Goal: Task Accomplishment & Management: Manage account settings

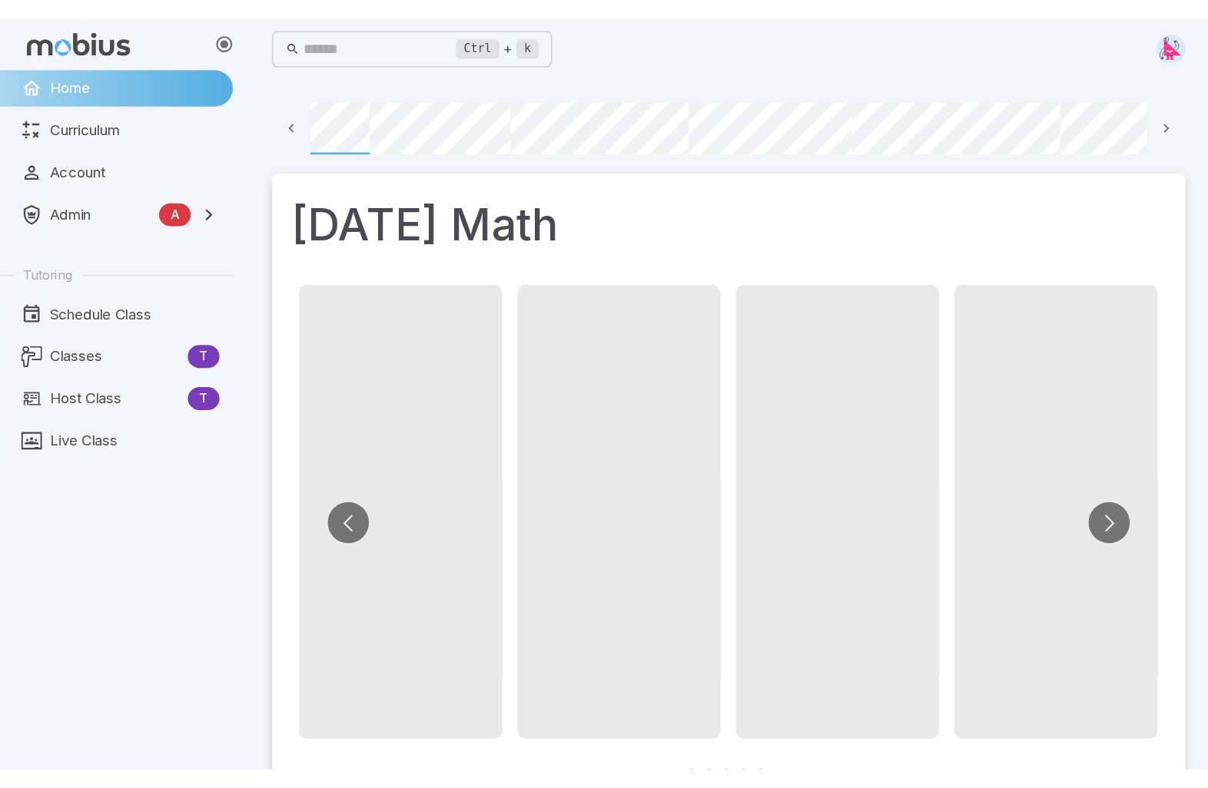
scroll to position [0, 110]
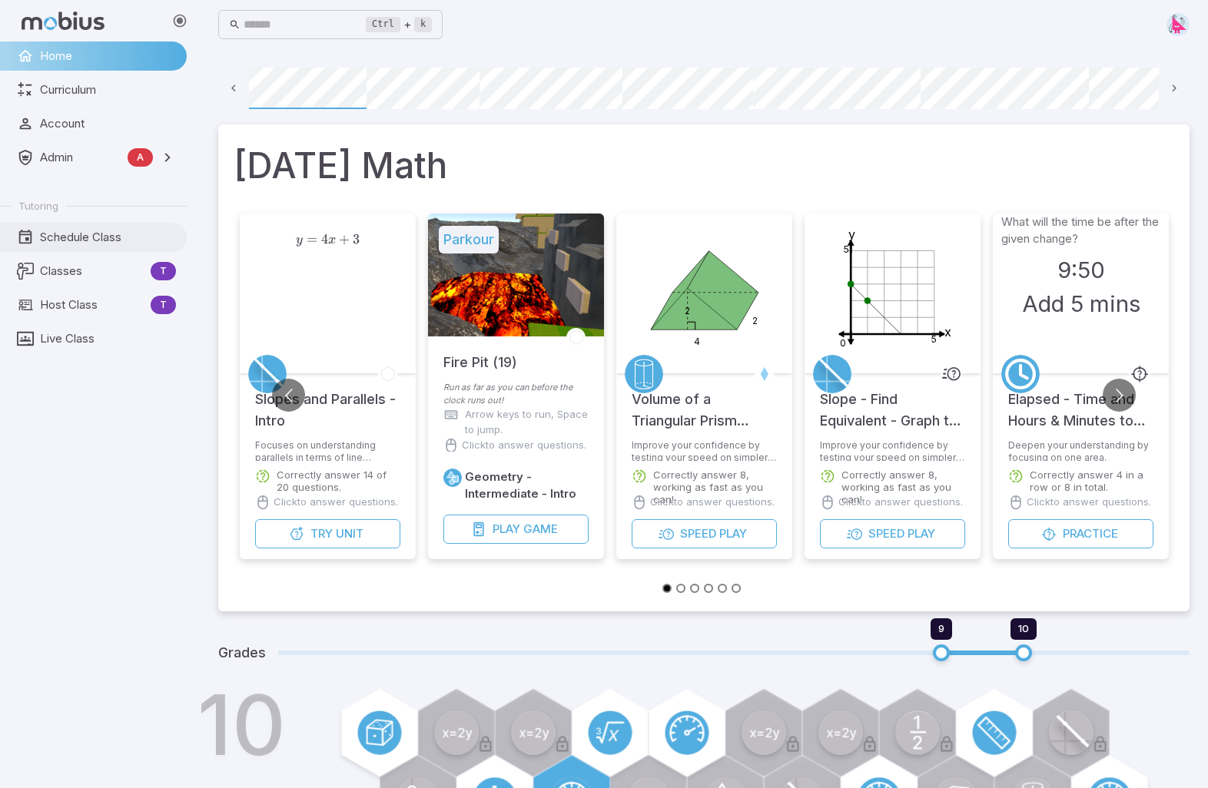
click at [80, 230] on span "Schedule Class" at bounding box center [108, 237] width 136 height 17
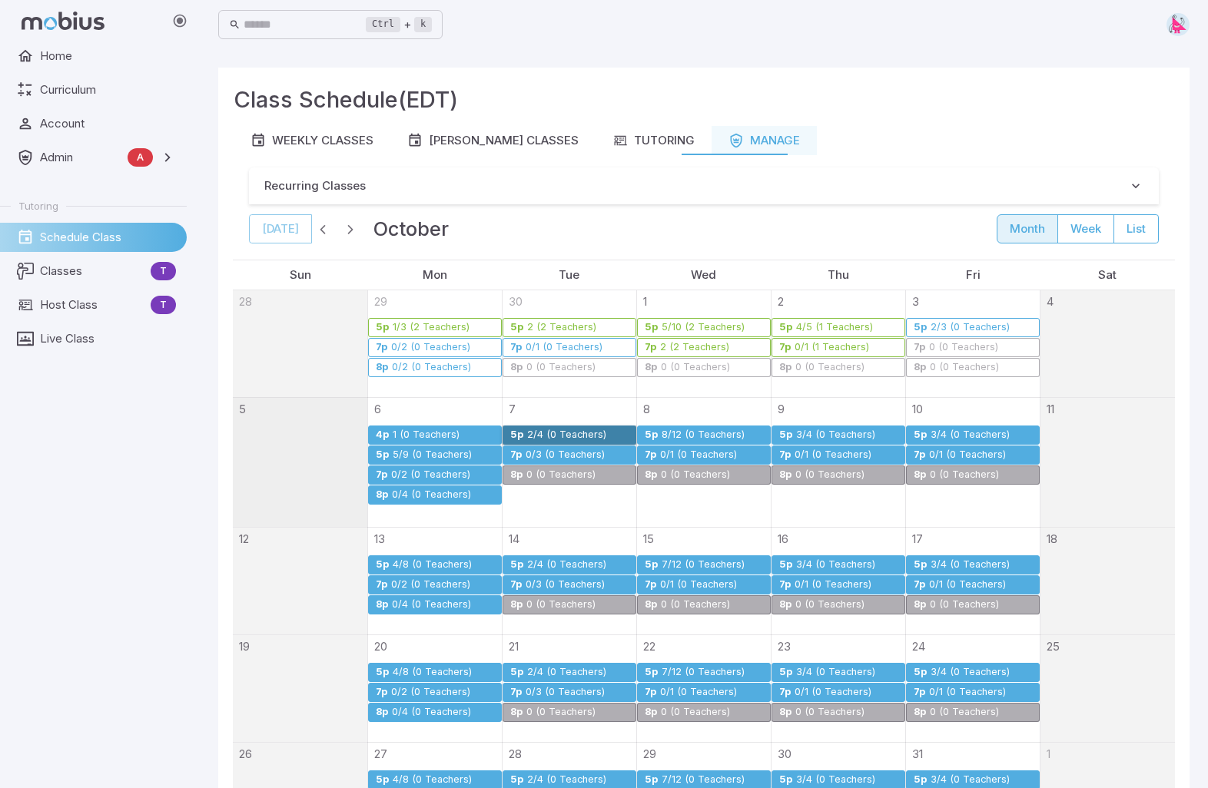
drag, startPoint x: 534, startPoint y: 433, endPoint x: 407, endPoint y: 473, distance: 132.7
click at [407, 473] on div "0/2 (0 Teachers)" at bounding box center [430, 476] width 81 height 12
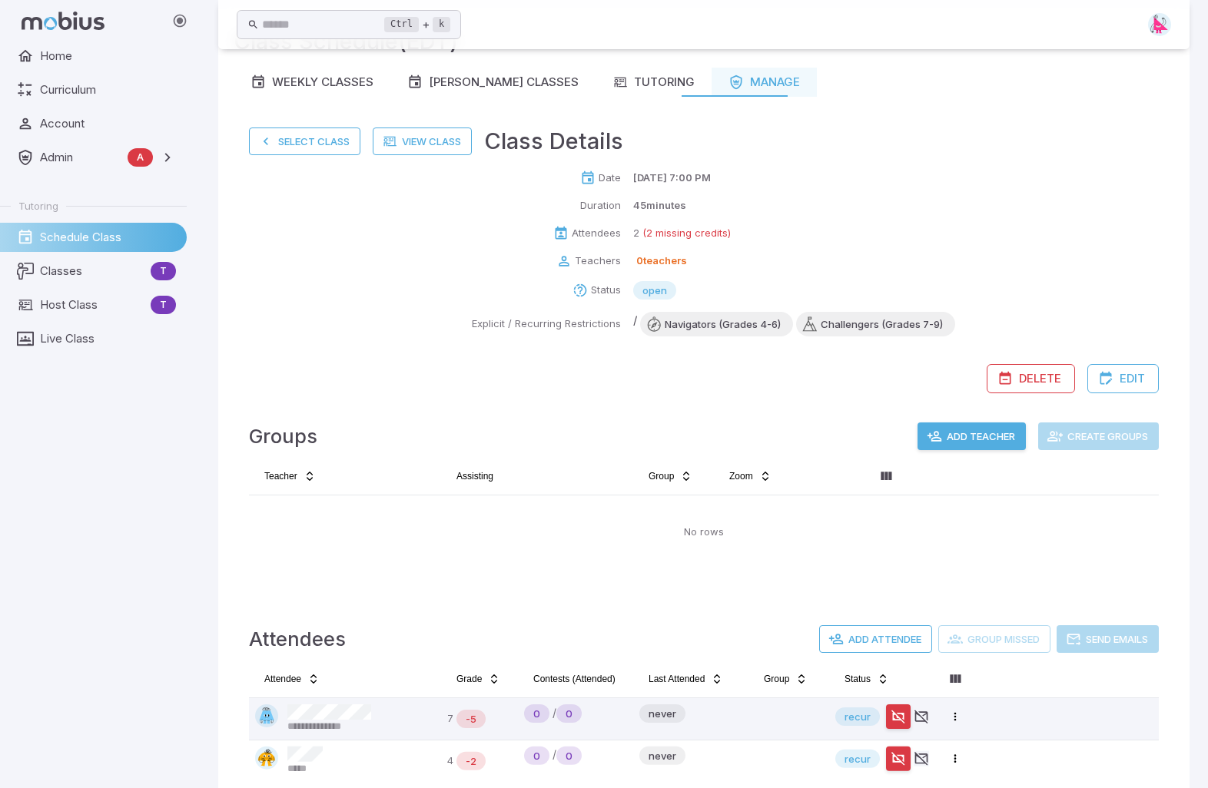
scroll to position [93, 0]
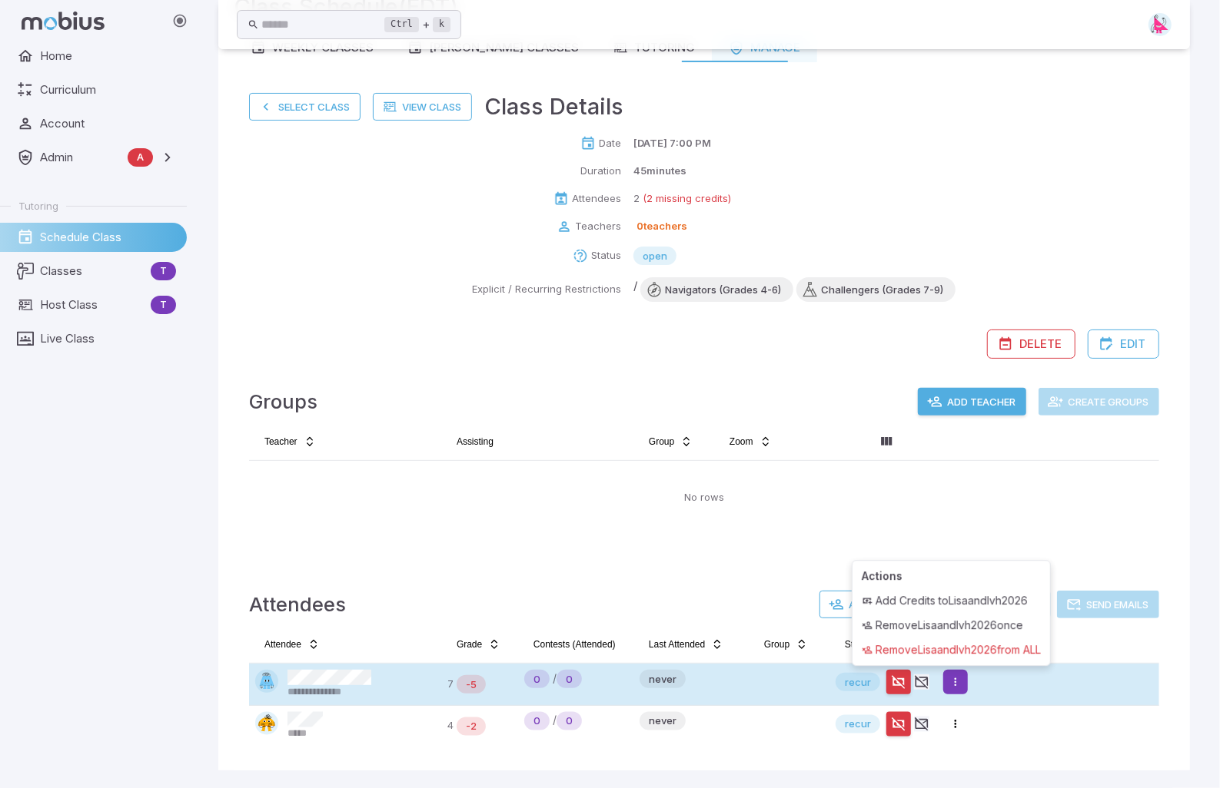
click at [962, 602] on html "**********" at bounding box center [610, 348] width 1220 height 882
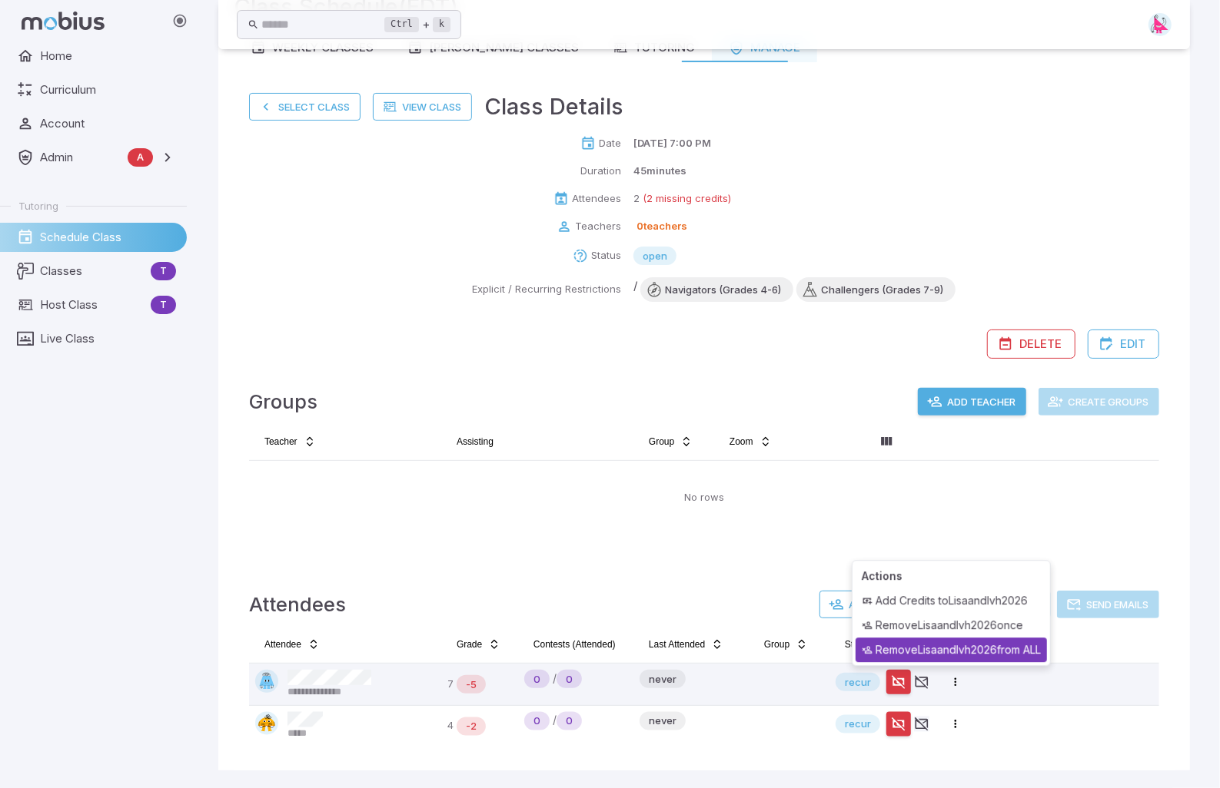
click at [980, 602] on div "Remove Lisaandlvh2026 from ALL" at bounding box center [950, 650] width 191 height 25
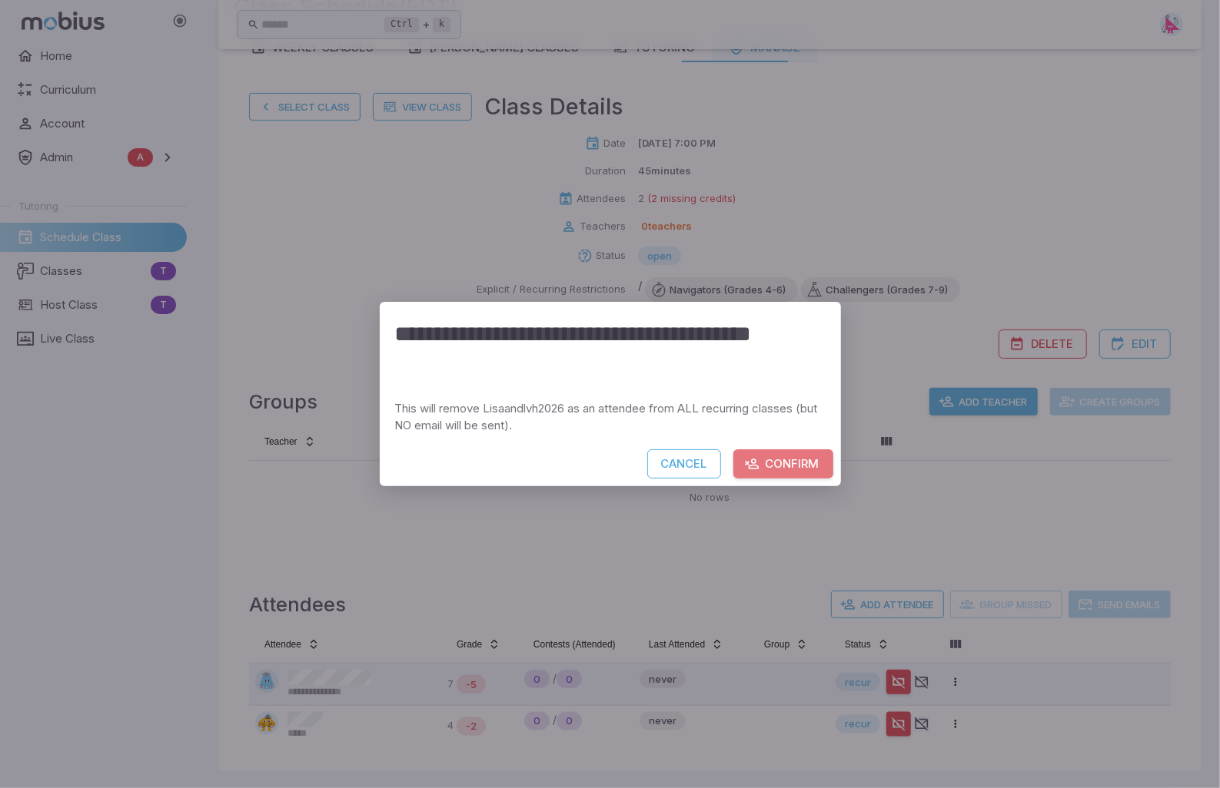
click at [805, 465] on button "Confirm" at bounding box center [783, 464] width 100 height 29
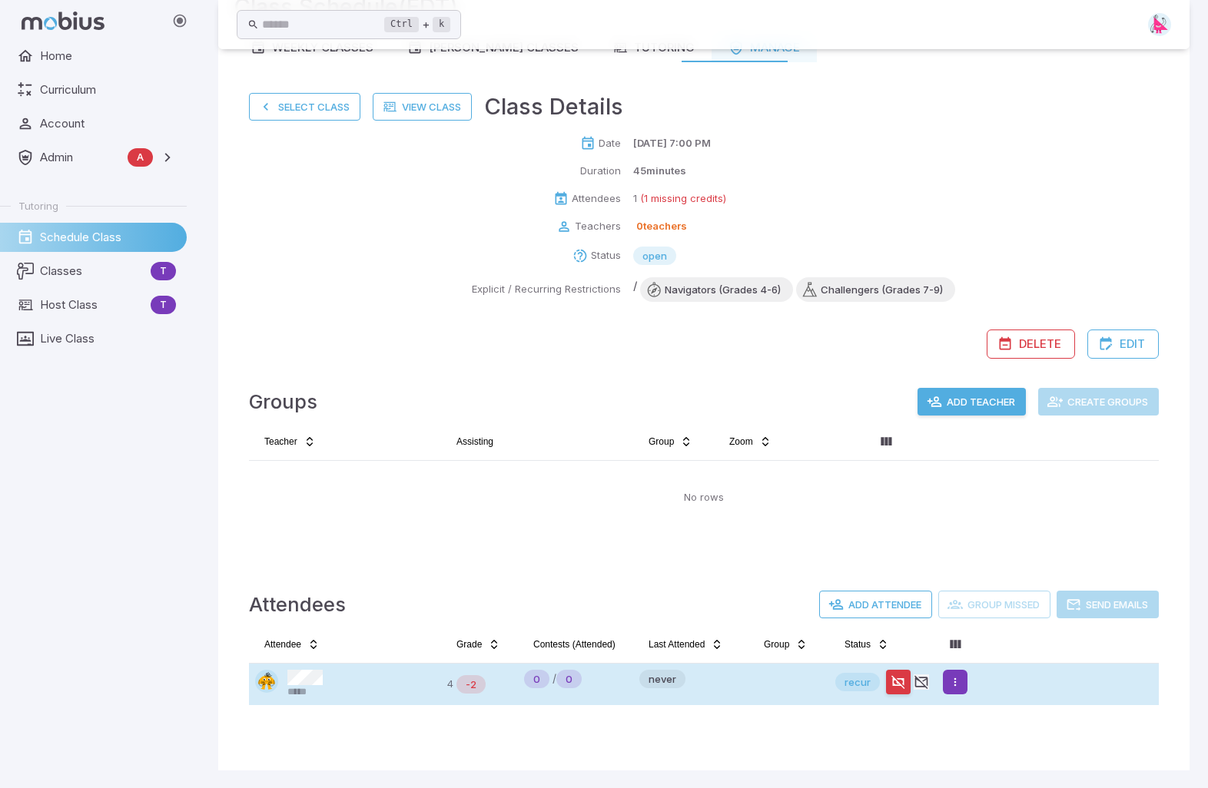
click at [954, 602] on html "Home Curriculum Account Admin A Accounts Finance Testing Tutoring Schedule Clas…" at bounding box center [604, 348] width 1208 height 882
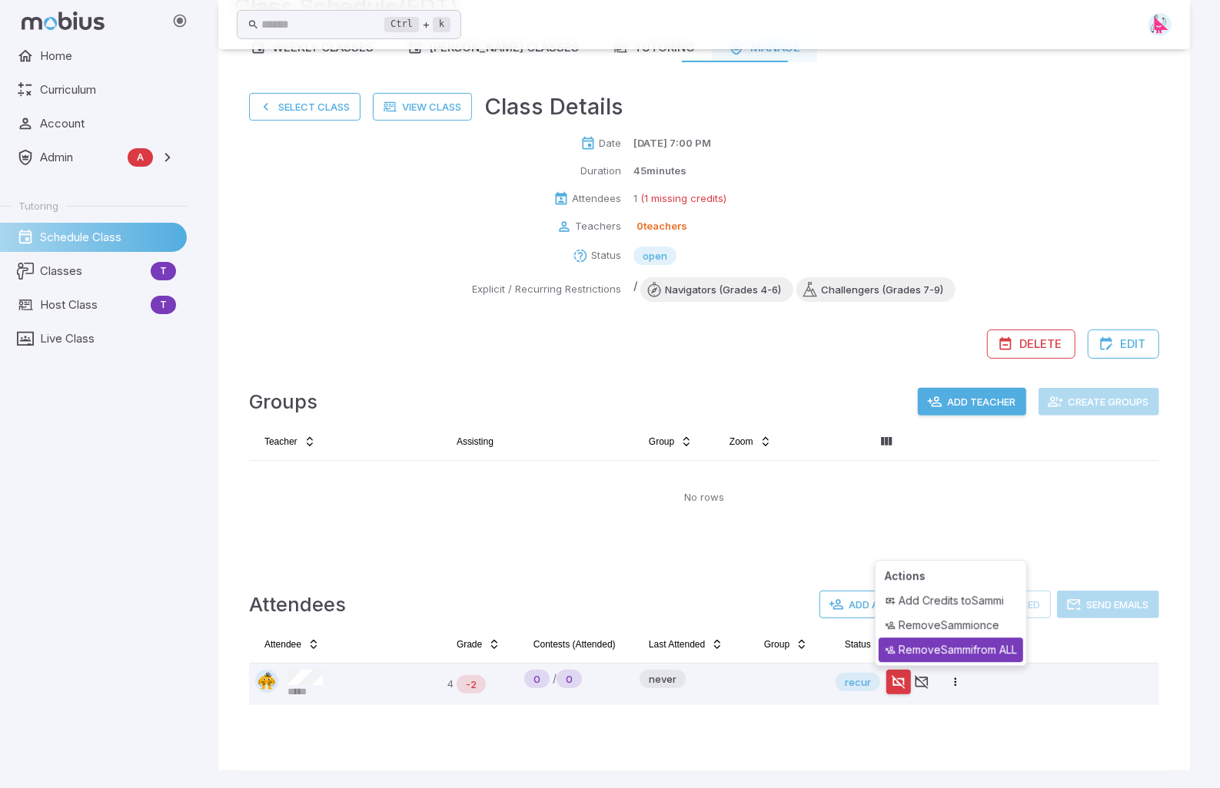
click at [968, 602] on div "Remove Sammi from ALL" at bounding box center [950, 650] width 144 height 25
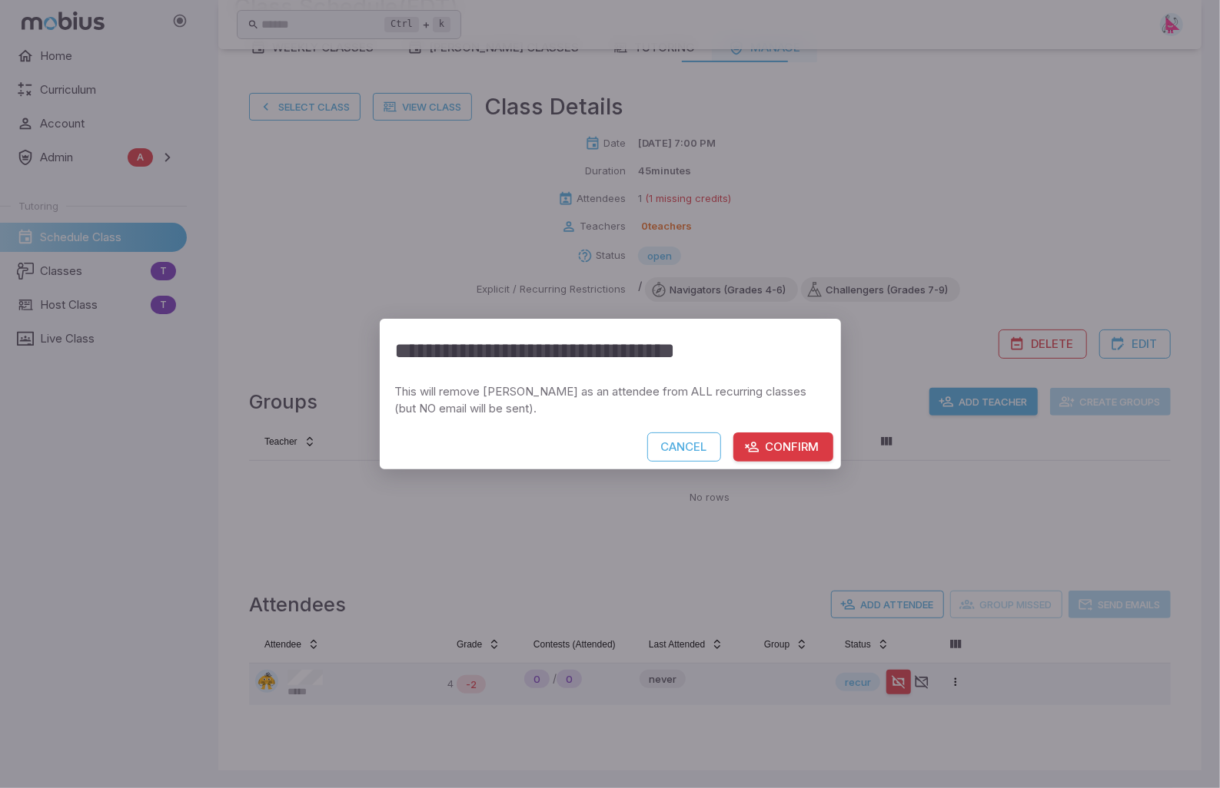
click at [801, 451] on button "Confirm" at bounding box center [783, 447] width 100 height 29
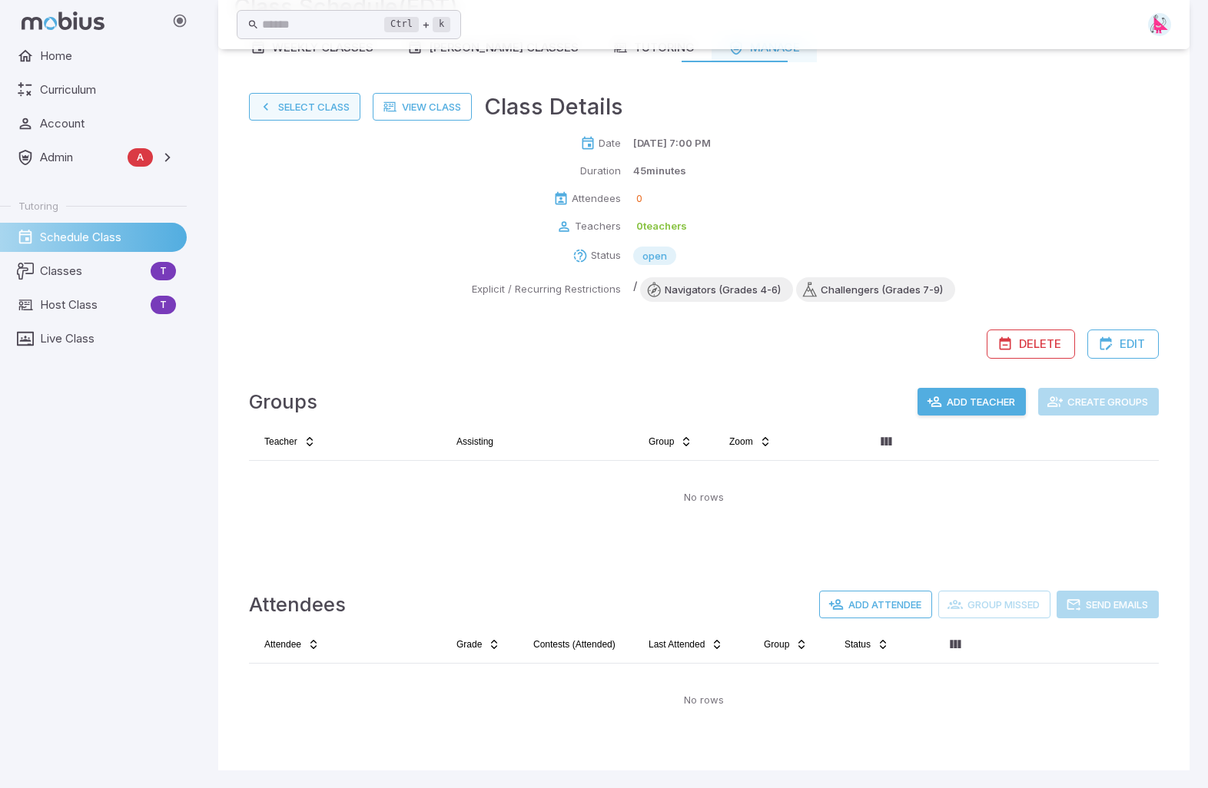
click at [307, 106] on button "Select Class" at bounding box center [304, 107] width 111 height 28
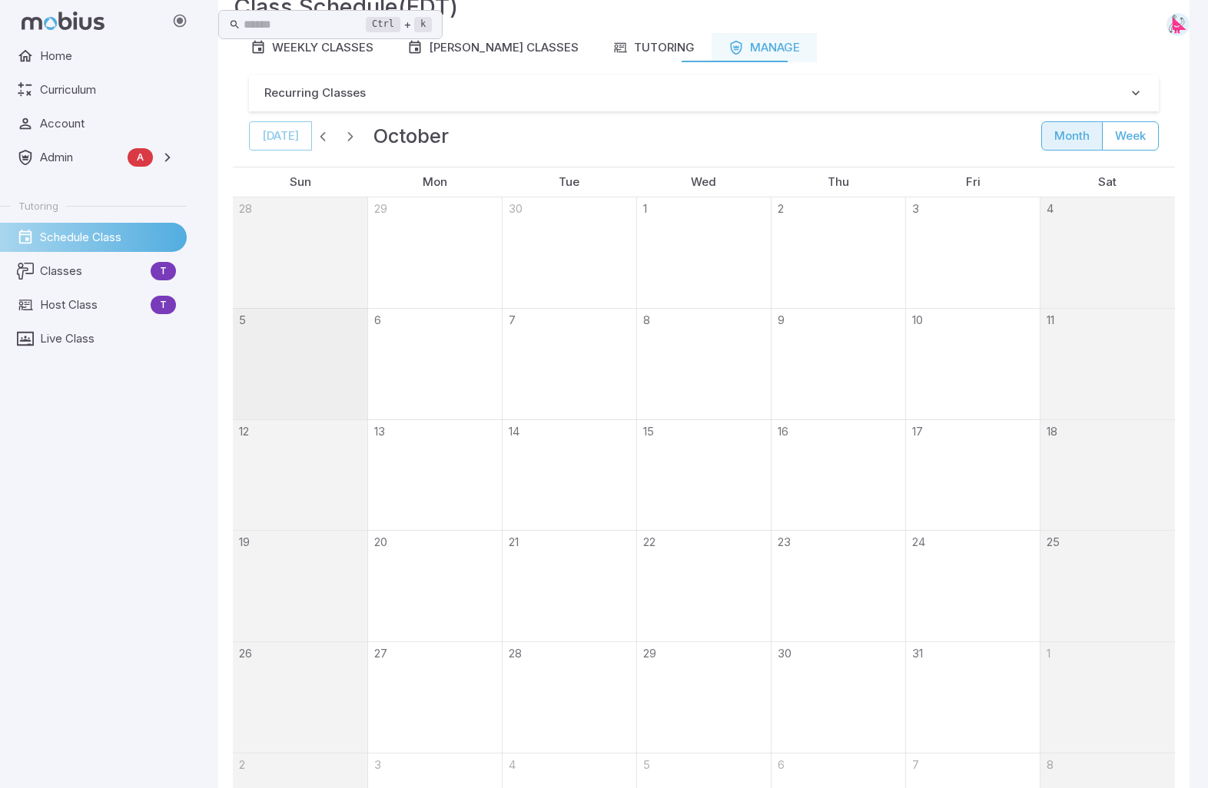
scroll to position [0, 0]
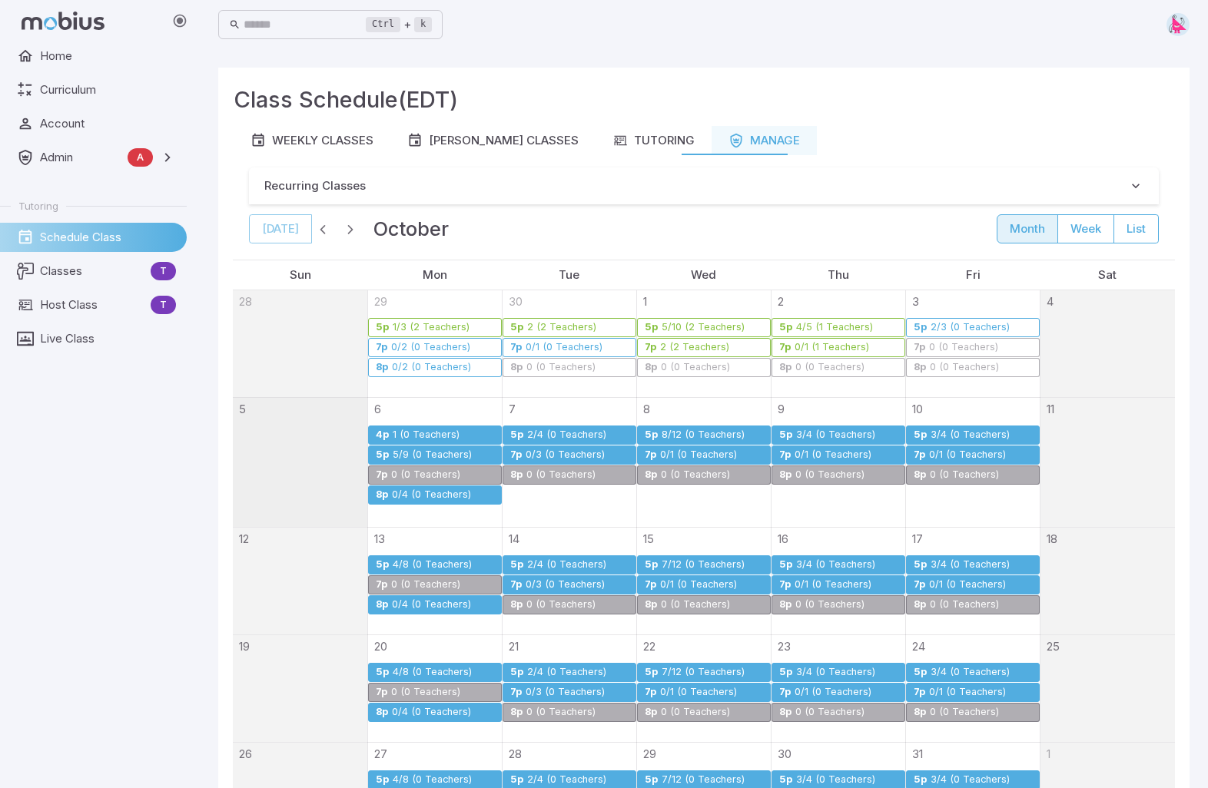
click at [413, 490] on div "0/4 (0 Teachers)" at bounding box center [431, 496] width 81 height 12
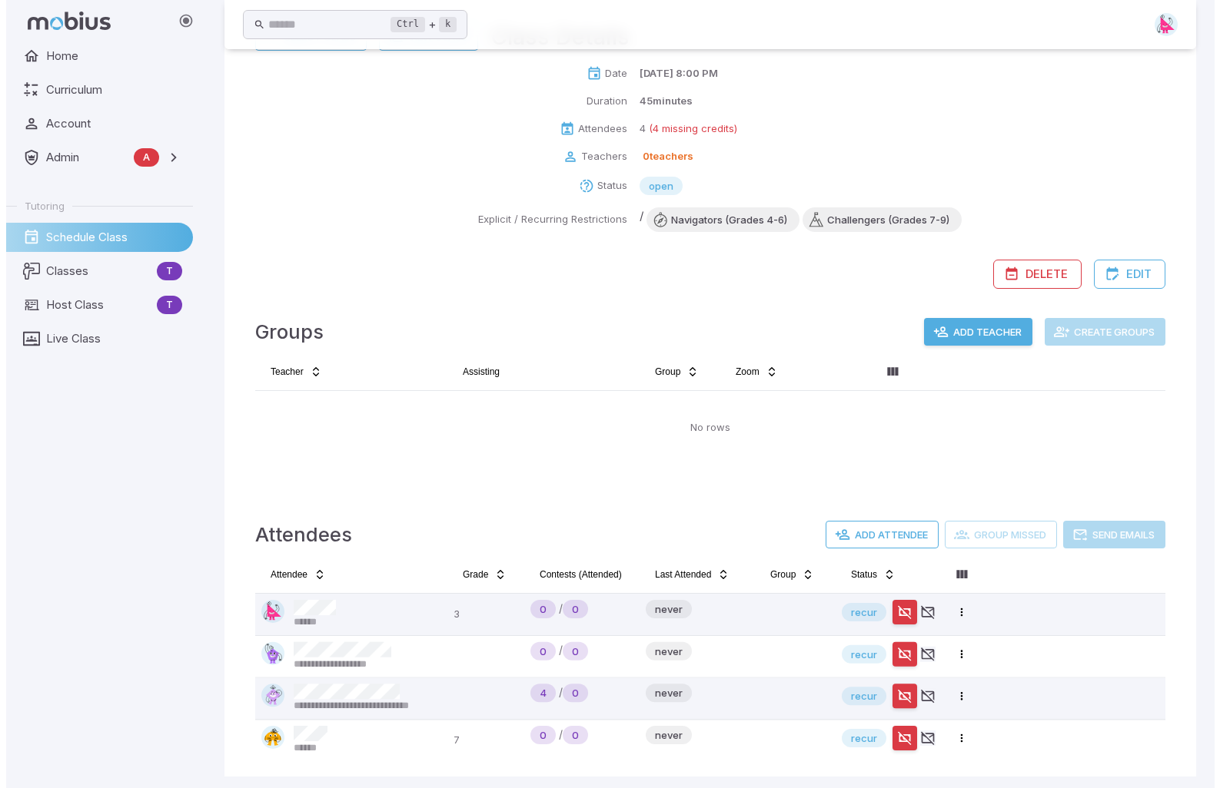
scroll to position [169, 0]
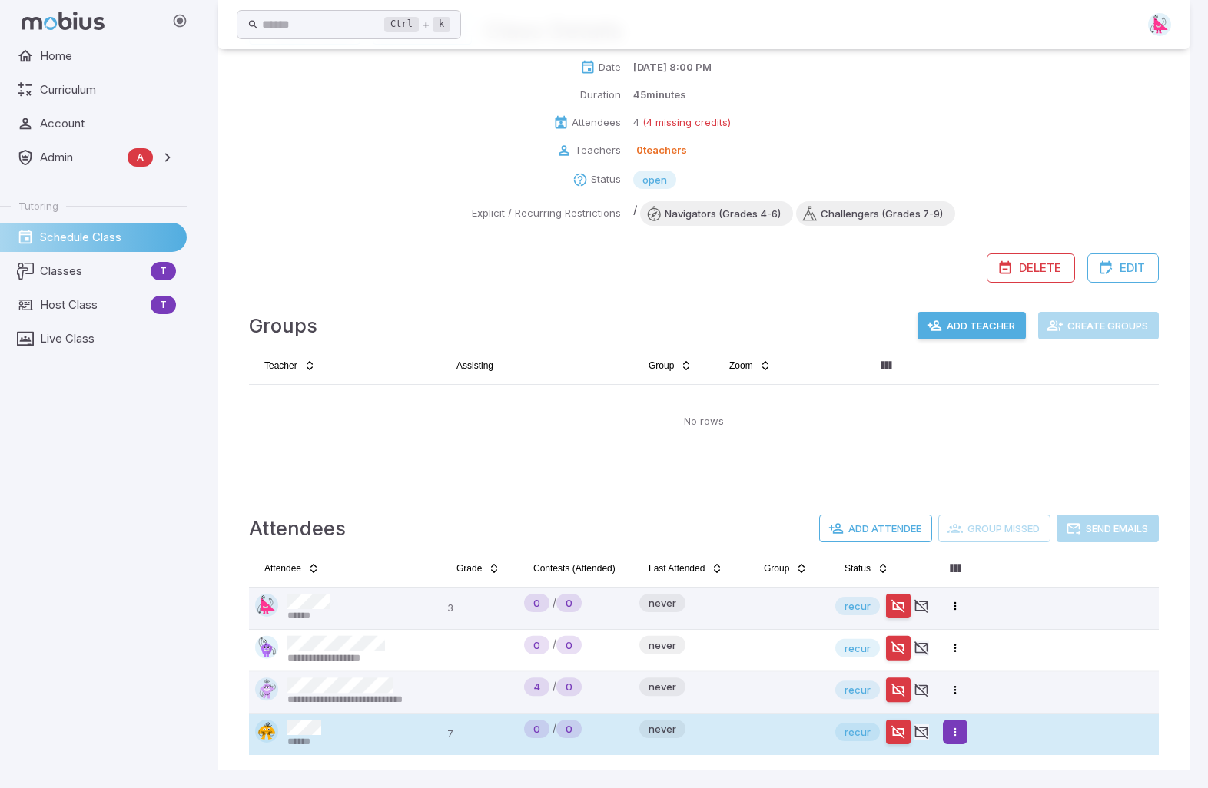
click at [956, 602] on html "**********" at bounding box center [604, 310] width 1208 height 958
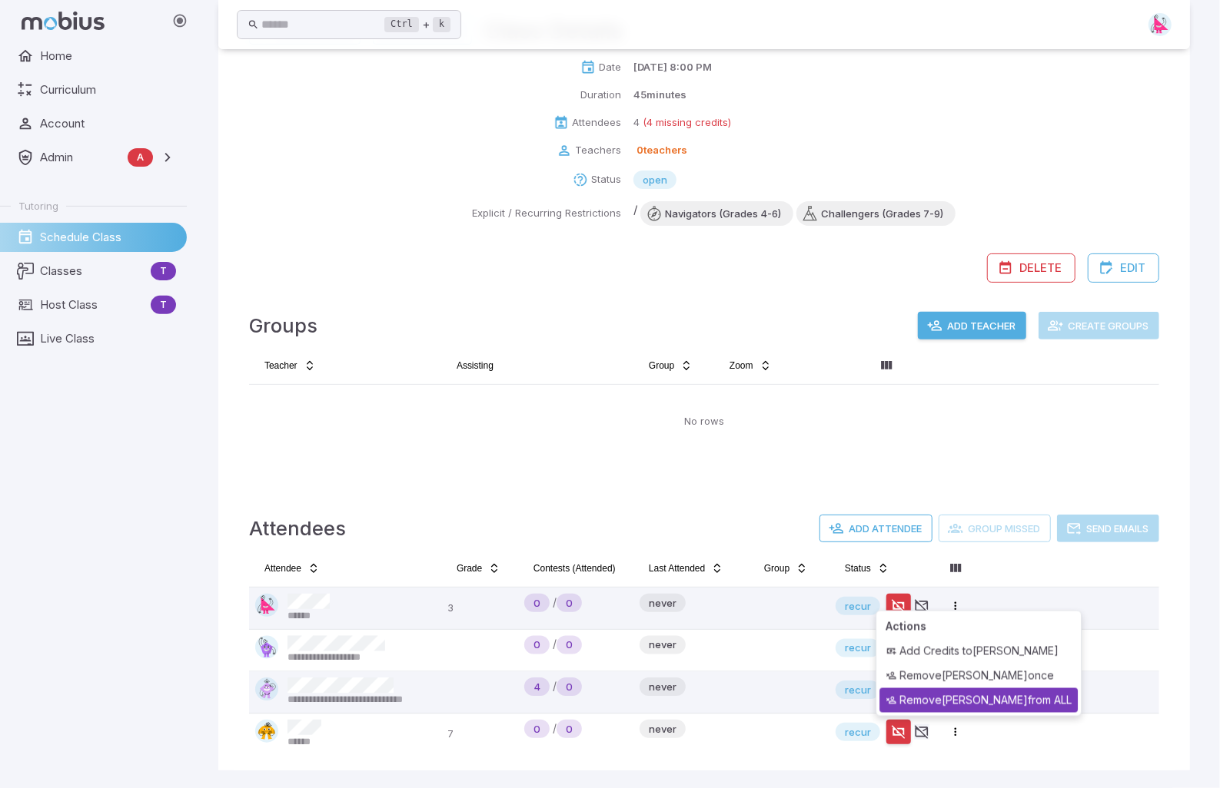
click at [962, 602] on div "Remove Darius from ALL" at bounding box center [978, 701] width 198 height 25
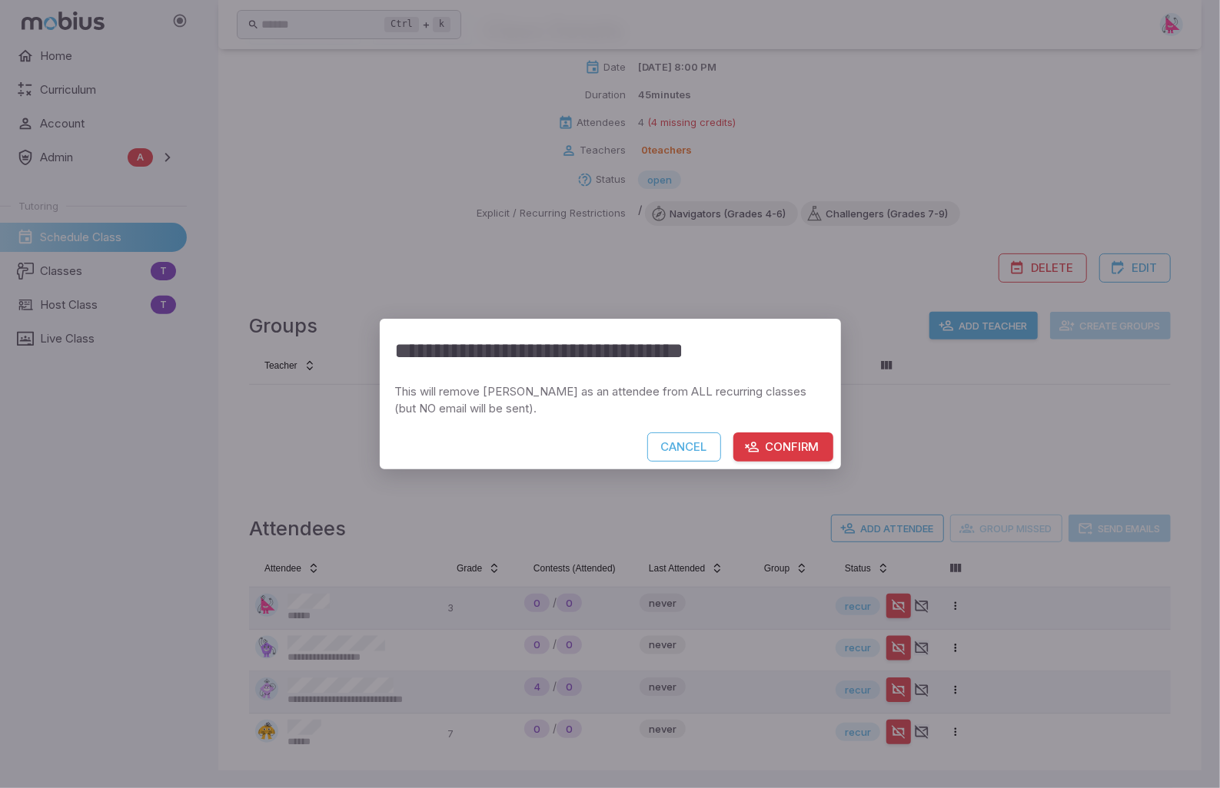
click at [793, 442] on button "Confirm" at bounding box center [783, 447] width 100 height 29
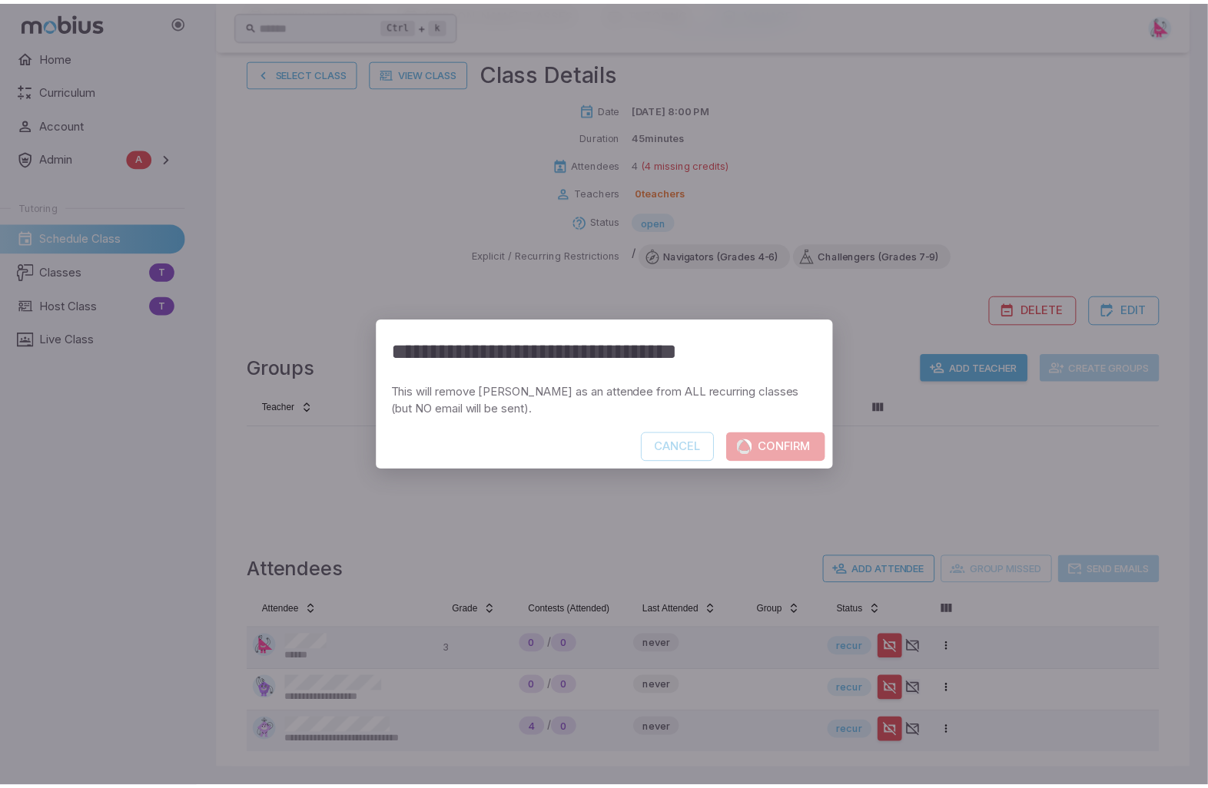
scroll to position [127, 0]
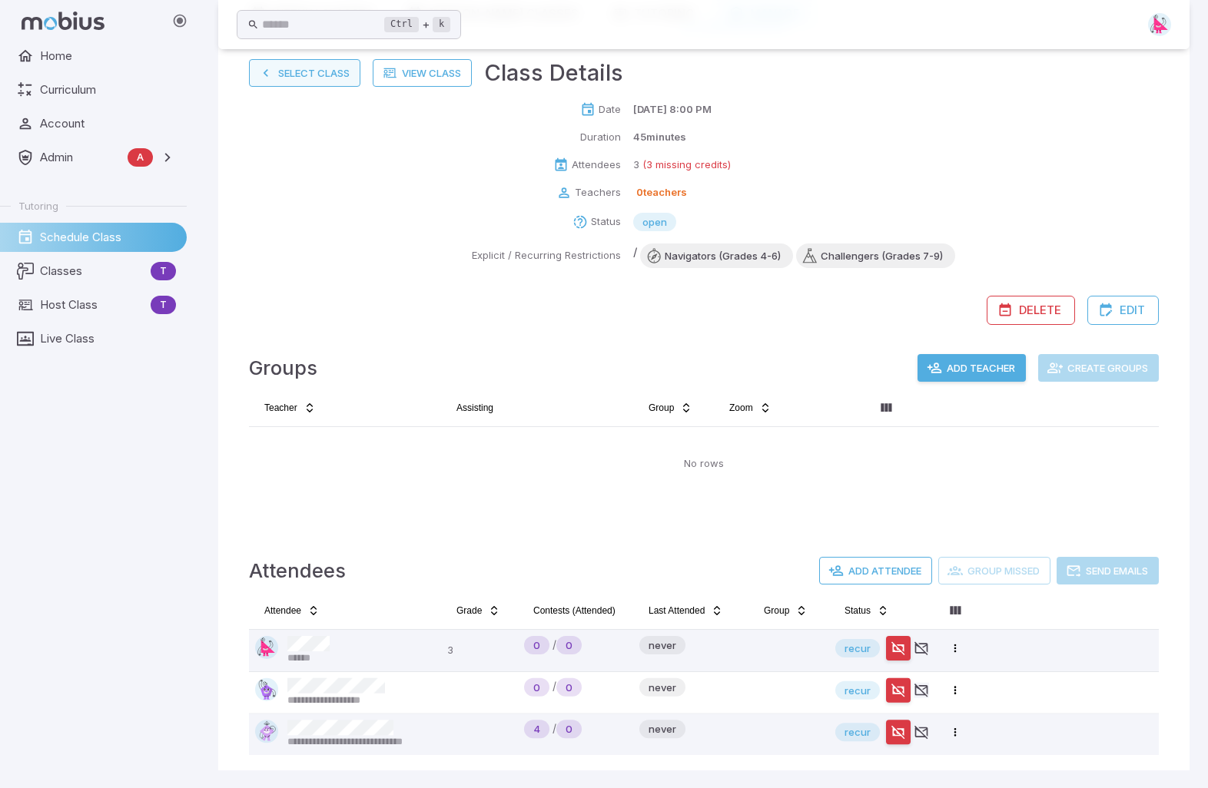
click at [293, 74] on button "Select Class" at bounding box center [304, 73] width 111 height 28
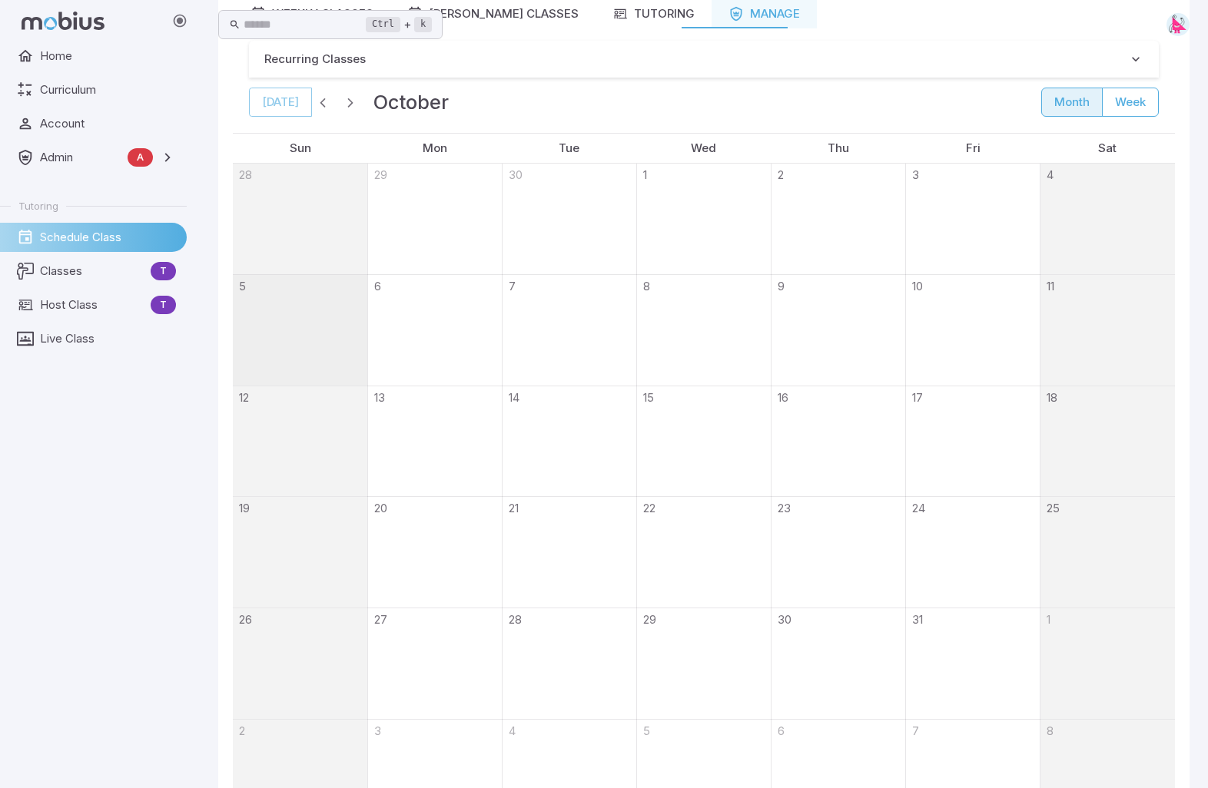
scroll to position [0, 0]
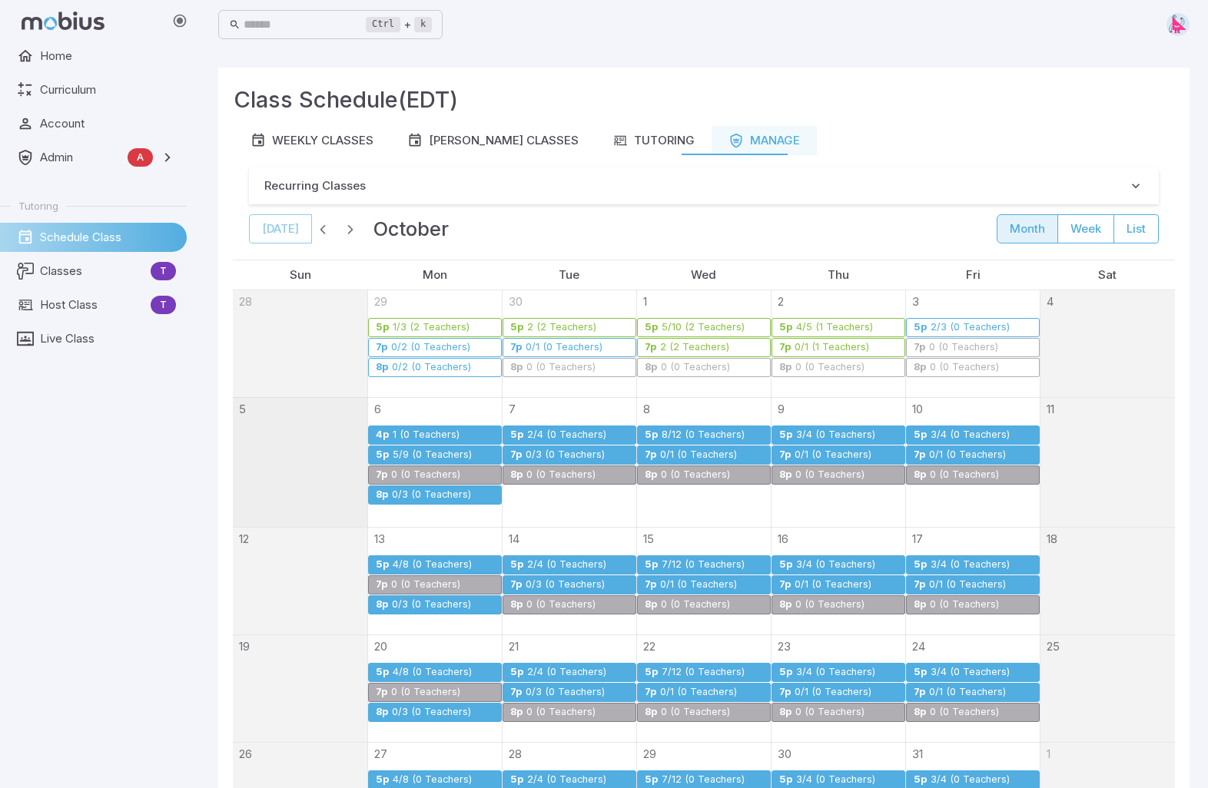
click at [437, 559] on div "4/8 (0 Teachers)" at bounding box center [432, 565] width 81 height 12
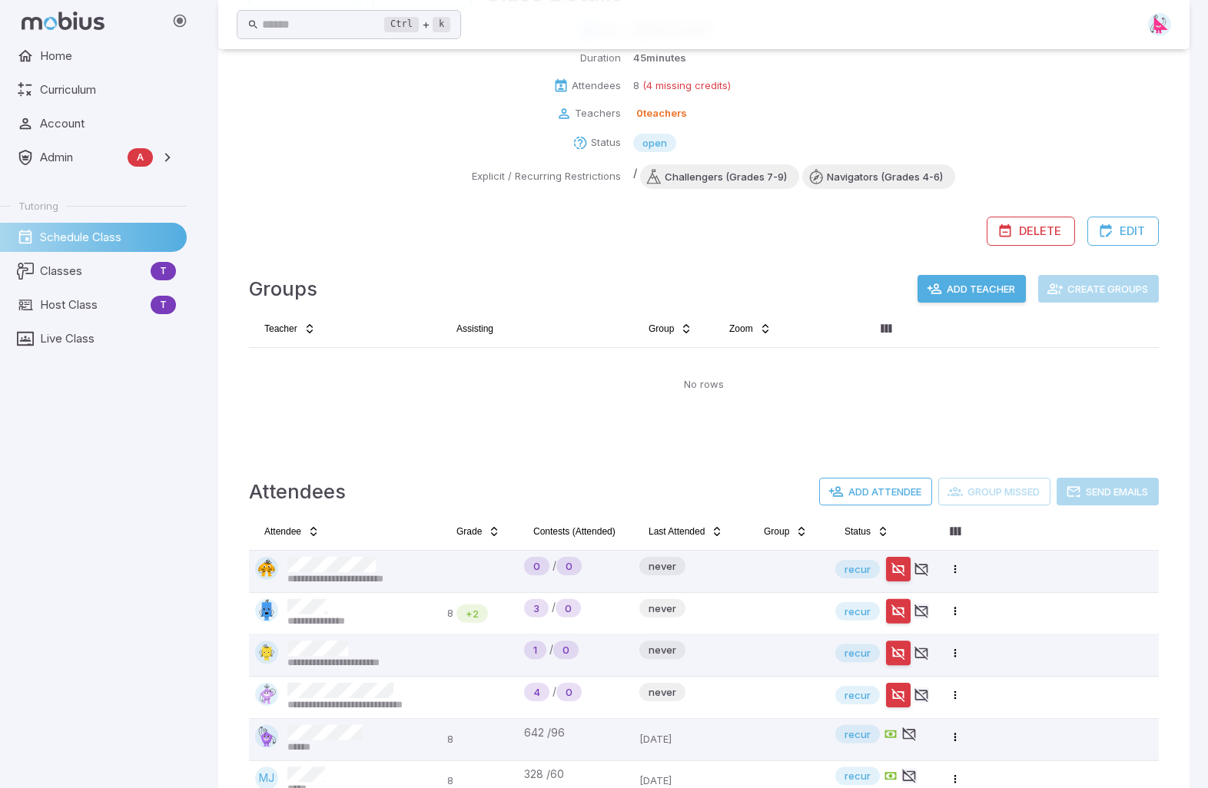
scroll to position [337, 0]
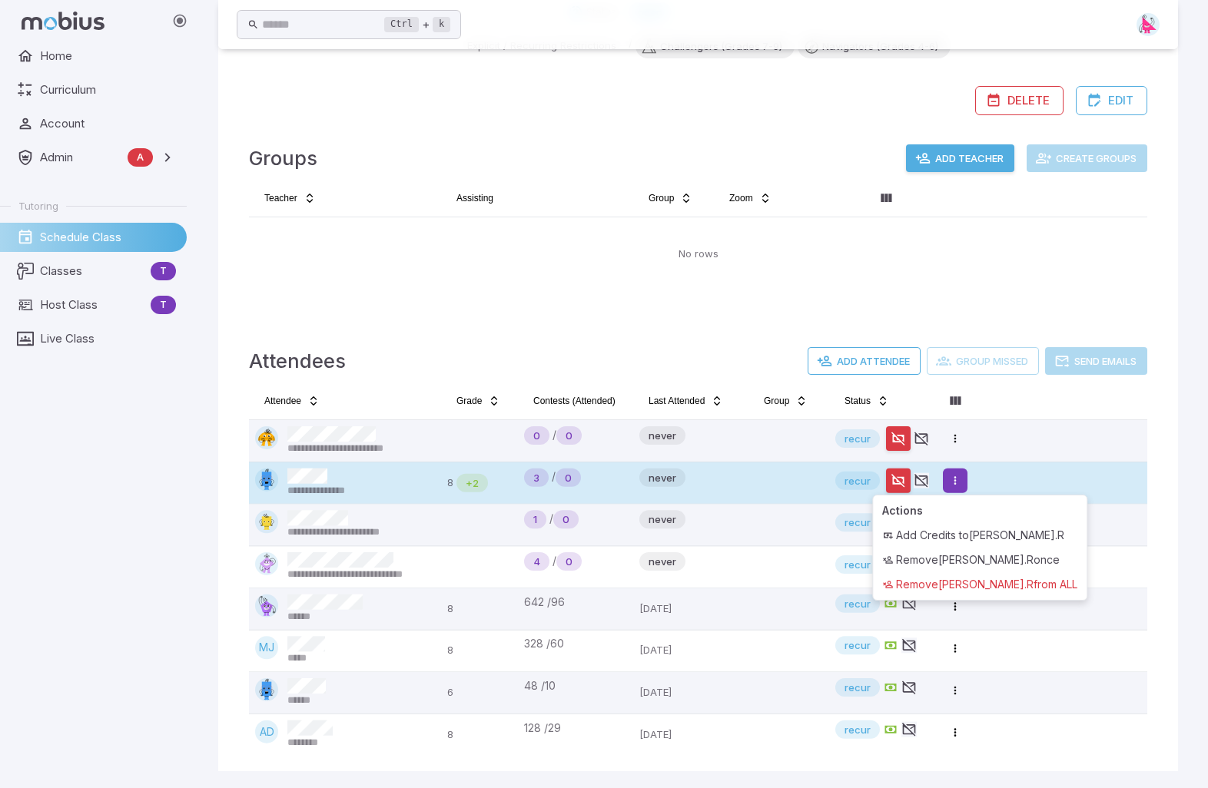
click at [961, 483] on html "**********" at bounding box center [604, 226] width 1208 height 1127
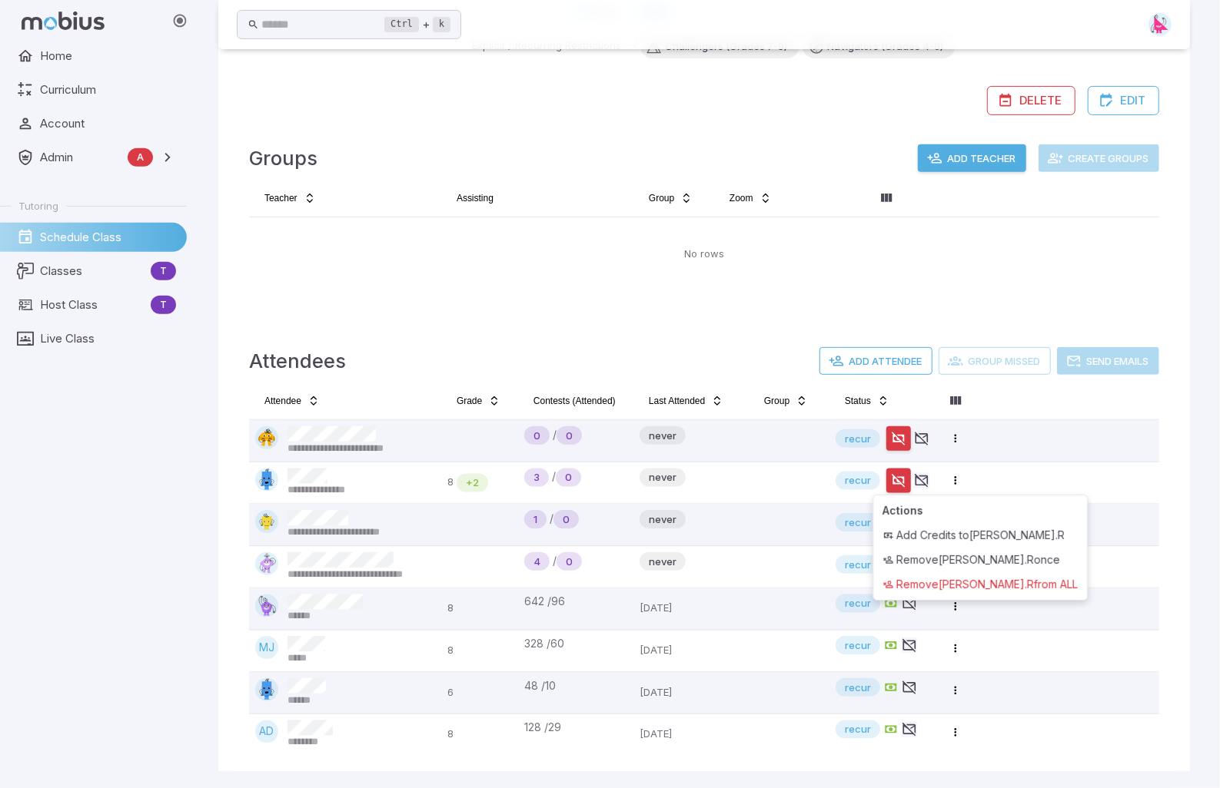
click at [980, 569] on html "**********" at bounding box center [610, 226] width 1220 height 1127
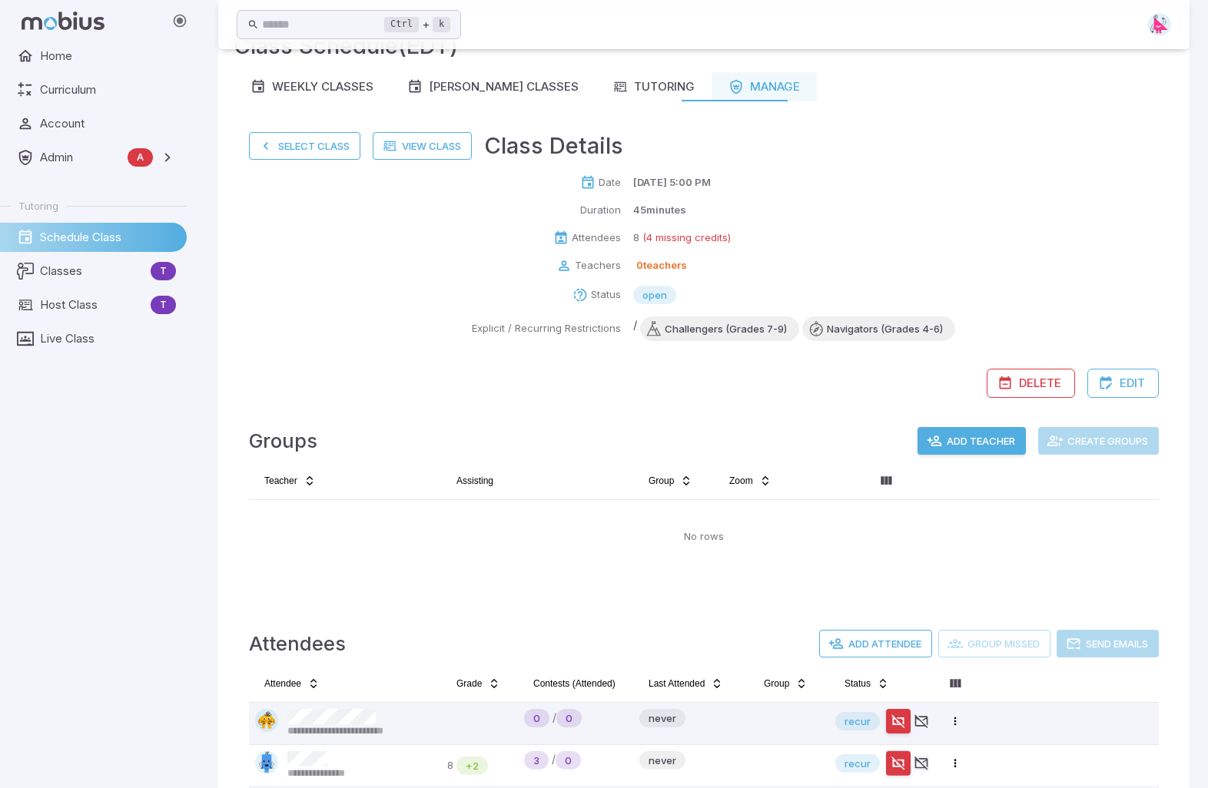
scroll to position [0, 0]
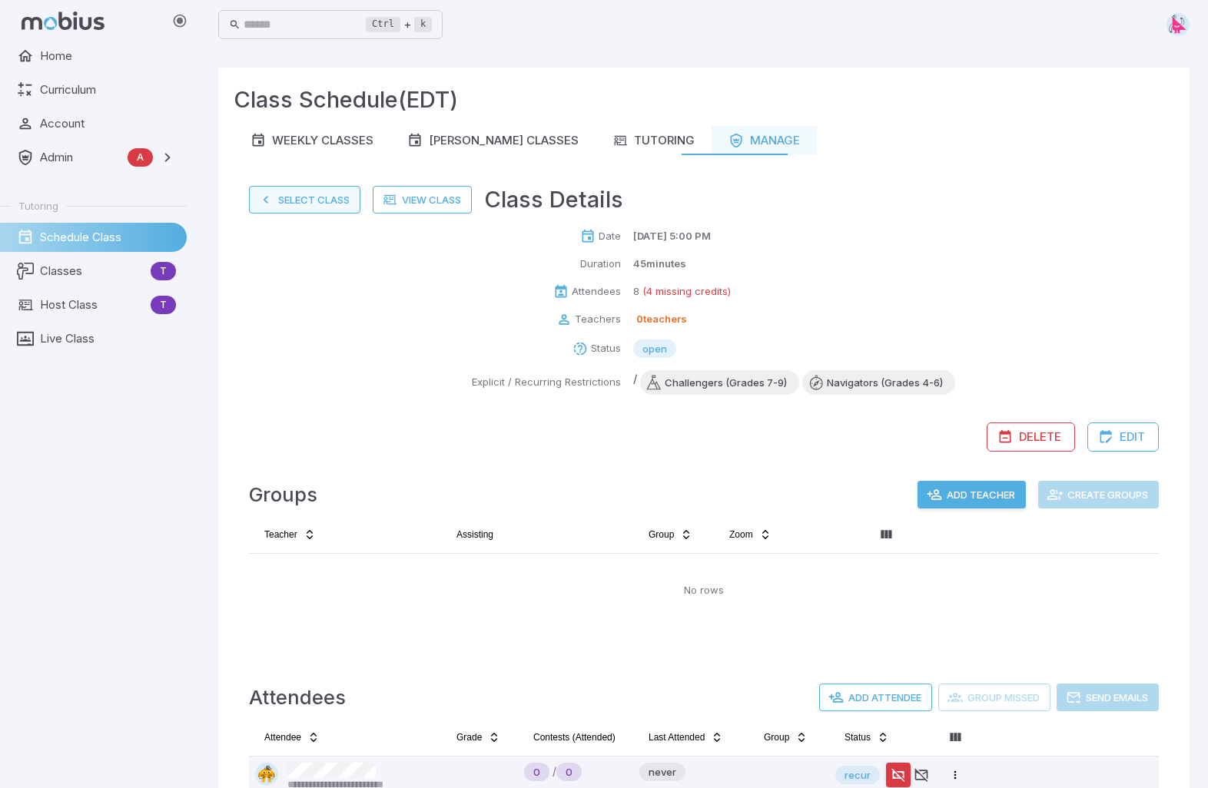
click at [314, 202] on button "Select Class" at bounding box center [304, 200] width 111 height 28
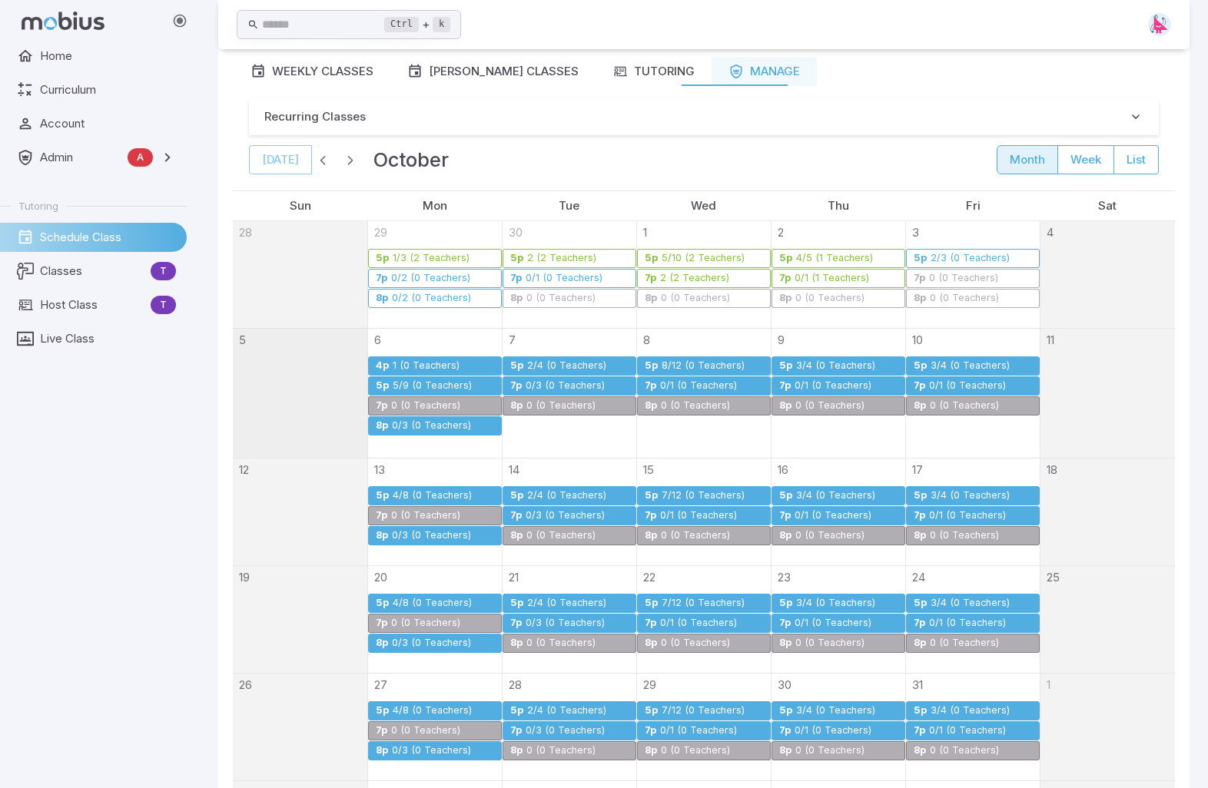
scroll to position [154, 0]
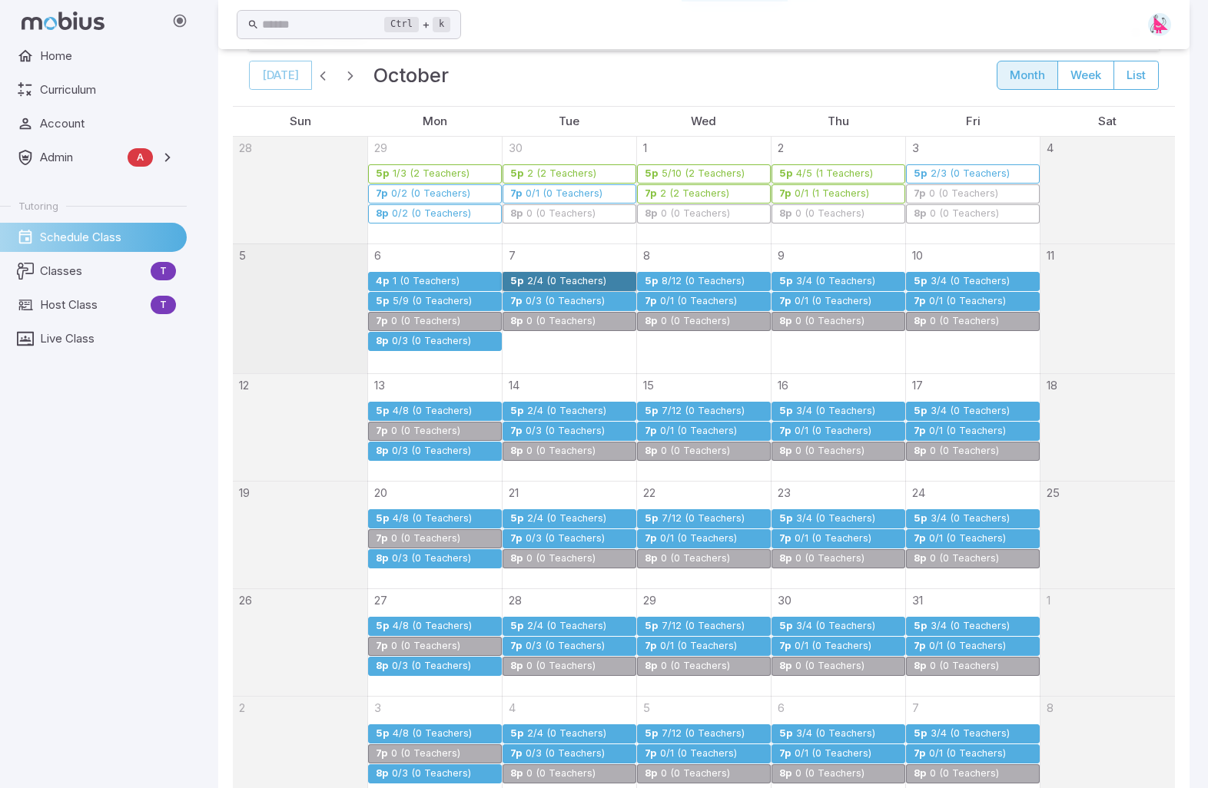
drag, startPoint x: 536, startPoint y: 278, endPoint x: 515, endPoint y: 277, distance: 21.5
click at [515, 277] on link "5p 2/4 (0 Teachers)" at bounding box center [570, 281] width 134 height 19
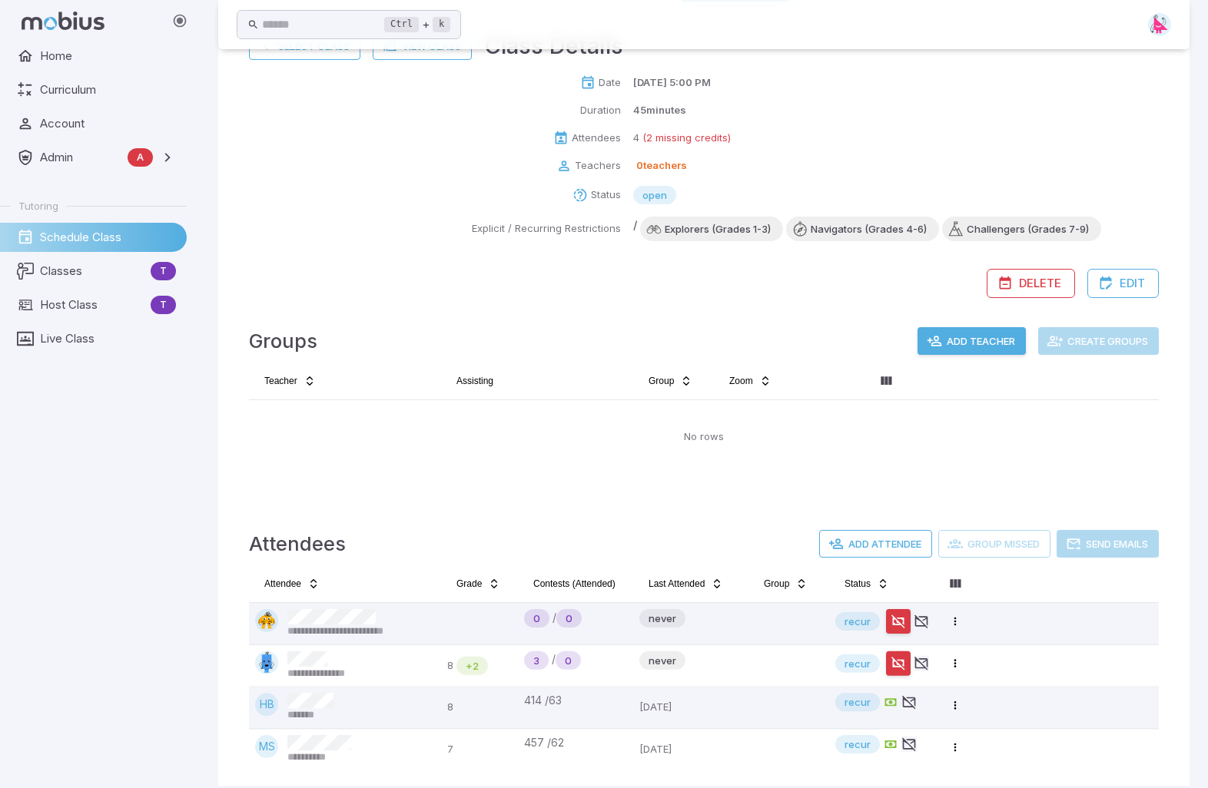
scroll to position [77, 0]
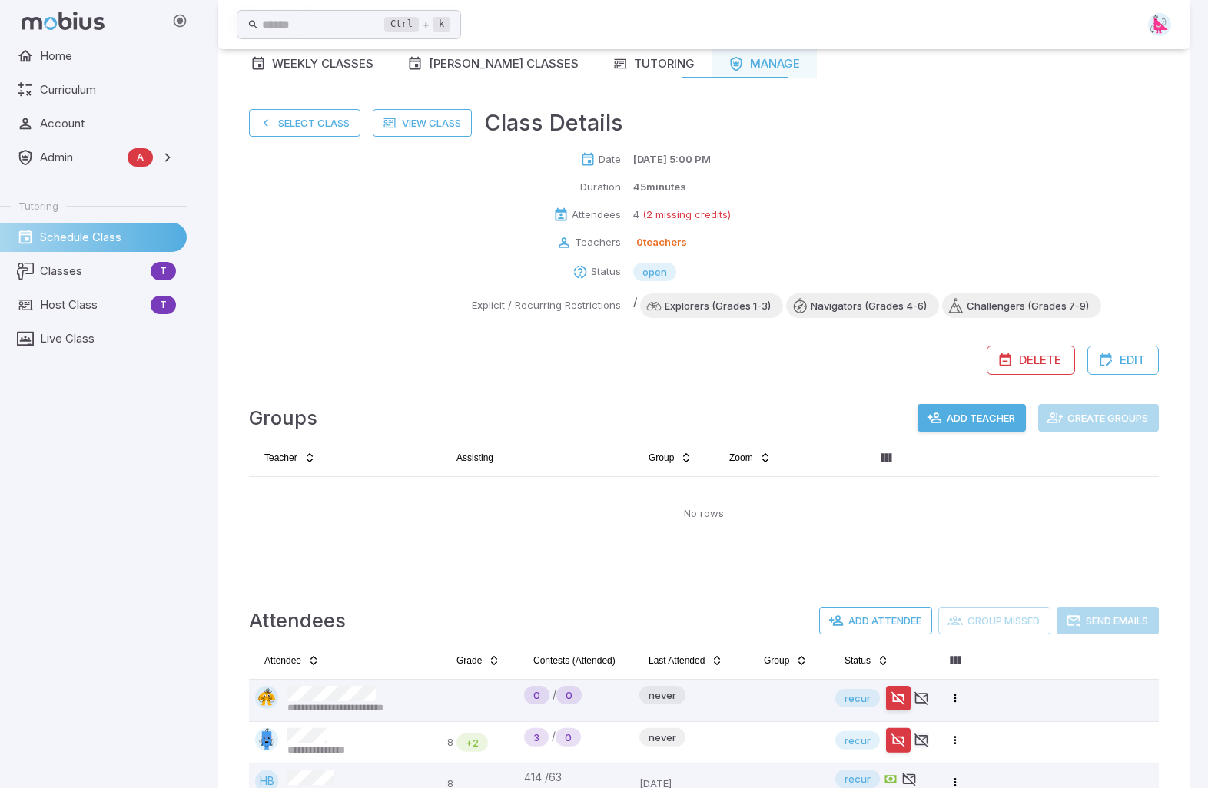
click at [307, 121] on button "Select Class" at bounding box center [304, 123] width 111 height 28
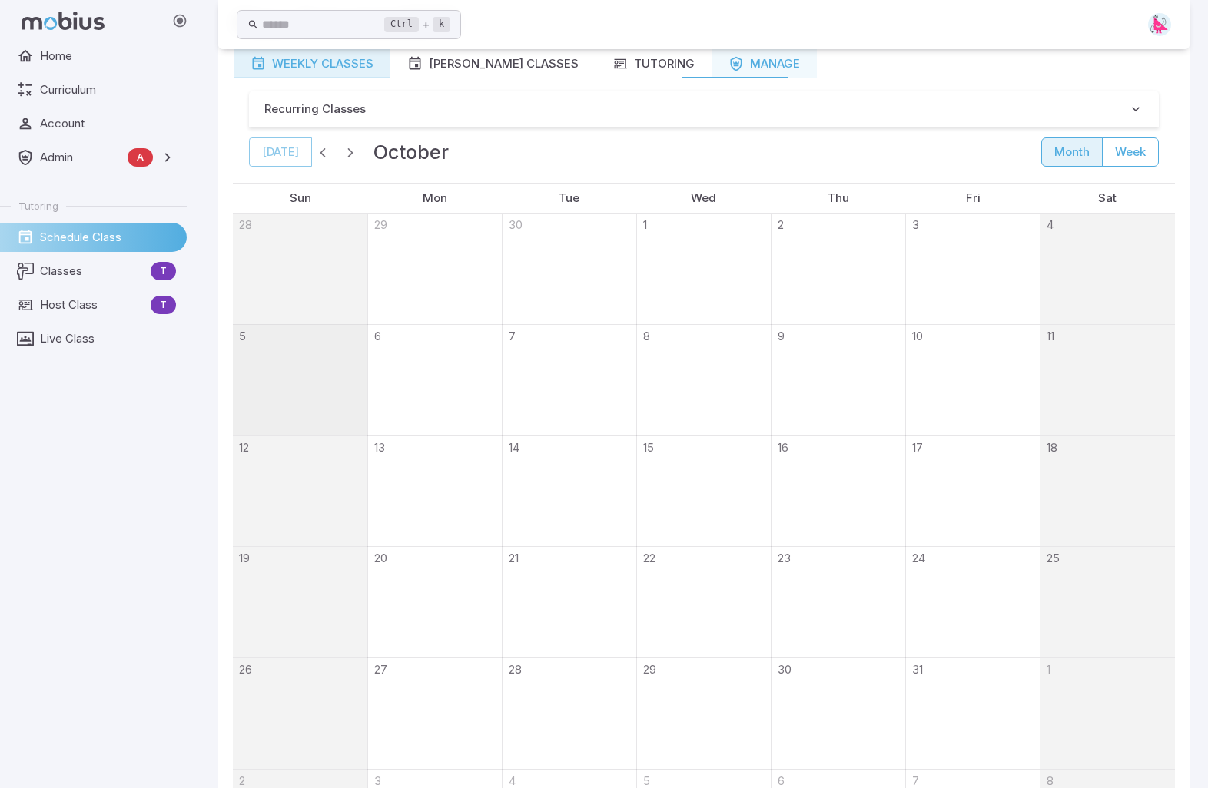
scroll to position [0, 0]
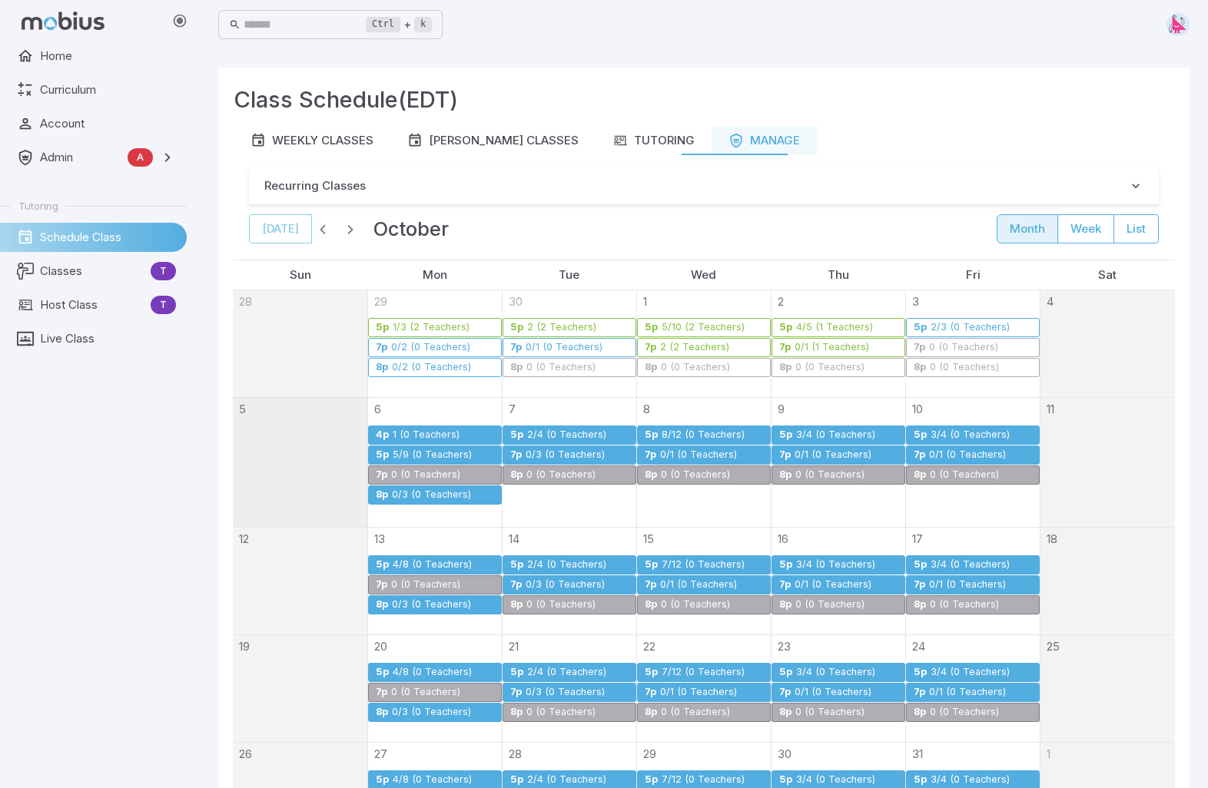
click at [564, 450] on div "0/3 (0 Teachers)" at bounding box center [565, 456] width 81 height 12
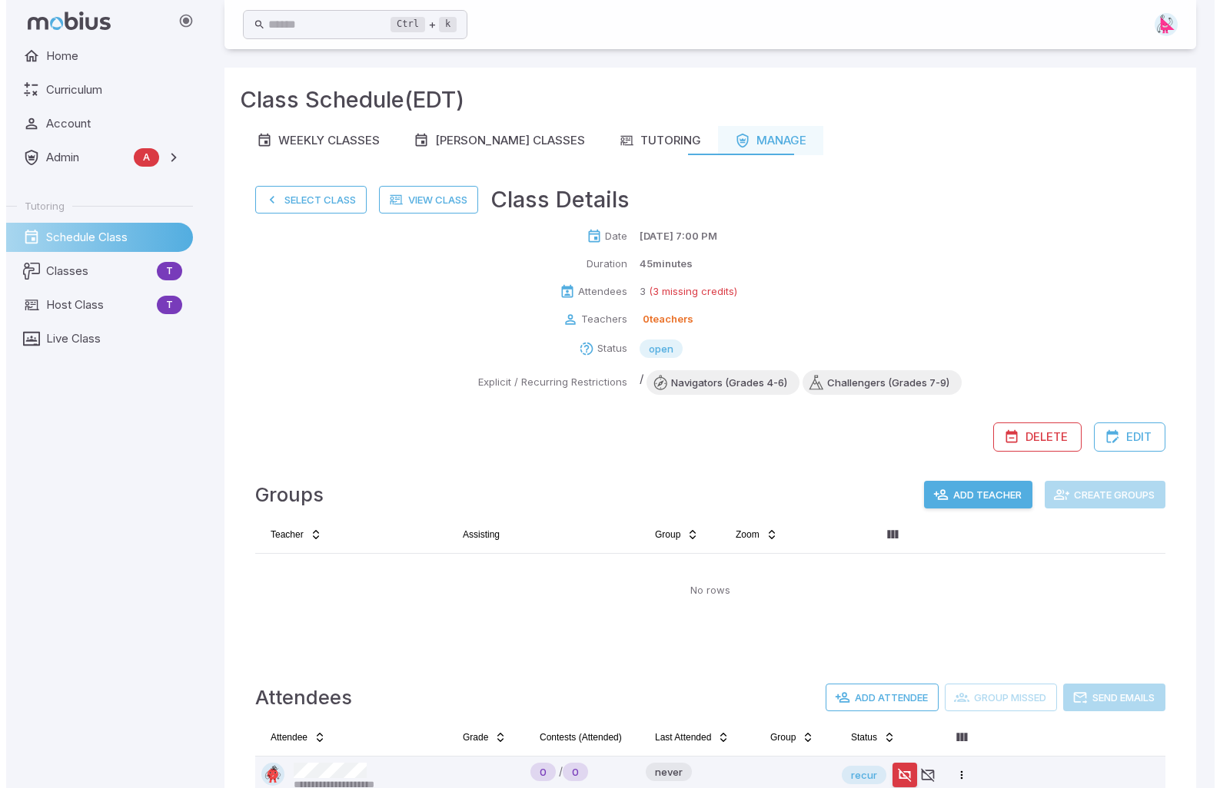
scroll to position [127, 0]
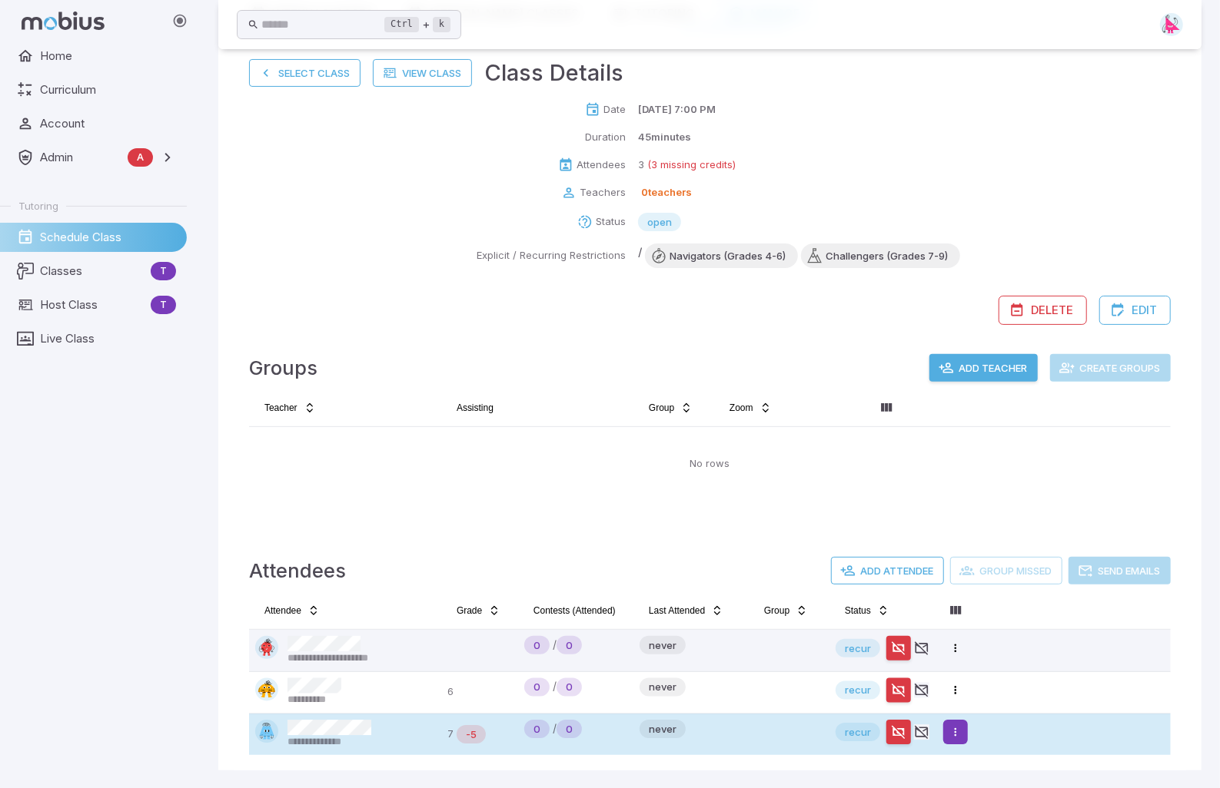
click at [959, 602] on html "**********" at bounding box center [610, 331] width 1220 height 916
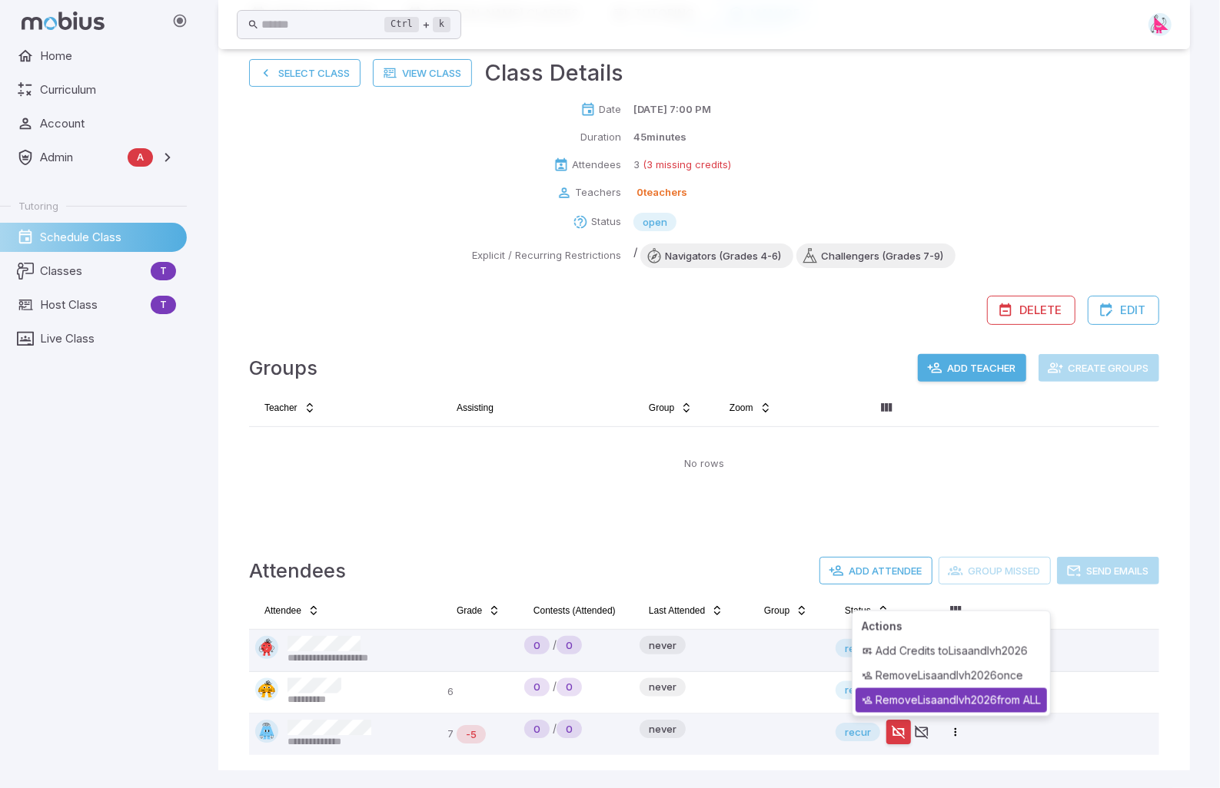
click at [964, 602] on div "Remove Lisaandlvh2026 from ALL" at bounding box center [950, 701] width 191 height 25
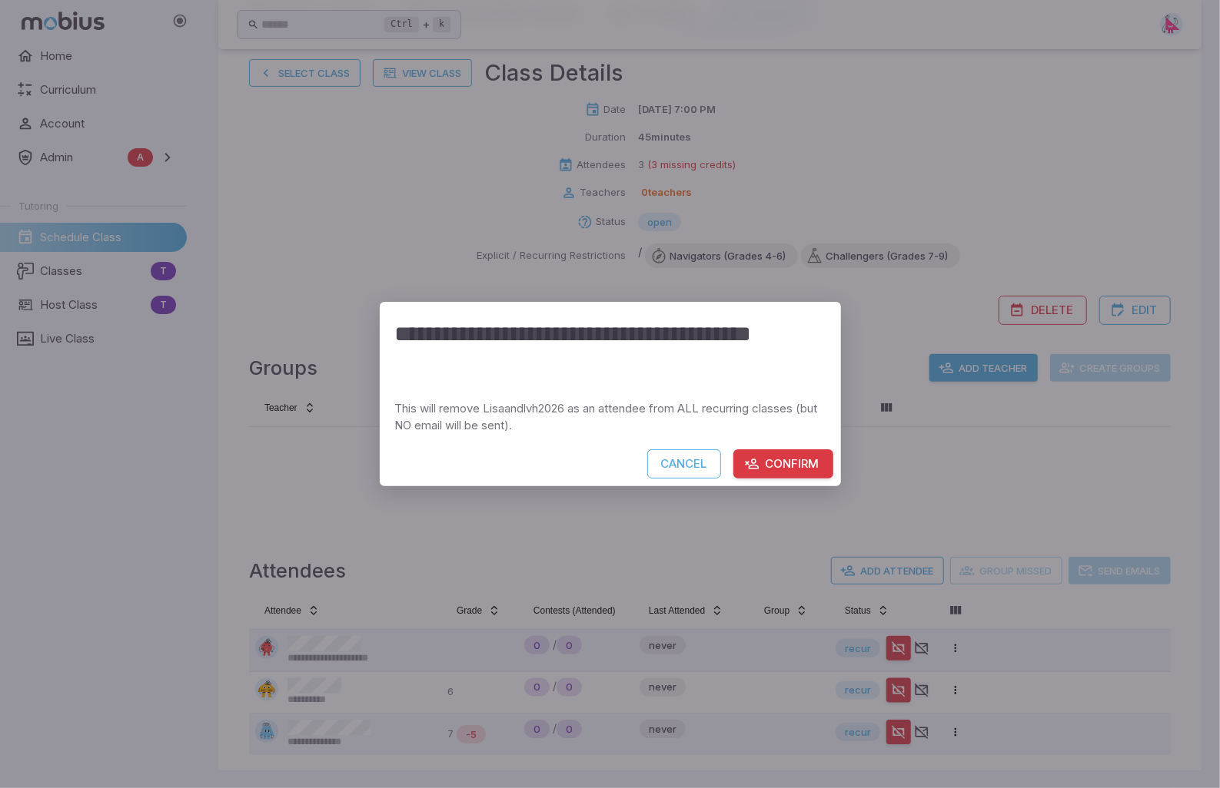
click at [788, 460] on button "Confirm" at bounding box center [783, 464] width 100 height 29
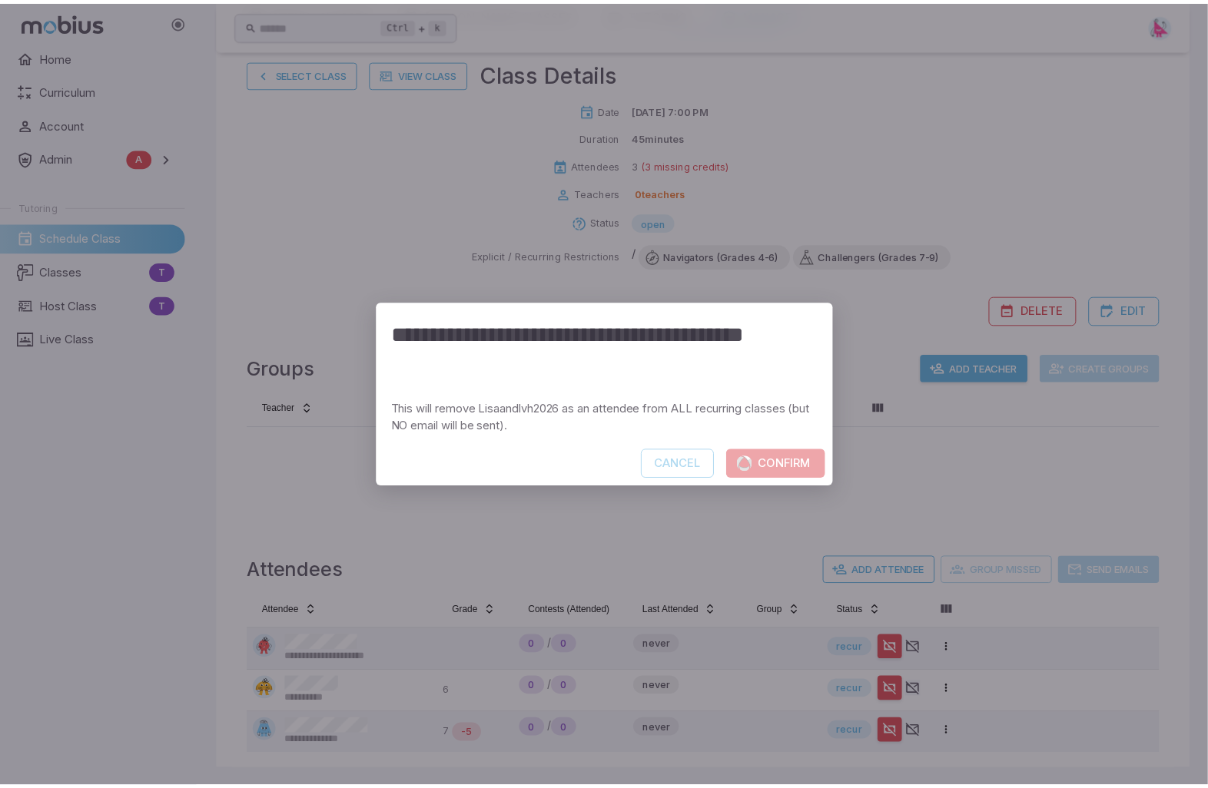
scroll to position [93, 0]
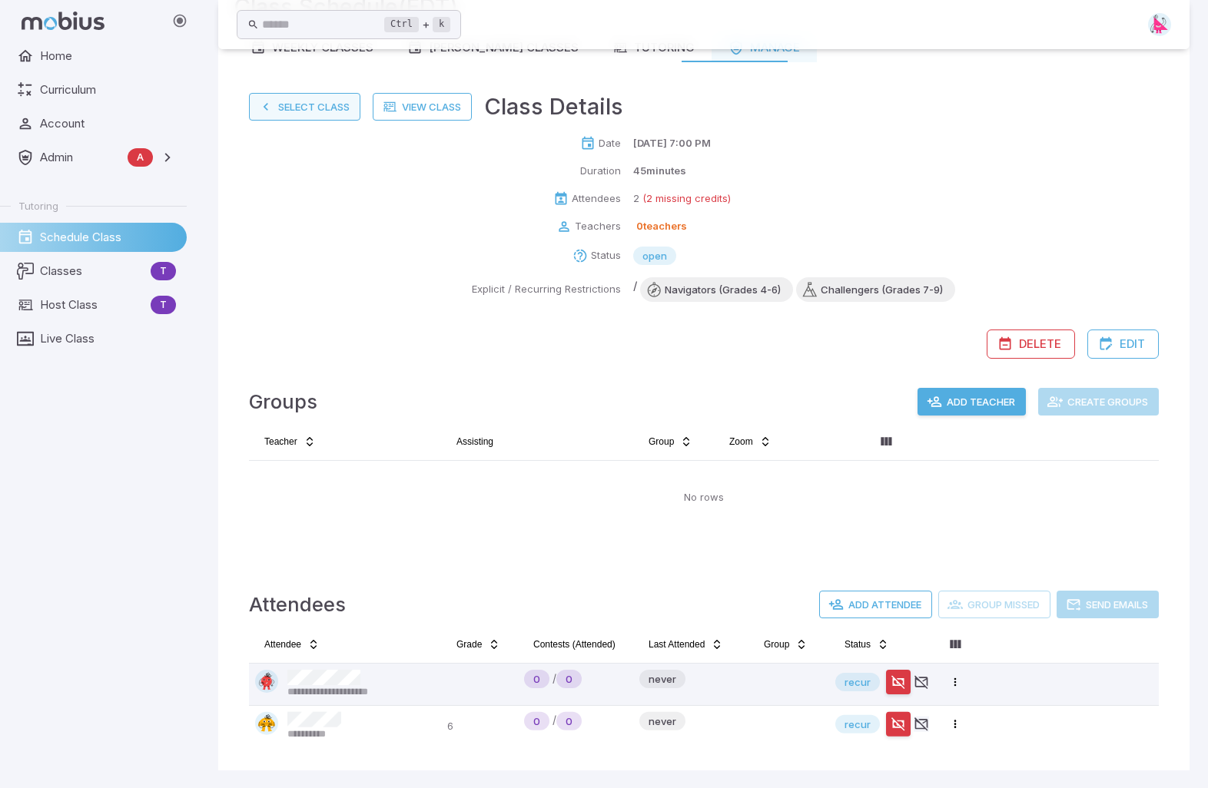
click at [284, 107] on button "Select Class" at bounding box center [304, 107] width 111 height 28
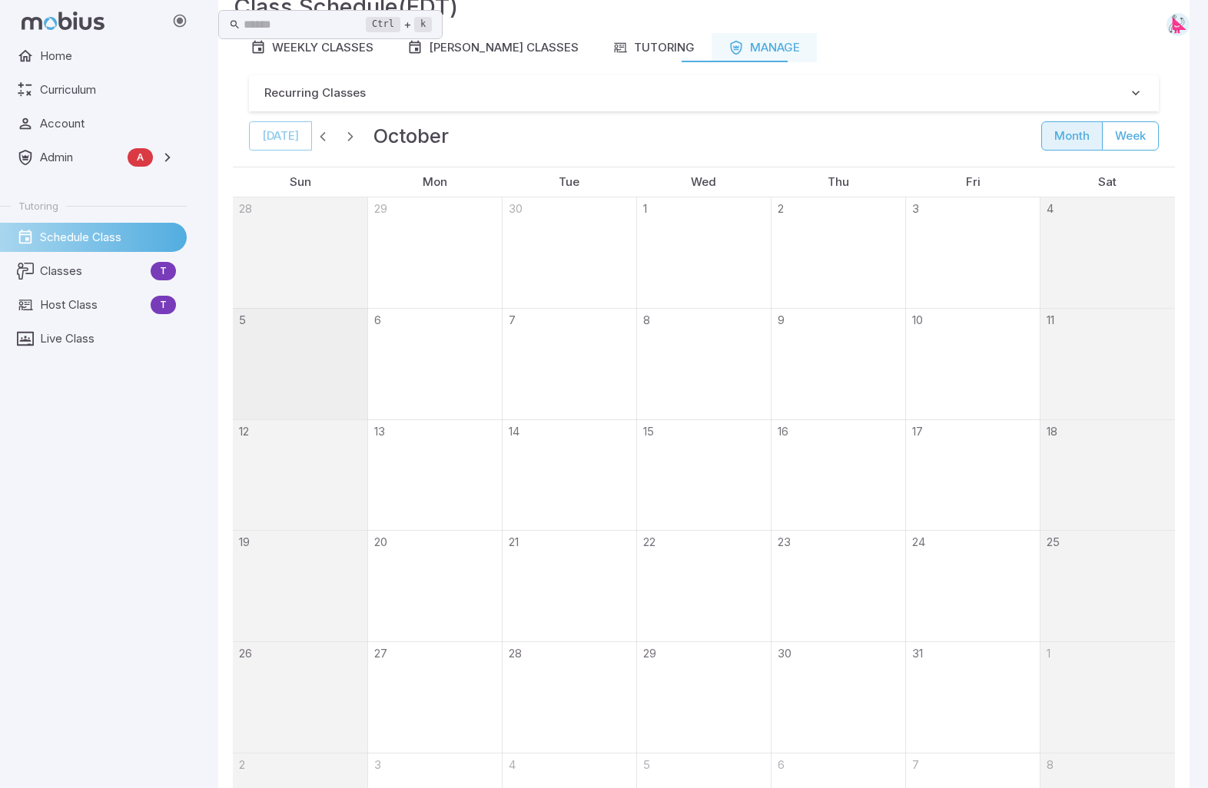
scroll to position [0, 0]
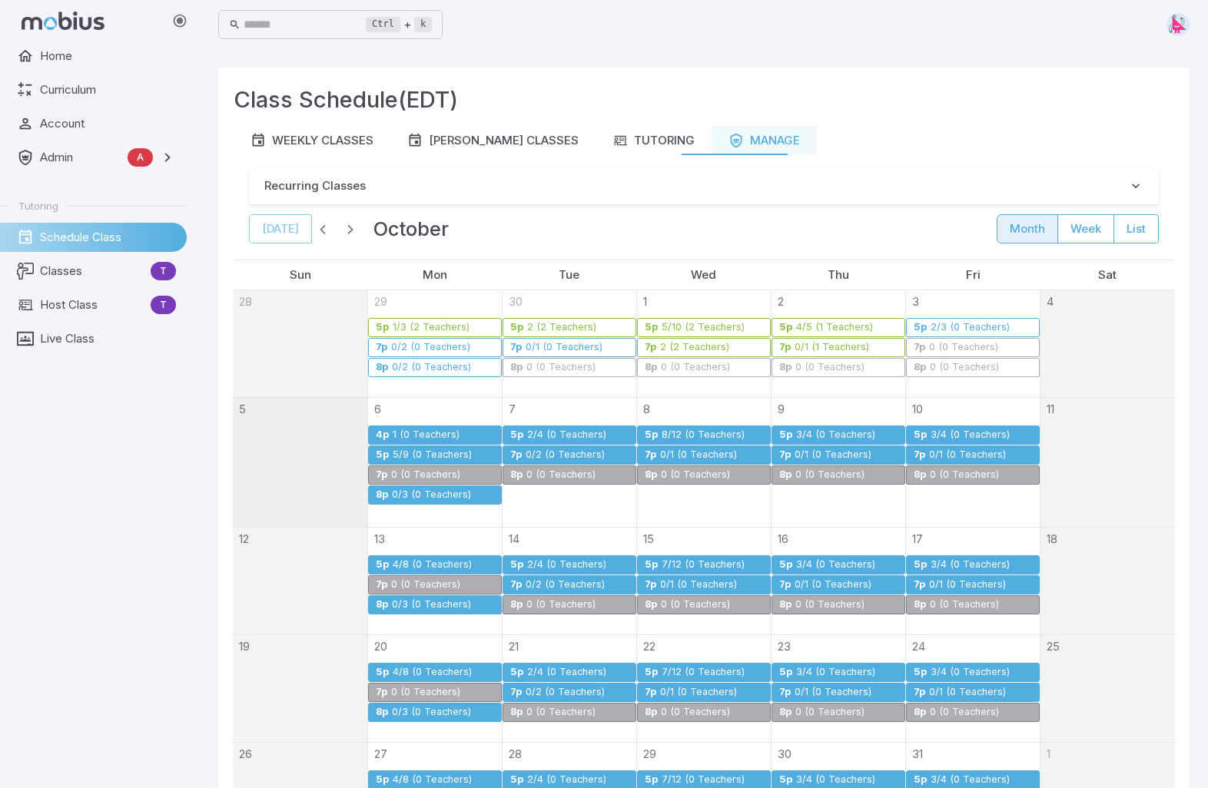
click at [577, 450] on div "0/2 (0 Teachers)" at bounding box center [565, 456] width 81 height 12
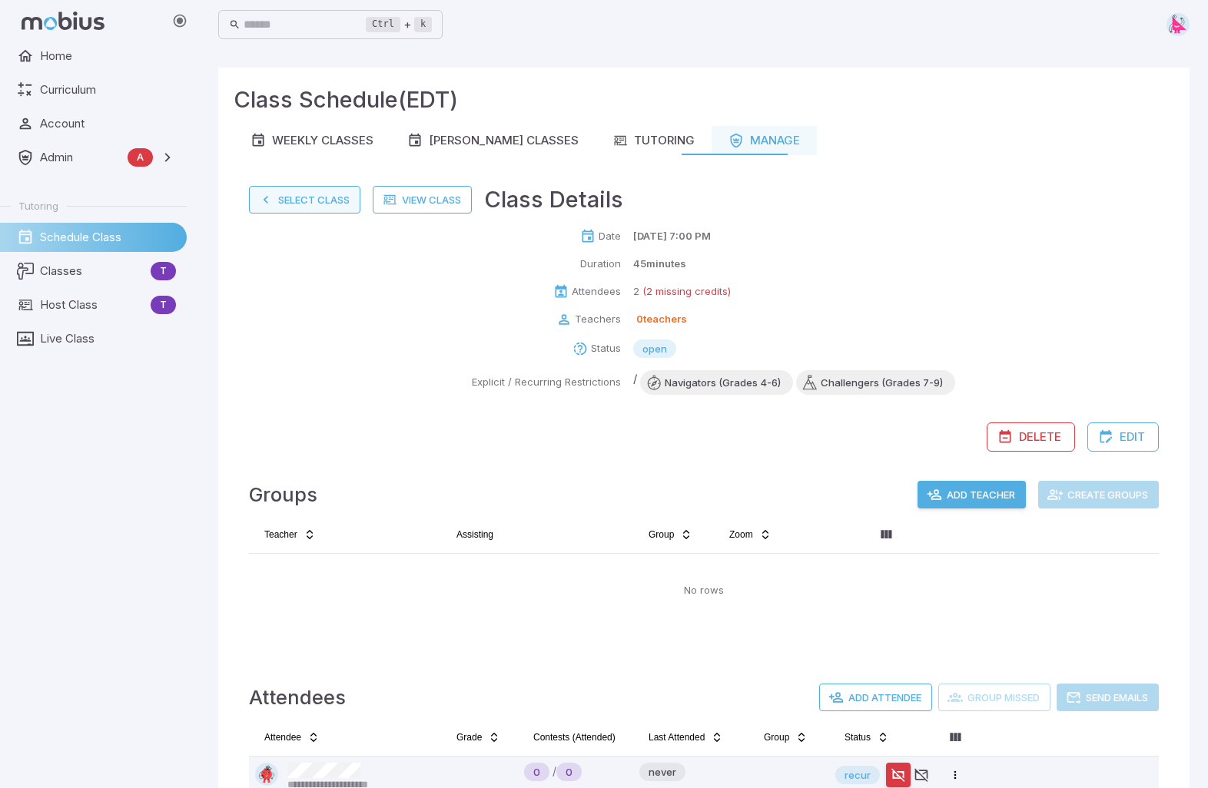
click at [305, 204] on button "Select Class" at bounding box center [304, 200] width 111 height 28
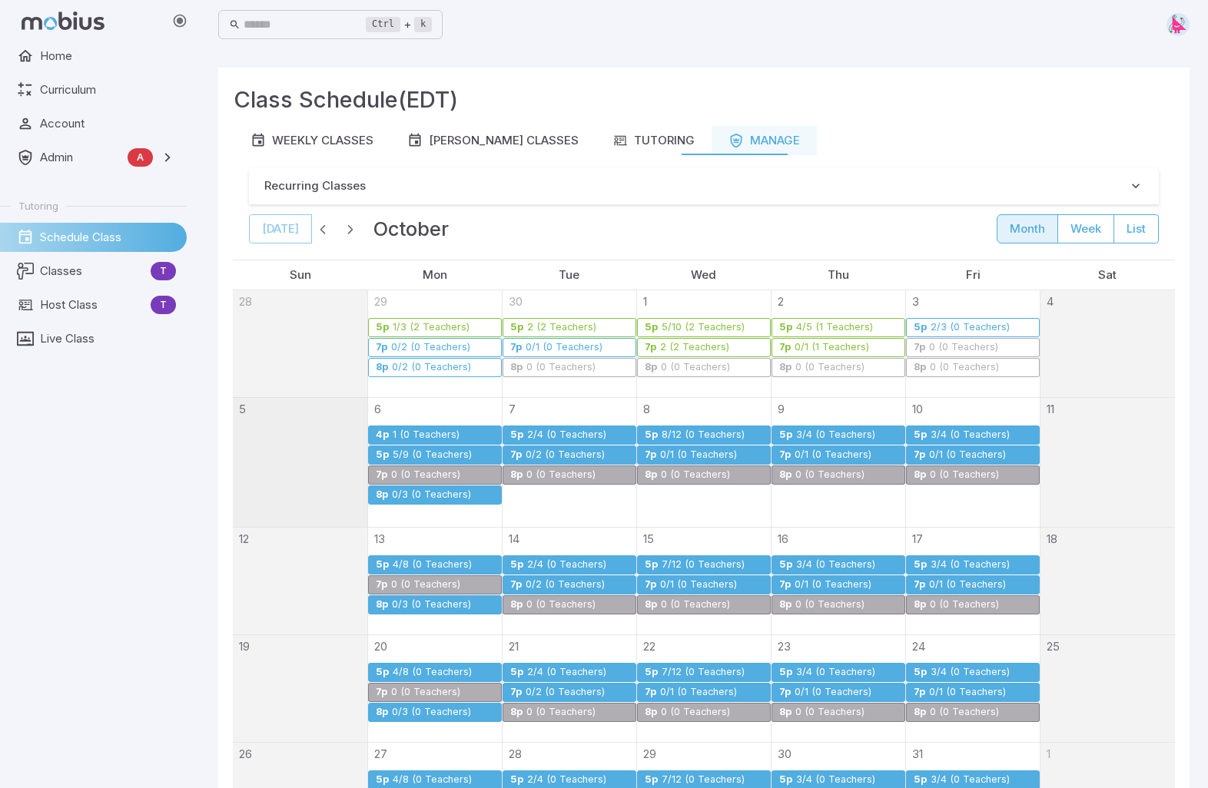
click at [702, 453] on div "0/1 (0 Teachers)" at bounding box center [698, 456] width 78 height 12
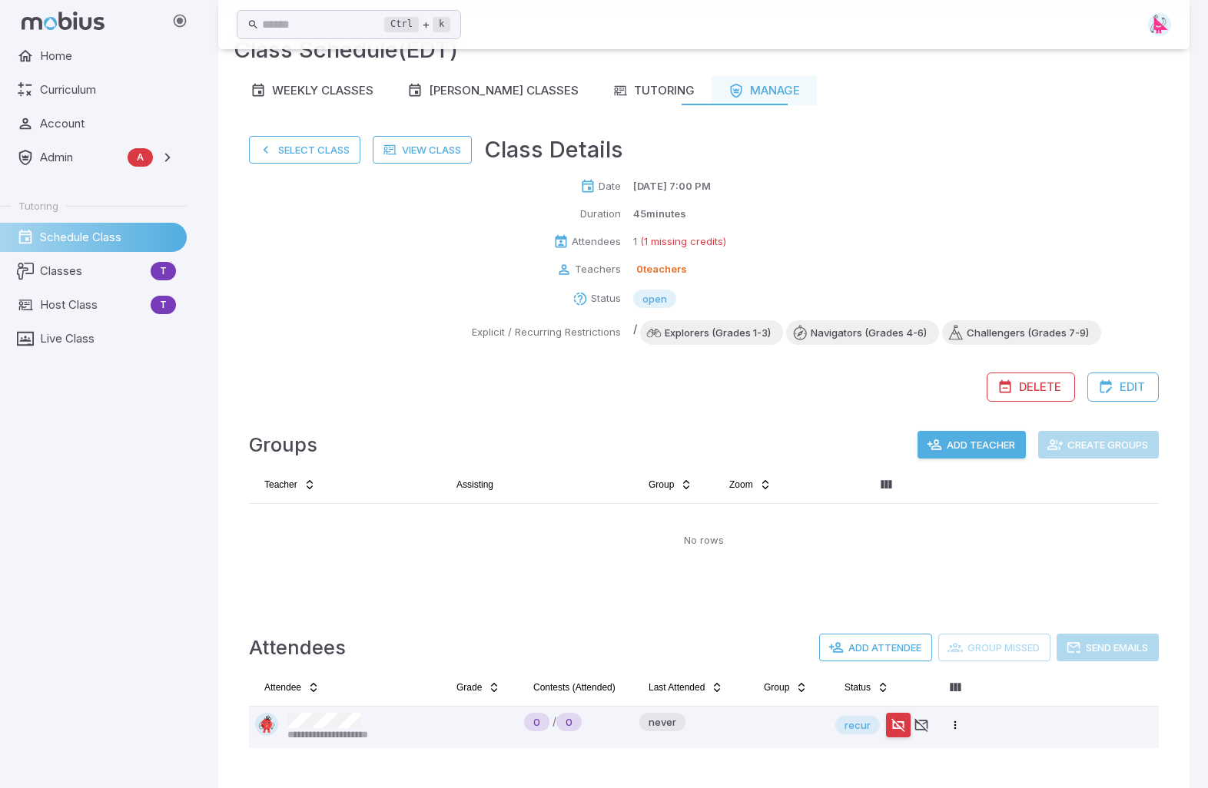
scroll to position [93, 0]
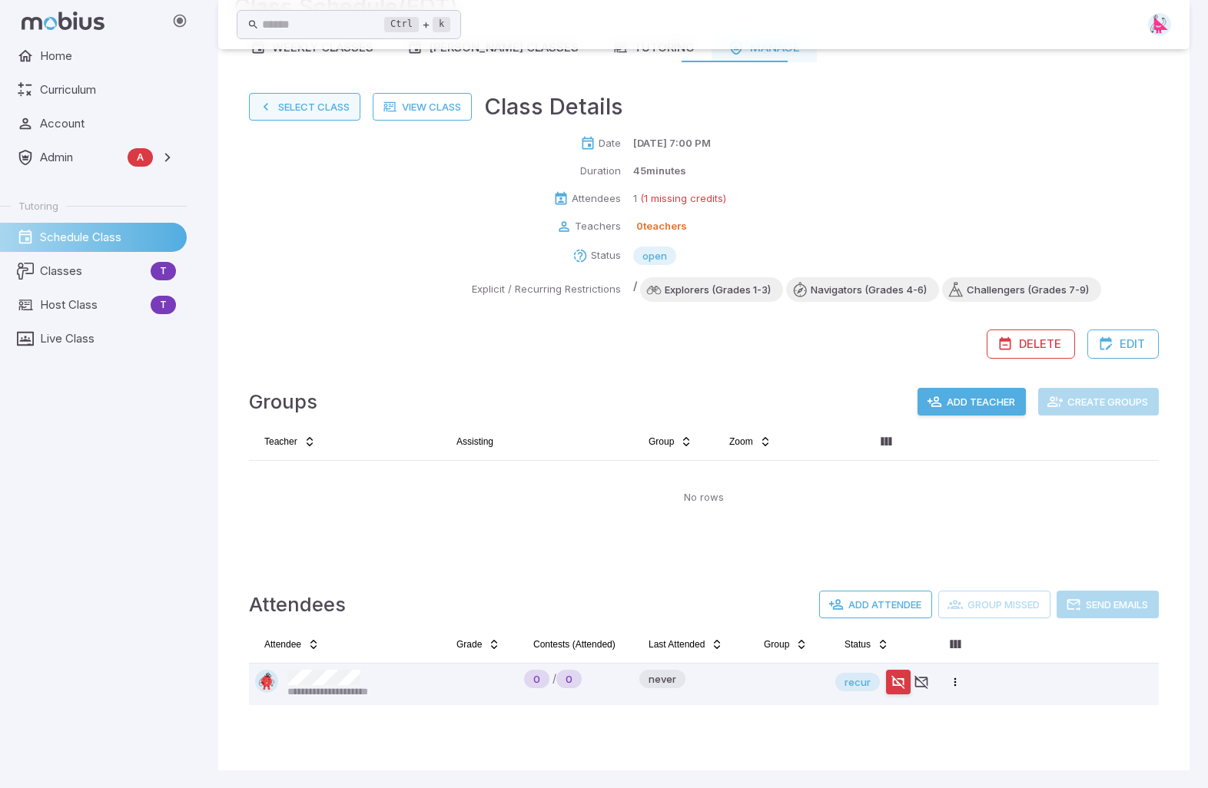
click at [317, 109] on button "Select Class" at bounding box center [304, 107] width 111 height 28
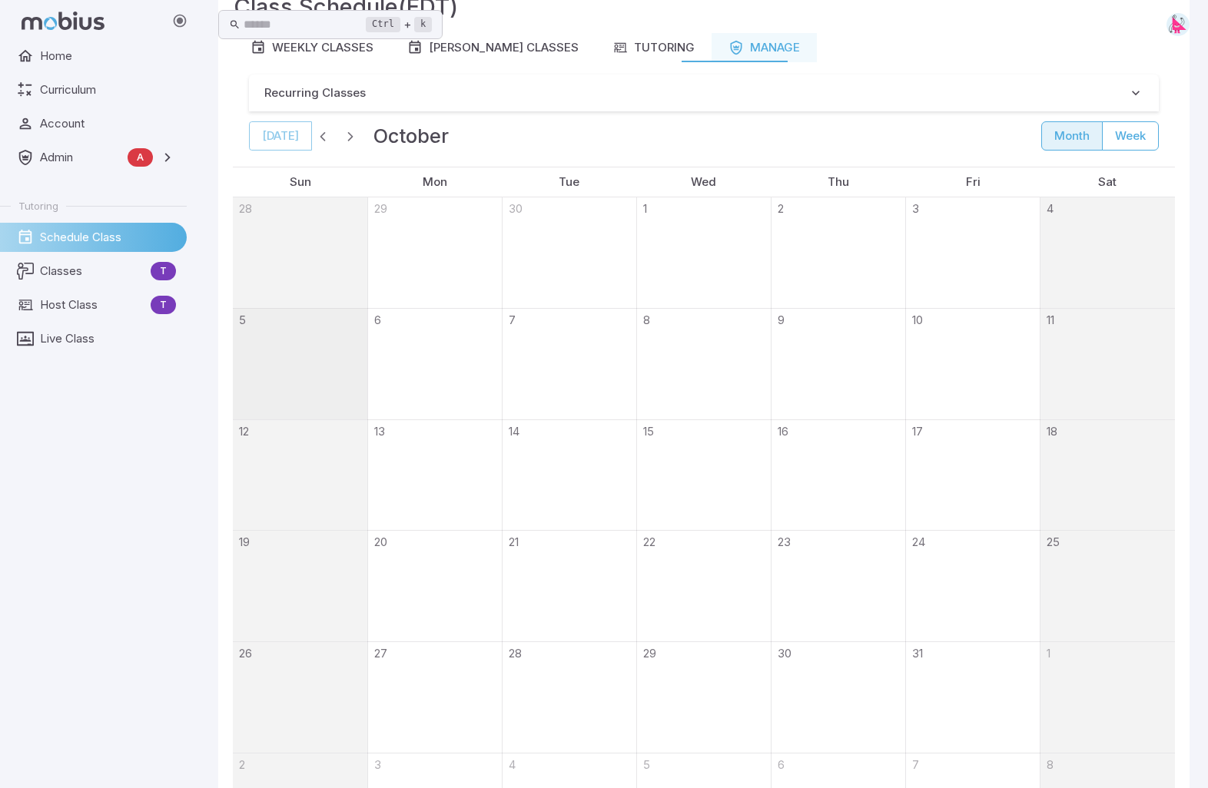
scroll to position [0, 0]
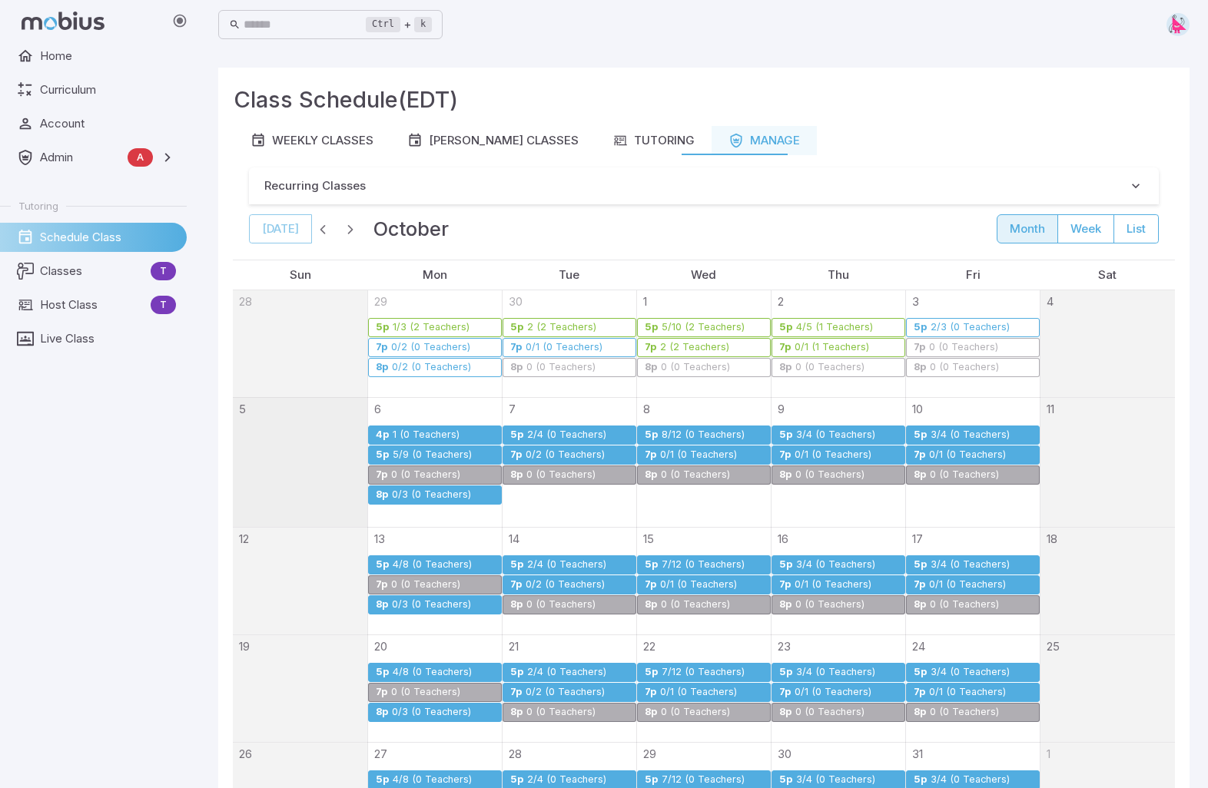
click at [844, 452] on div "0/1 (0 Teachers)" at bounding box center [833, 456] width 78 height 12
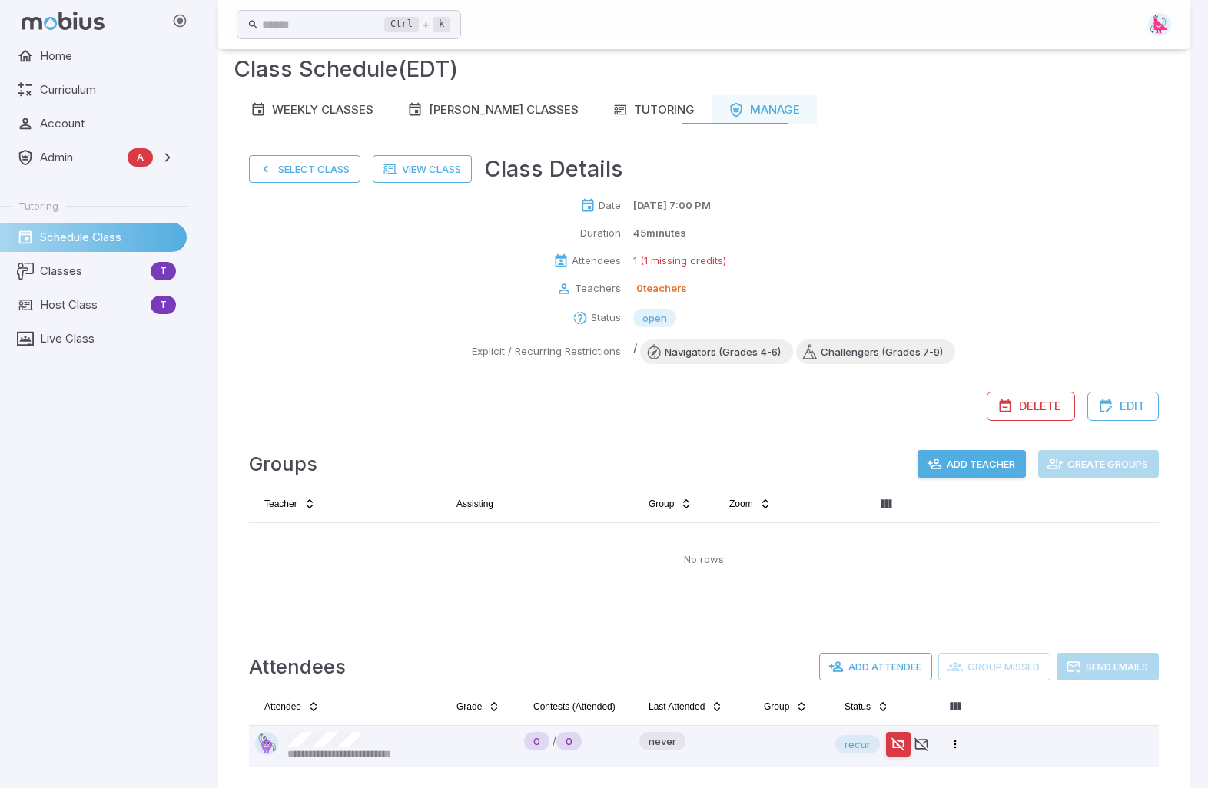
scroll to position [93, 0]
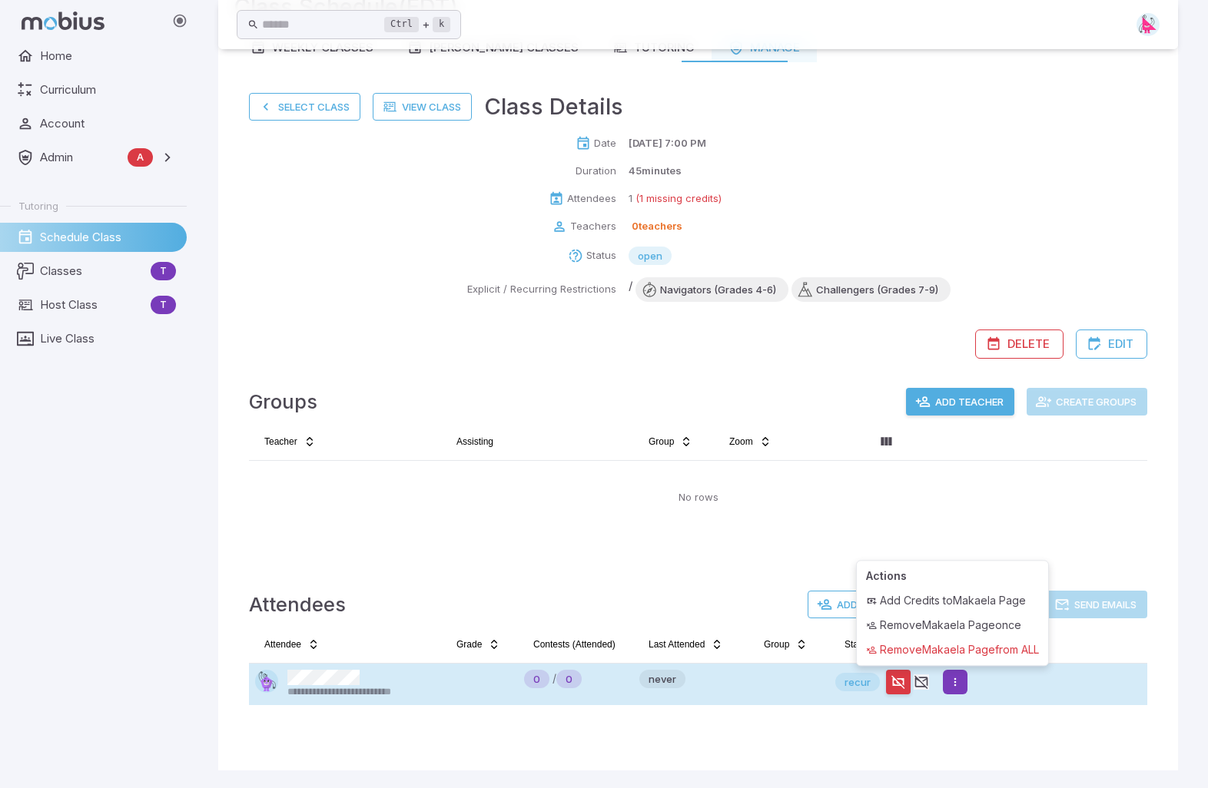
click at [956, 602] on html "**********" at bounding box center [604, 348] width 1208 height 882
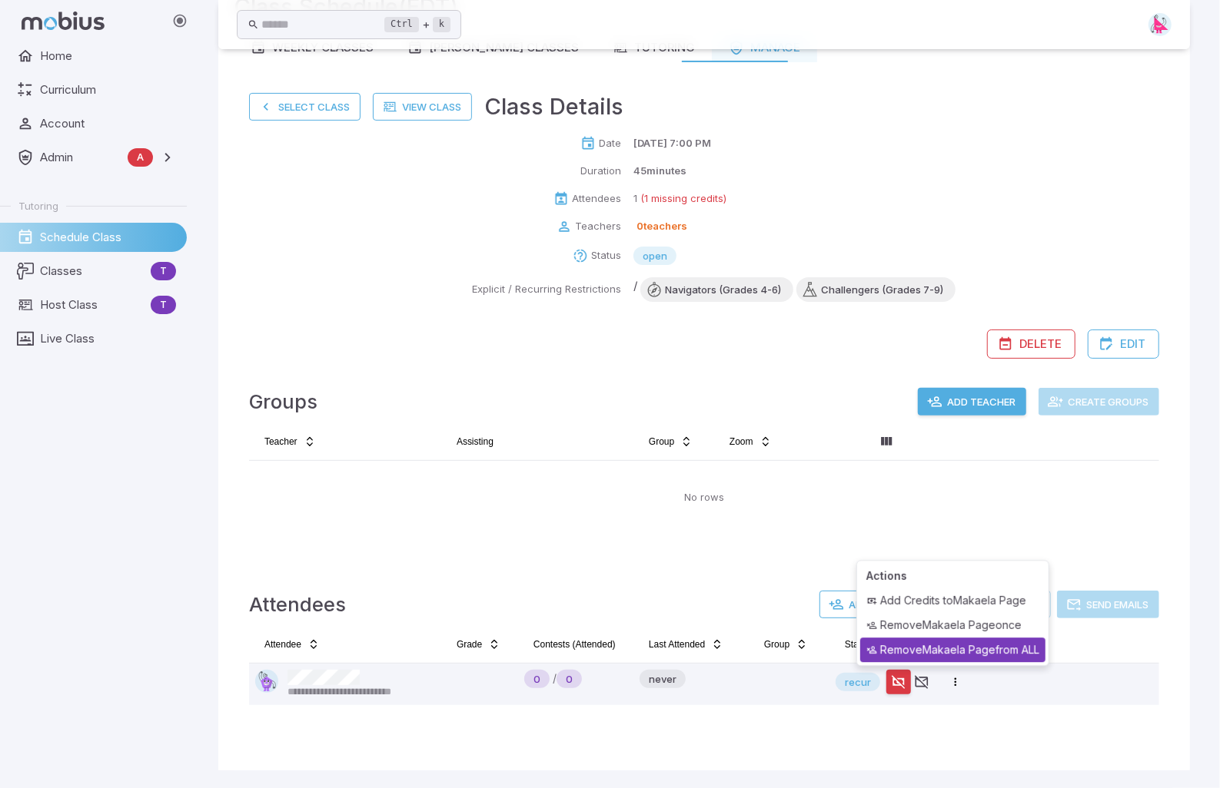
click at [976, 602] on div "Remove Makaela Page from ALL" at bounding box center [952, 650] width 185 height 25
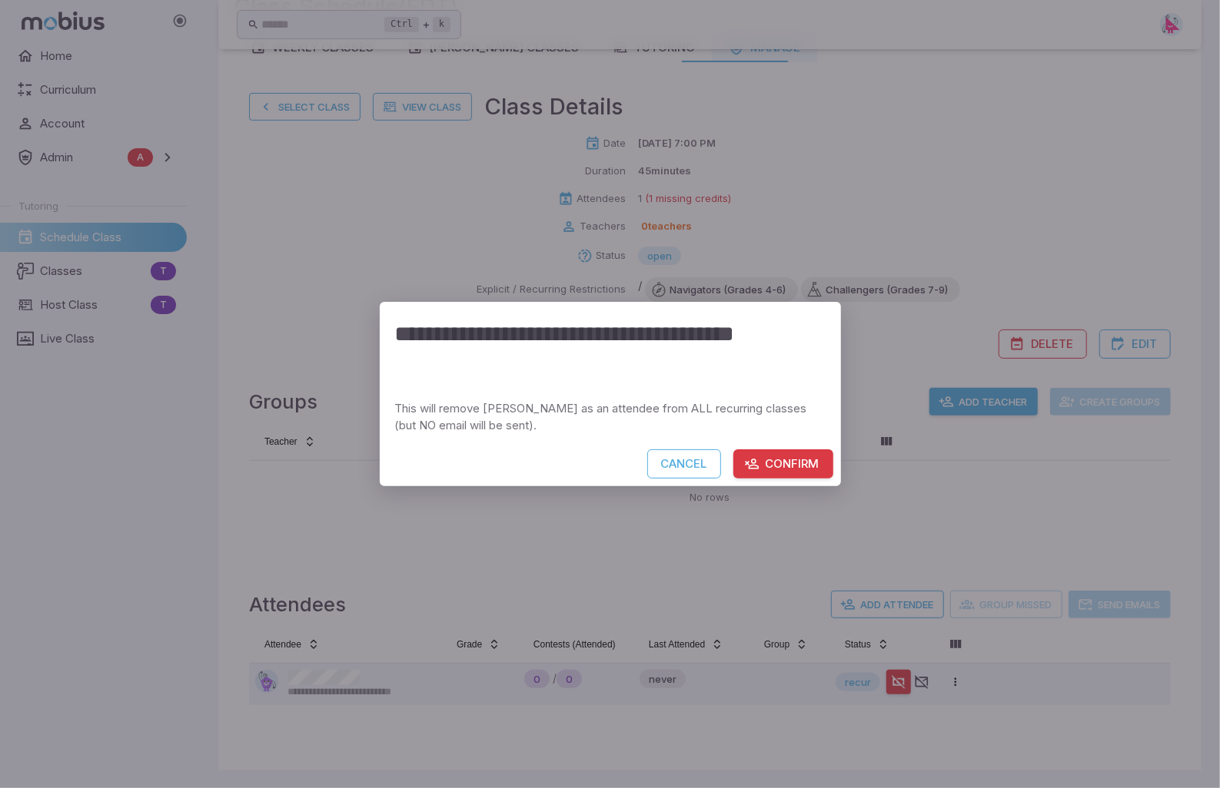
click at [790, 460] on button "Confirm" at bounding box center [783, 464] width 100 height 29
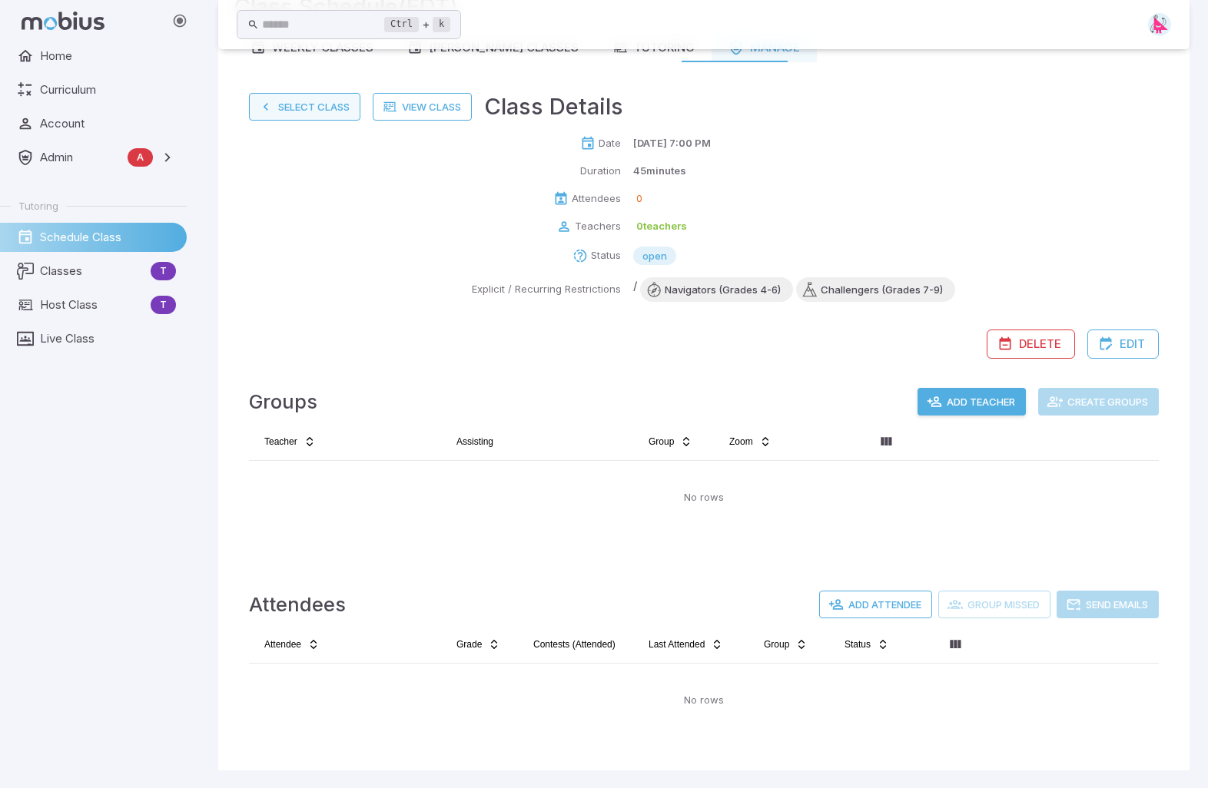
click at [294, 110] on button "Select Class" at bounding box center [304, 107] width 111 height 28
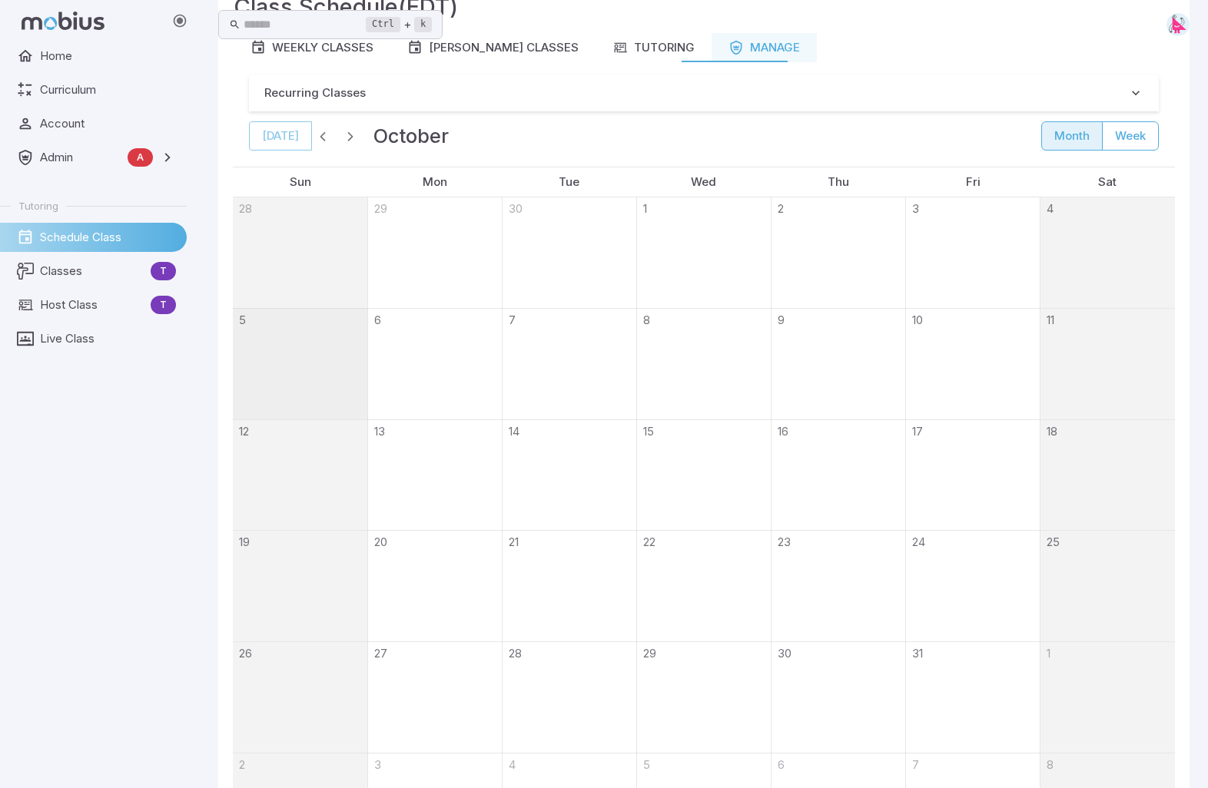
scroll to position [0, 0]
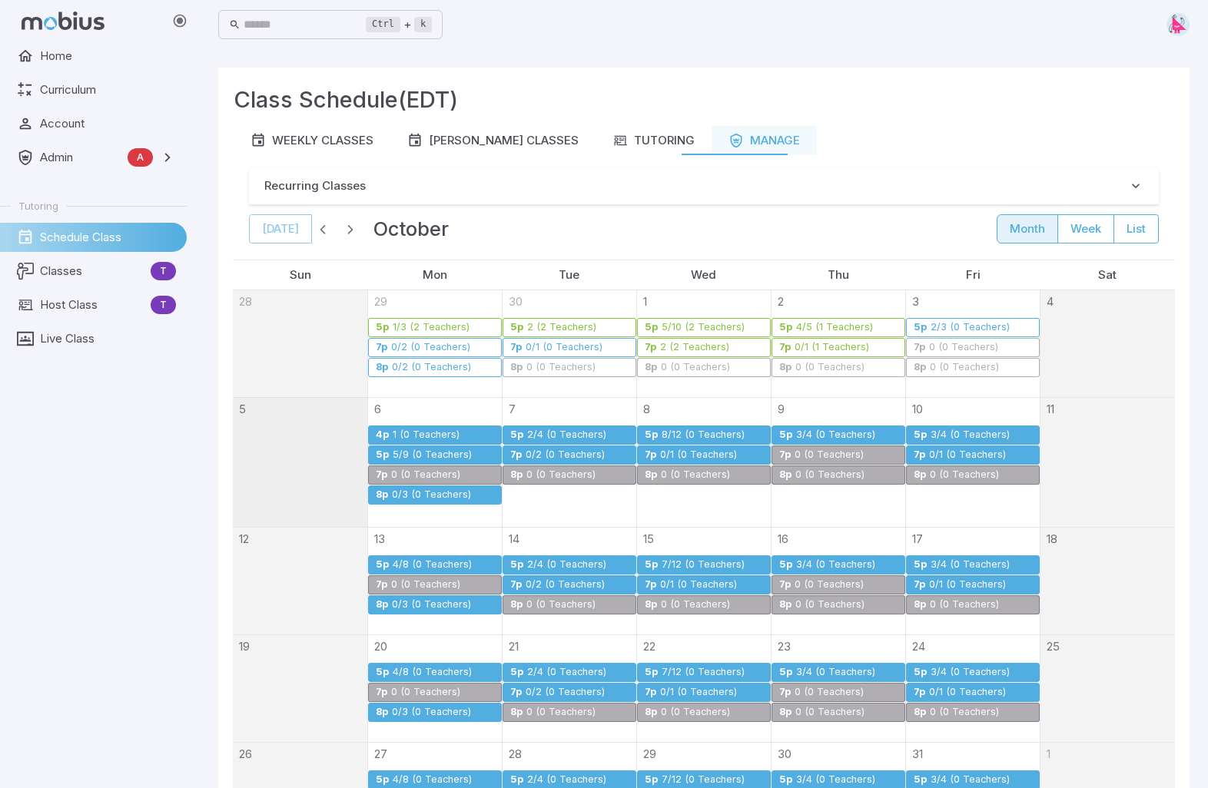
click at [677, 454] on div "0/1 (0 Teachers)" at bounding box center [698, 456] width 78 height 12
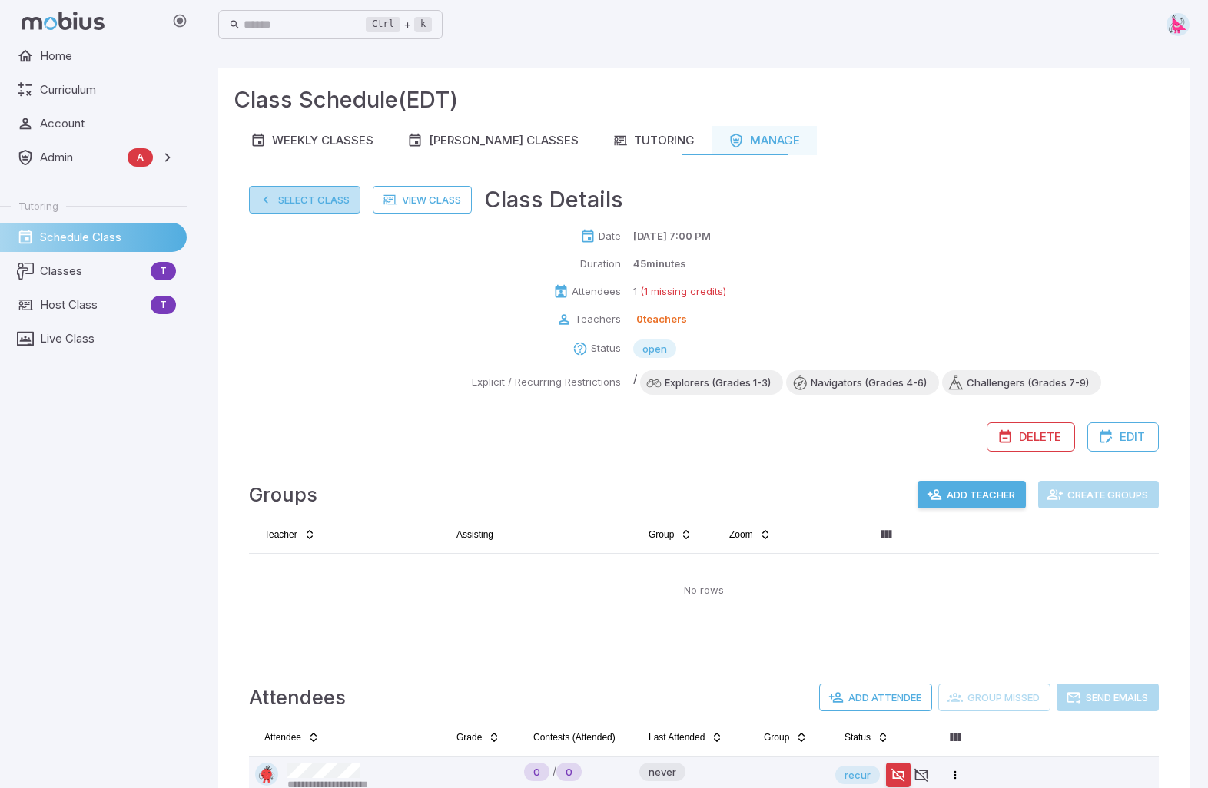
click at [314, 202] on button "Select Class" at bounding box center [304, 200] width 111 height 28
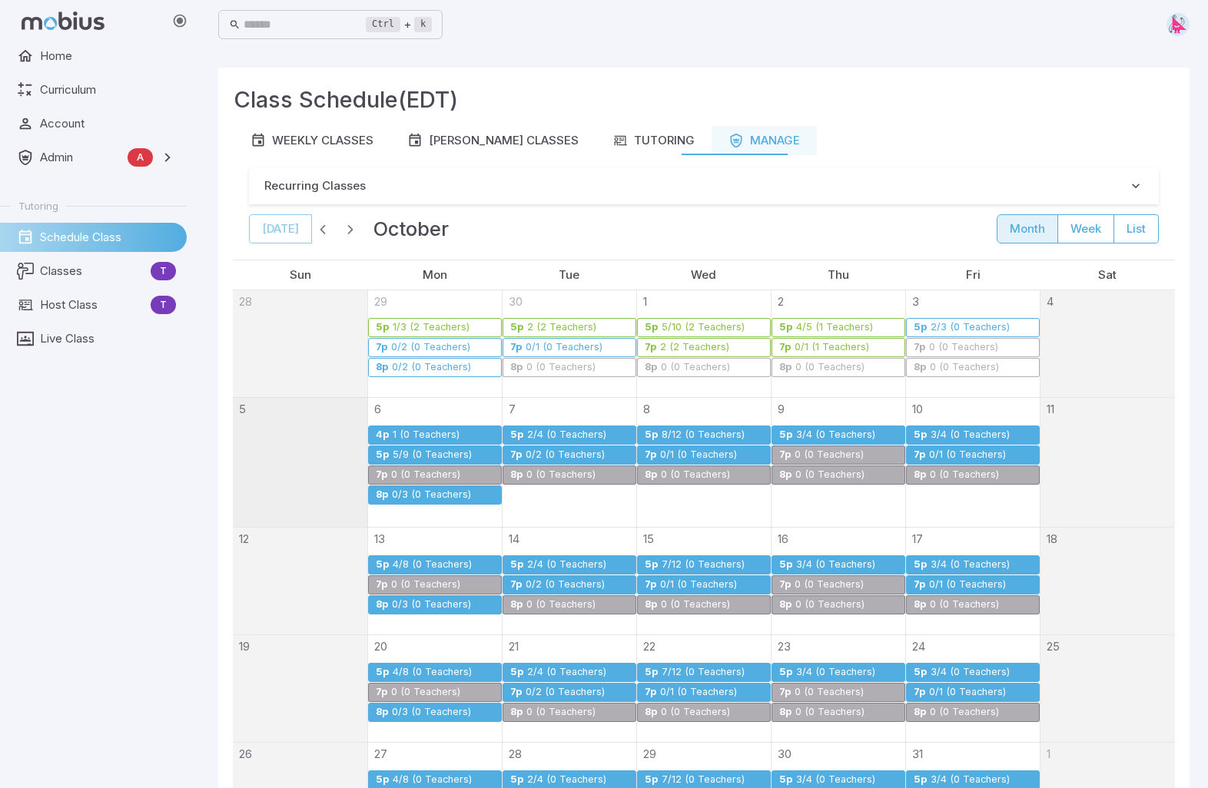
click at [948, 453] on div "0/1 (0 Teachers)" at bounding box center [967, 456] width 78 height 12
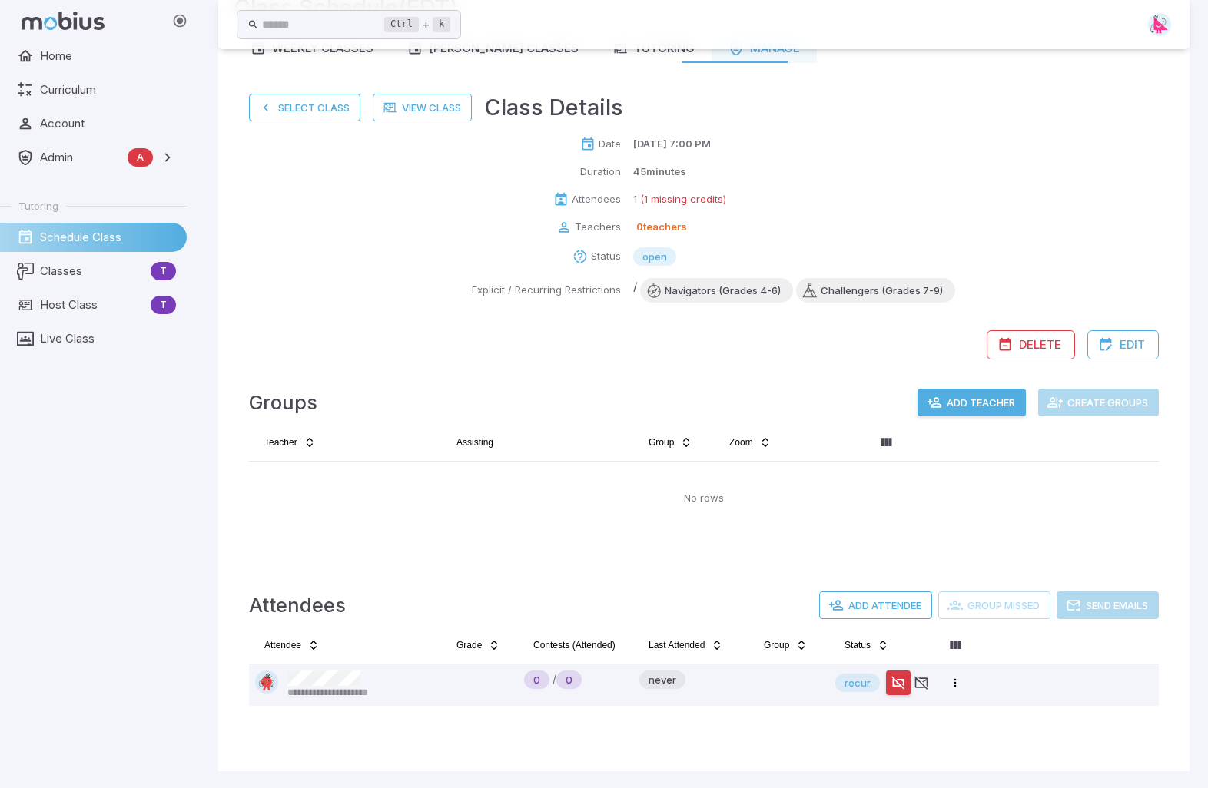
scroll to position [93, 0]
click at [286, 113] on button "Select Class" at bounding box center [304, 107] width 111 height 28
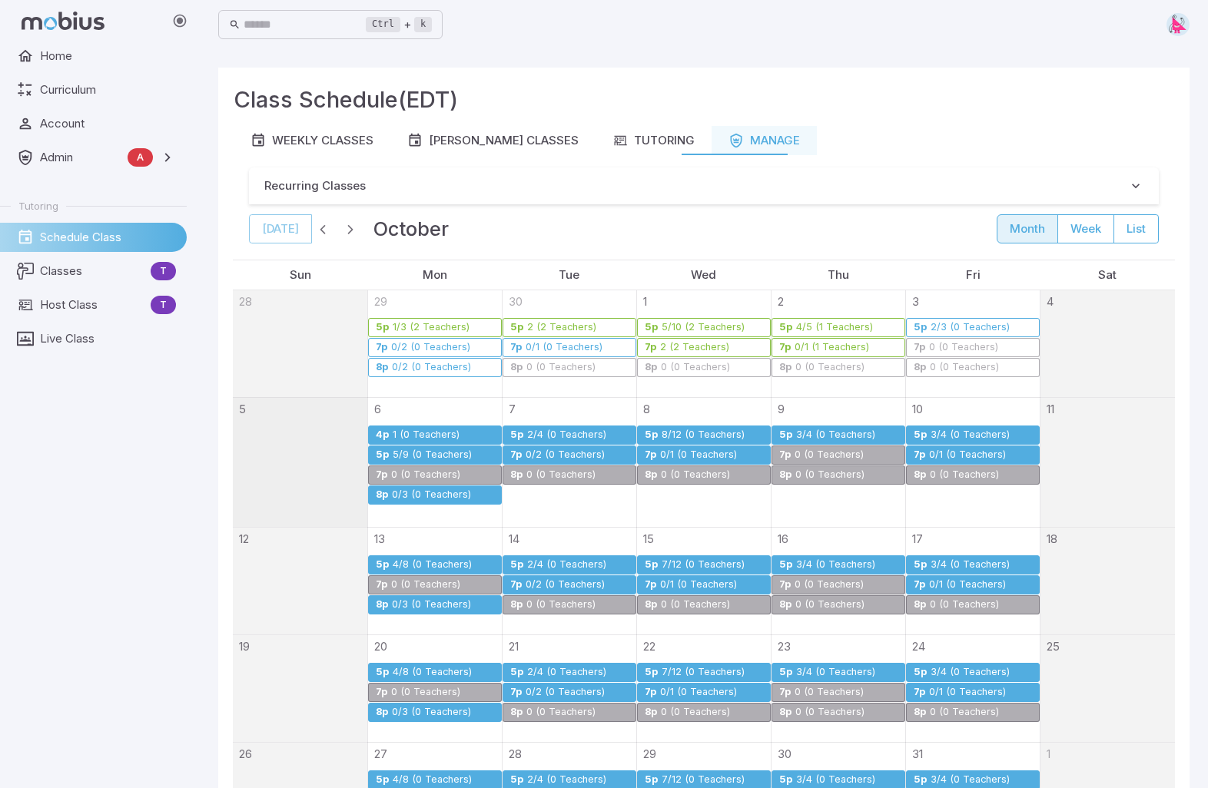
click at [821, 432] on div "3/4 (0 Teachers)" at bounding box center [835, 436] width 81 height 12
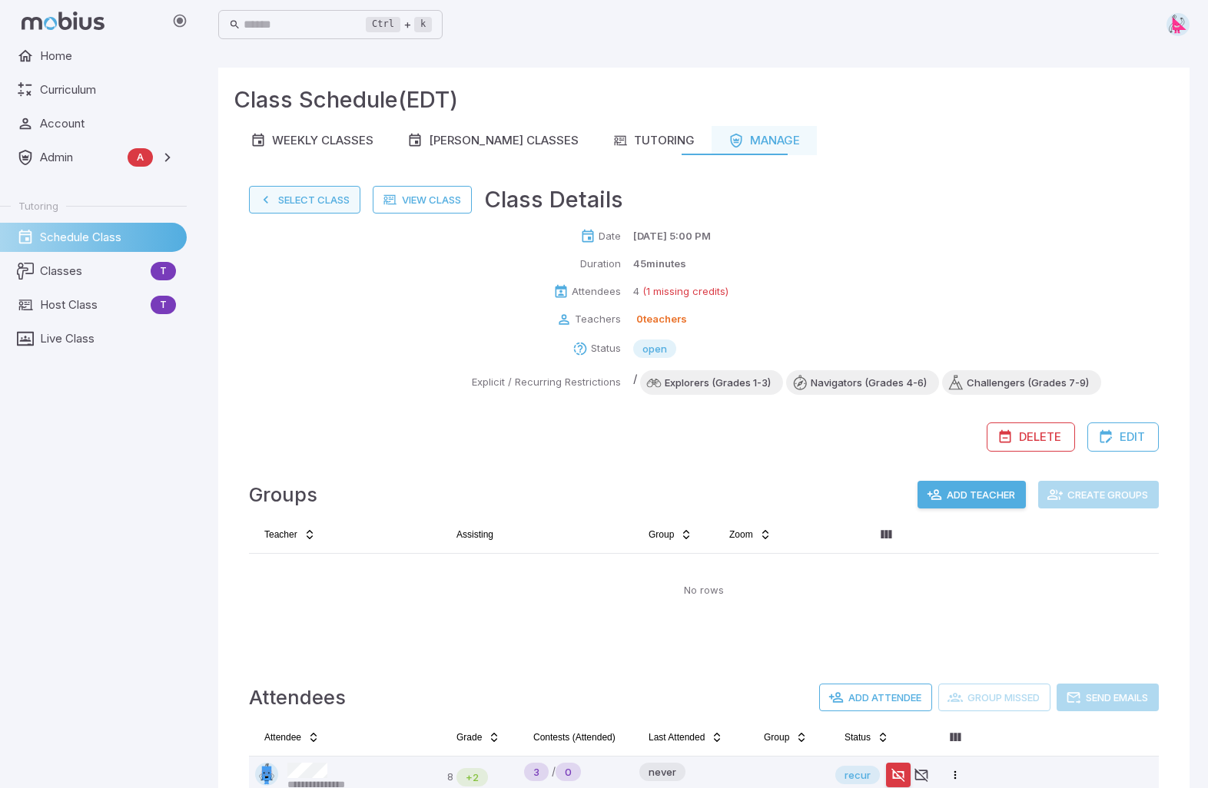
click at [291, 199] on button "Select Class" at bounding box center [304, 200] width 111 height 28
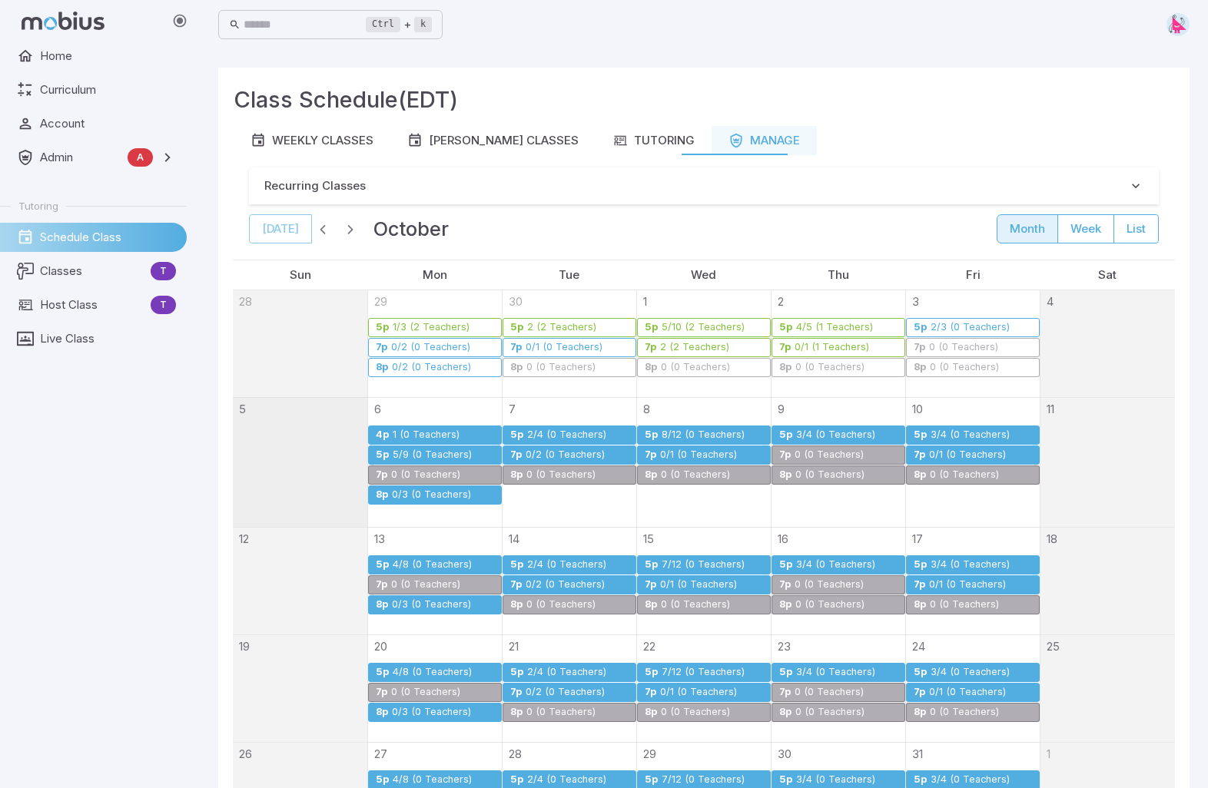
click at [563, 434] on div "2/4 (0 Teachers)" at bounding box center [566, 436] width 81 height 12
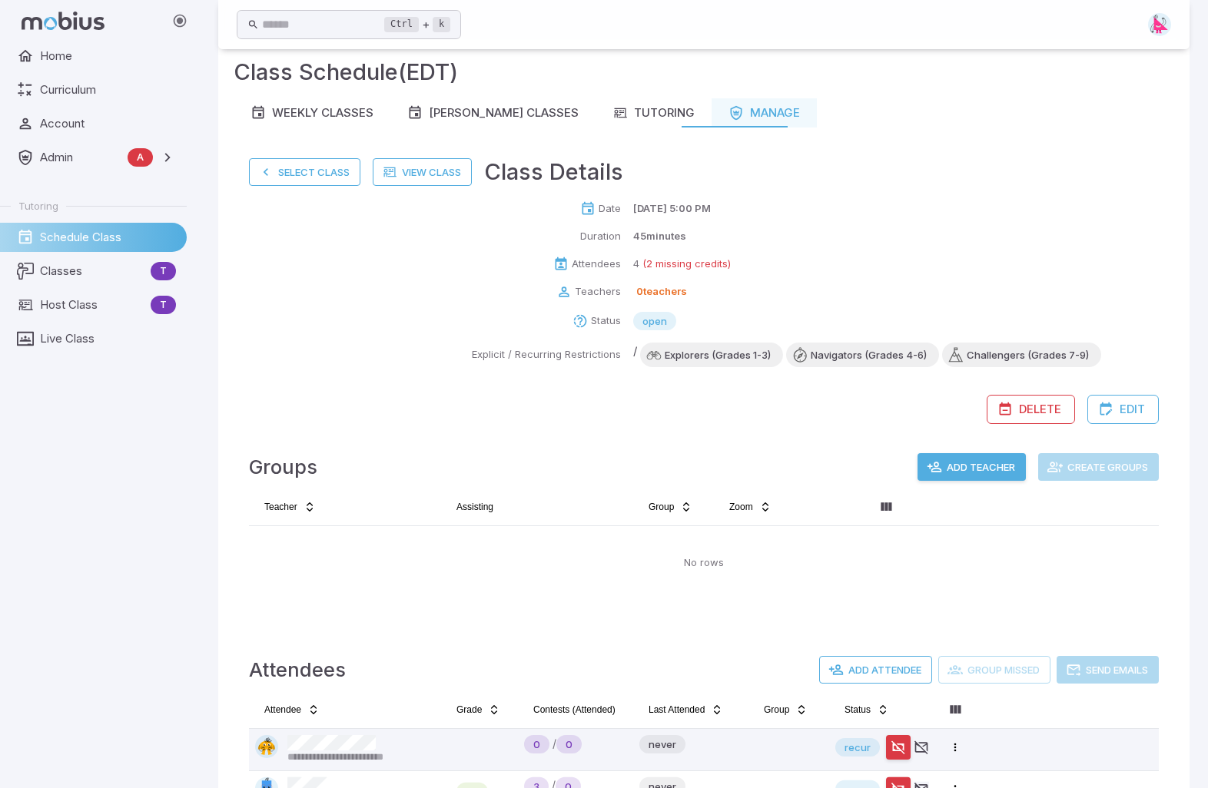
scroll to position [15, 0]
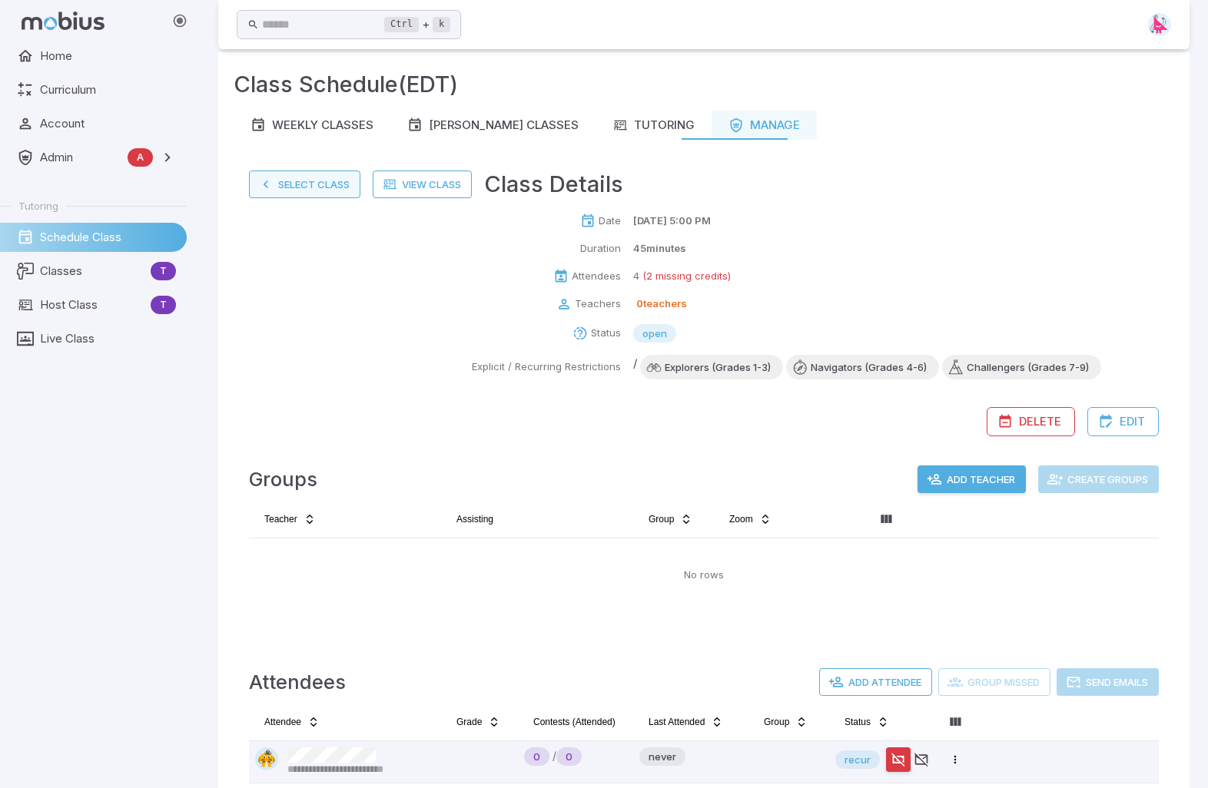
click at [323, 184] on button "Select Class" at bounding box center [304, 185] width 111 height 28
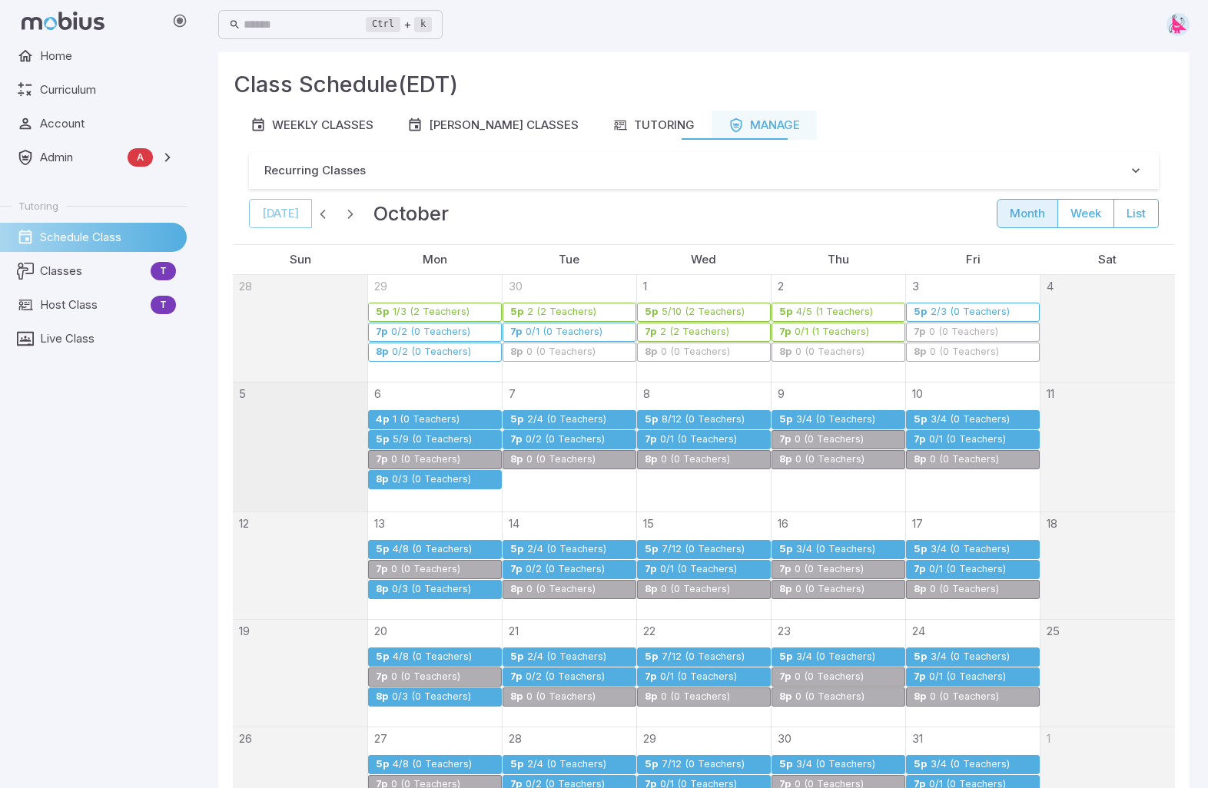
scroll to position [0, 0]
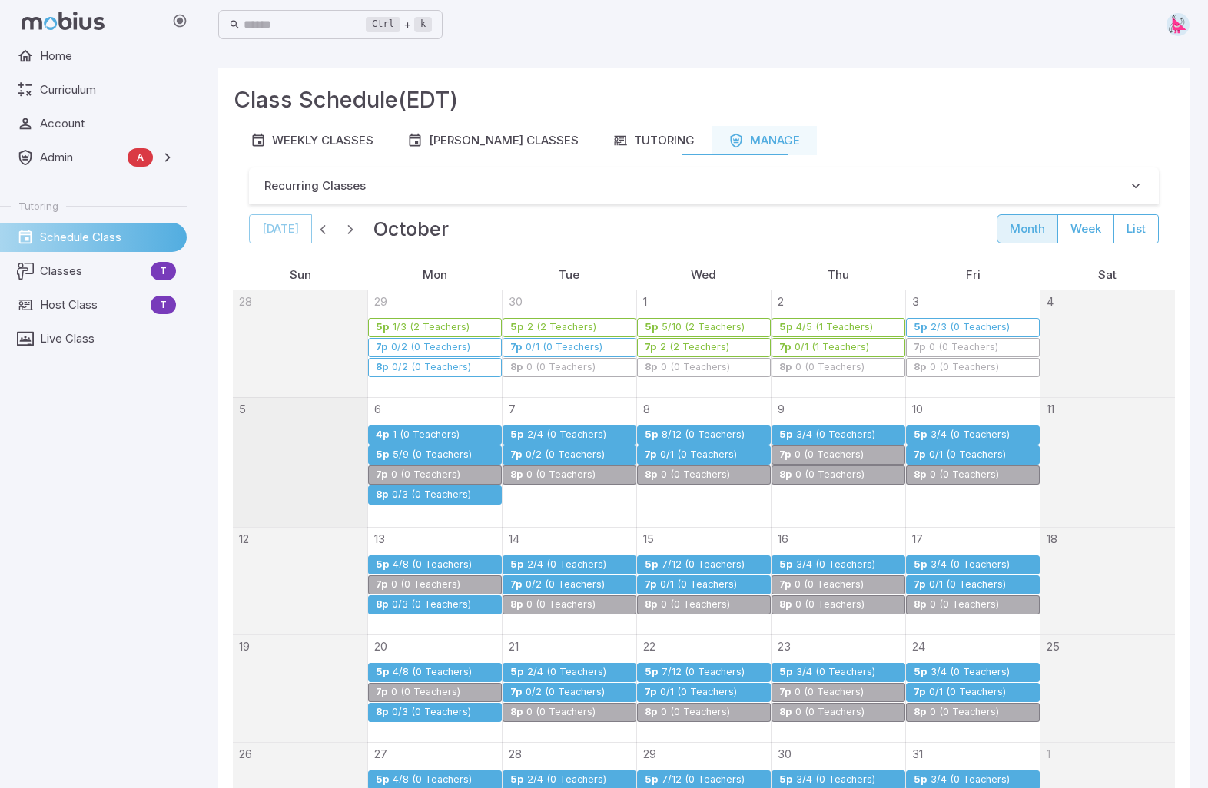
click at [695, 436] on div "8/12 (0 Teachers)" at bounding box center [703, 436] width 85 height 12
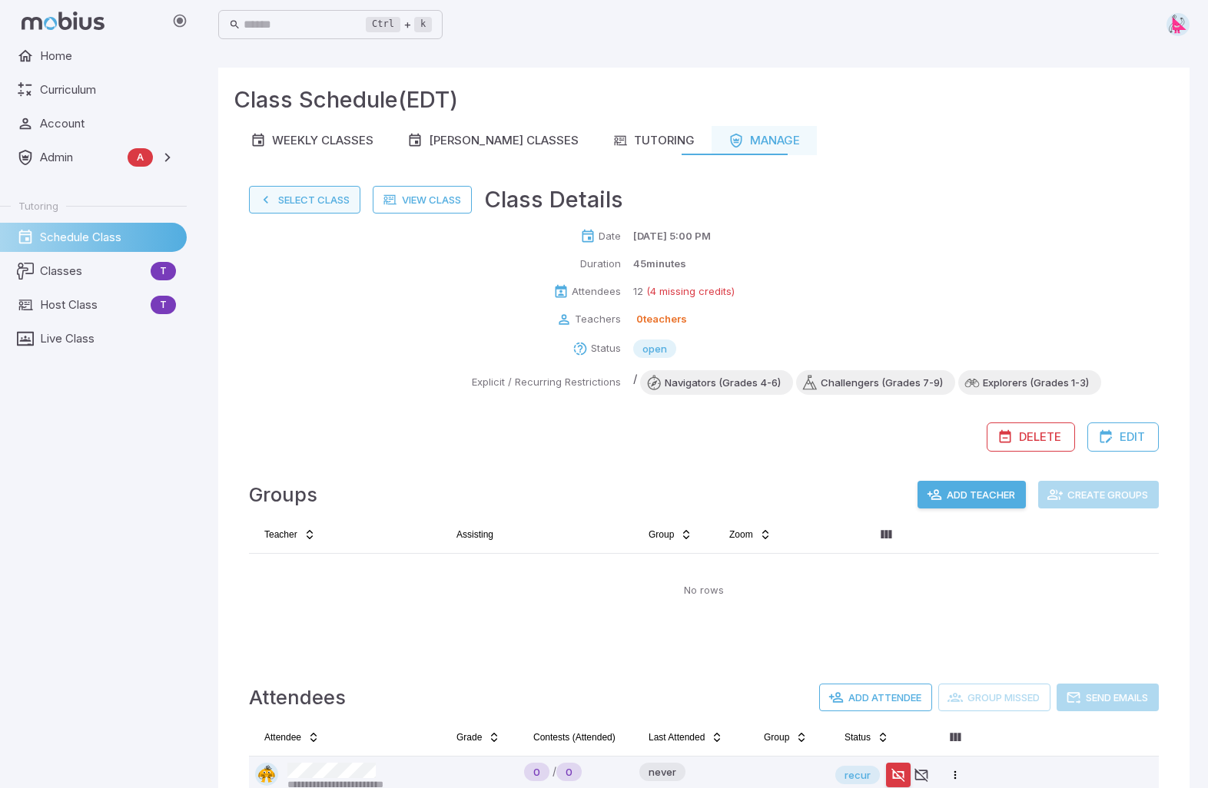
click at [310, 204] on button "Select Class" at bounding box center [304, 200] width 111 height 28
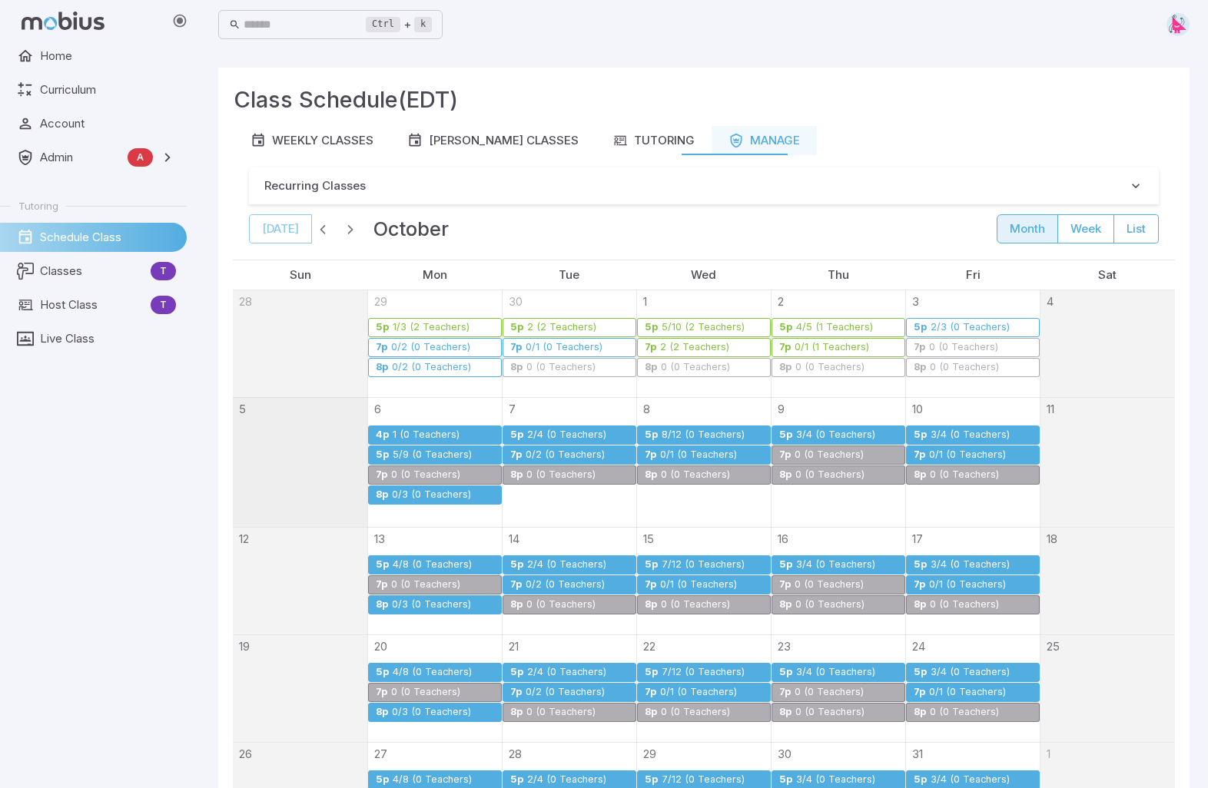
click at [825, 433] on div "3/4 (0 Teachers)" at bounding box center [835, 436] width 81 height 12
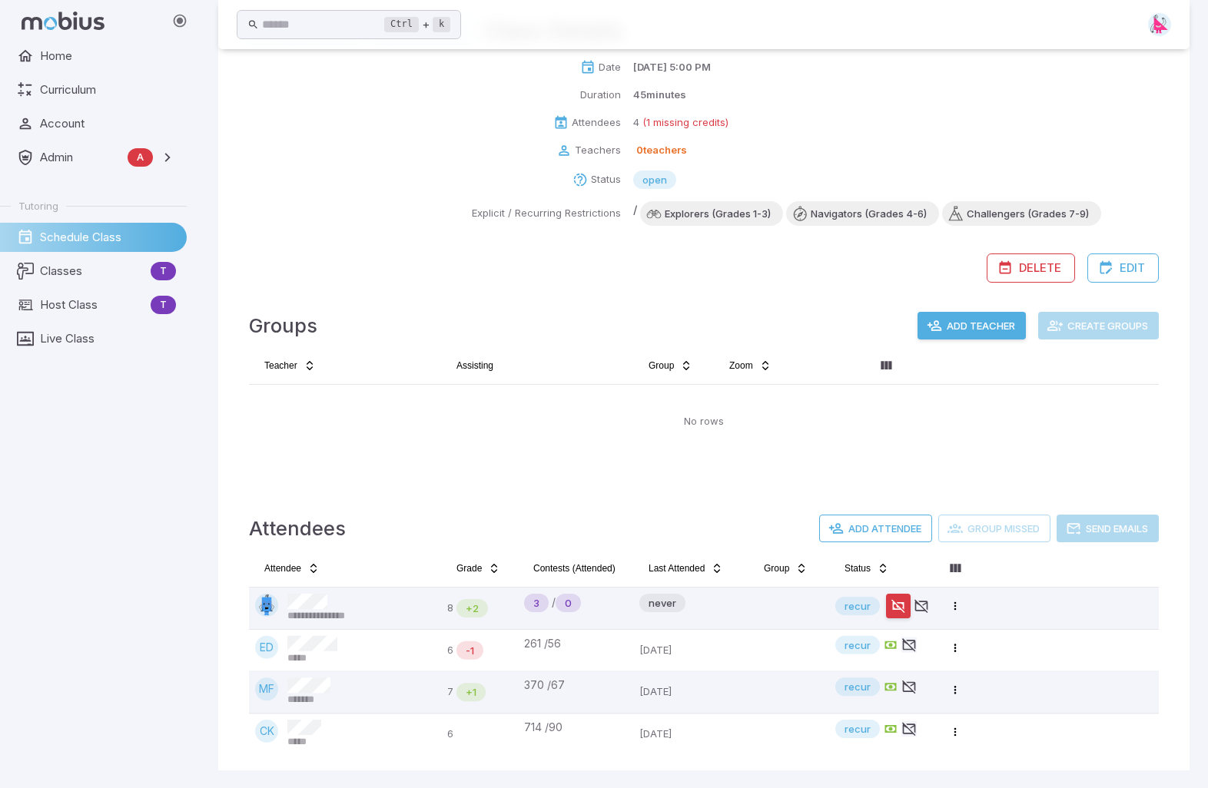
scroll to position [92, 0]
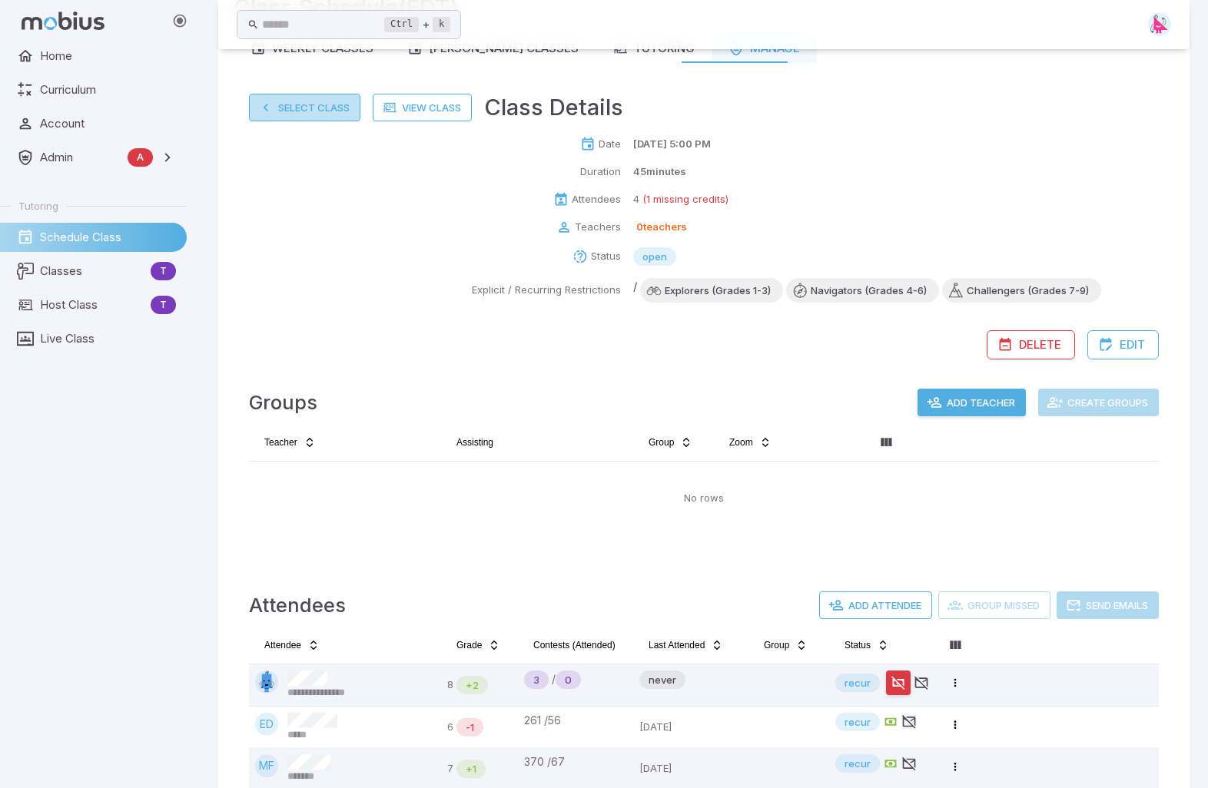
click at [284, 110] on button "Select Class" at bounding box center [304, 108] width 111 height 28
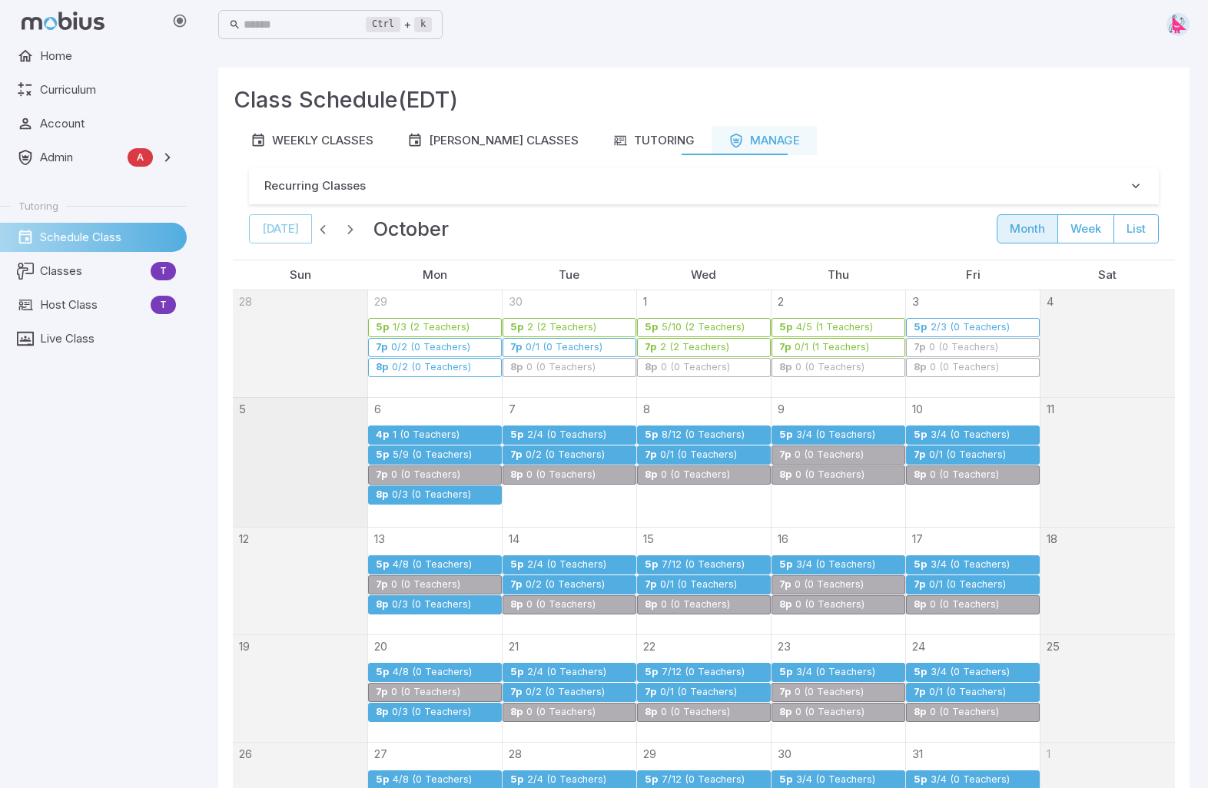
click at [954, 431] on div "3/4 (0 Teachers)" at bounding box center [970, 436] width 81 height 12
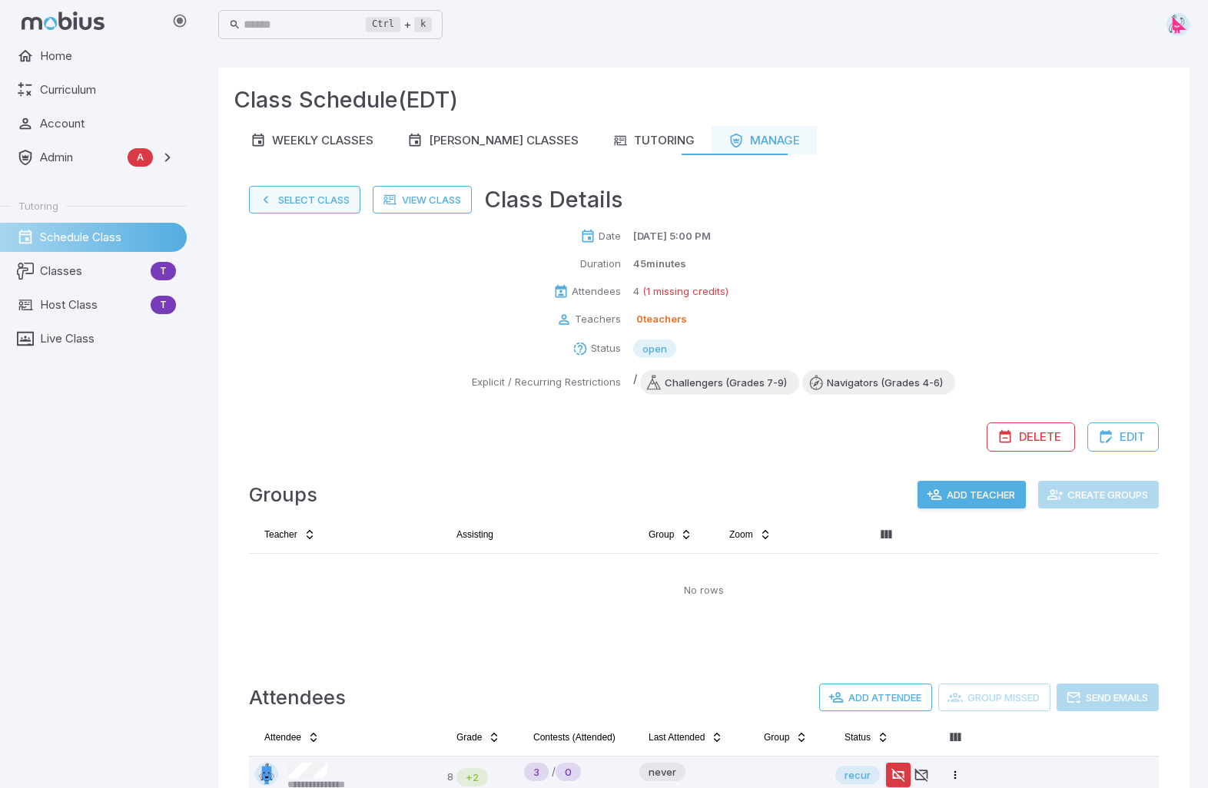
click at [289, 191] on button "Select Class" at bounding box center [304, 200] width 111 height 28
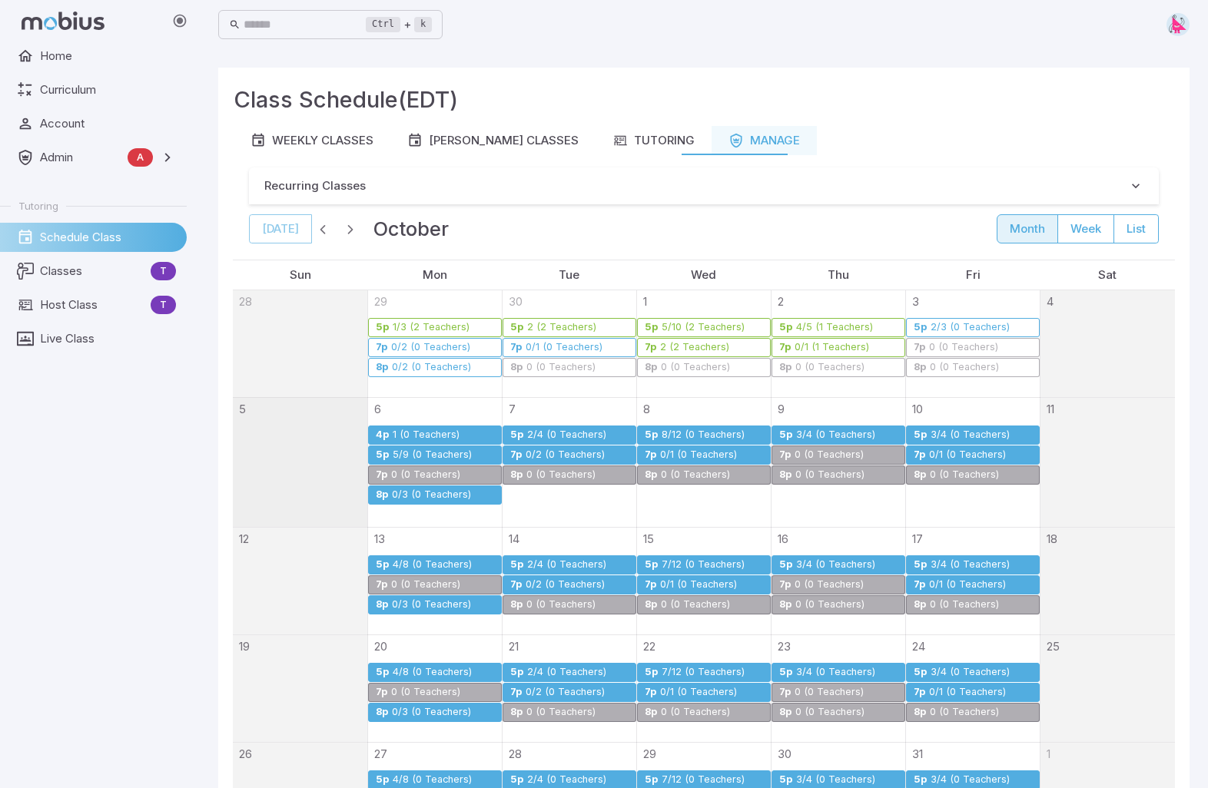
click at [959, 451] on div "0/1 (0 Teachers)" at bounding box center [967, 456] width 78 height 12
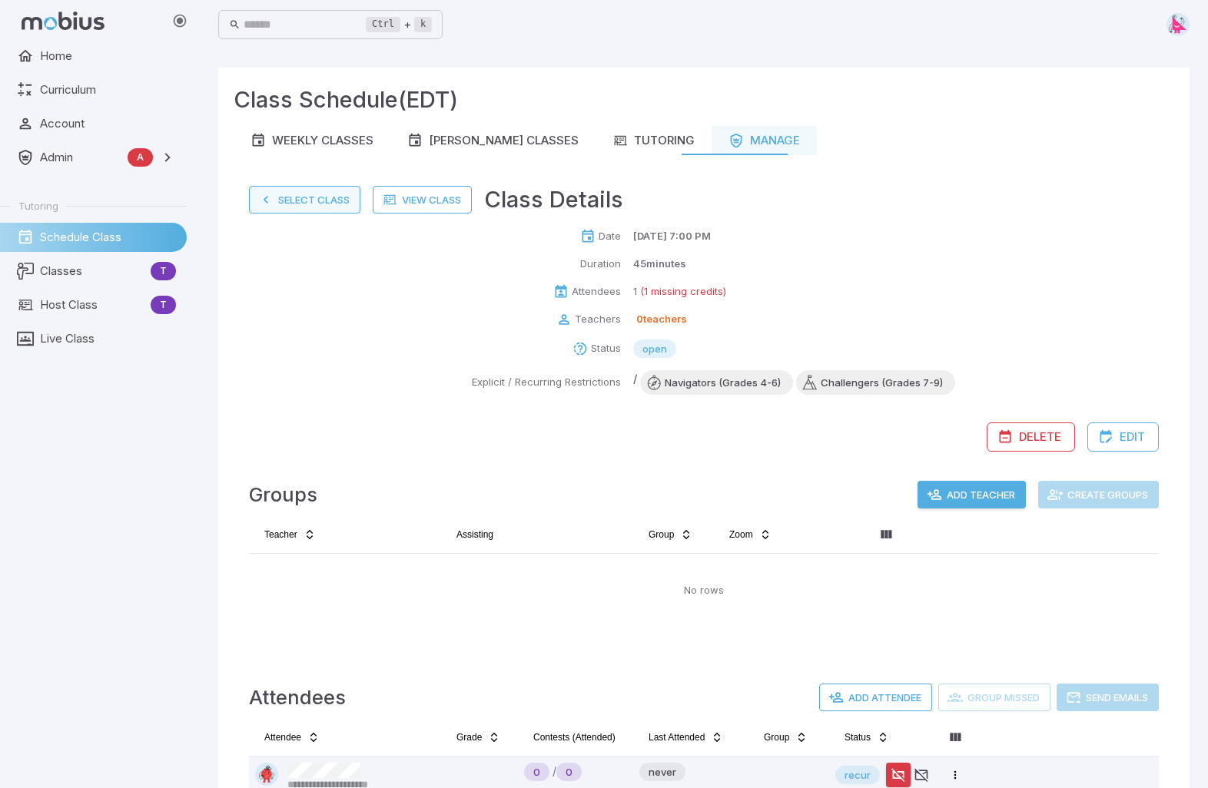
click at [310, 194] on button "Select Class" at bounding box center [304, 200] width 111 height 28
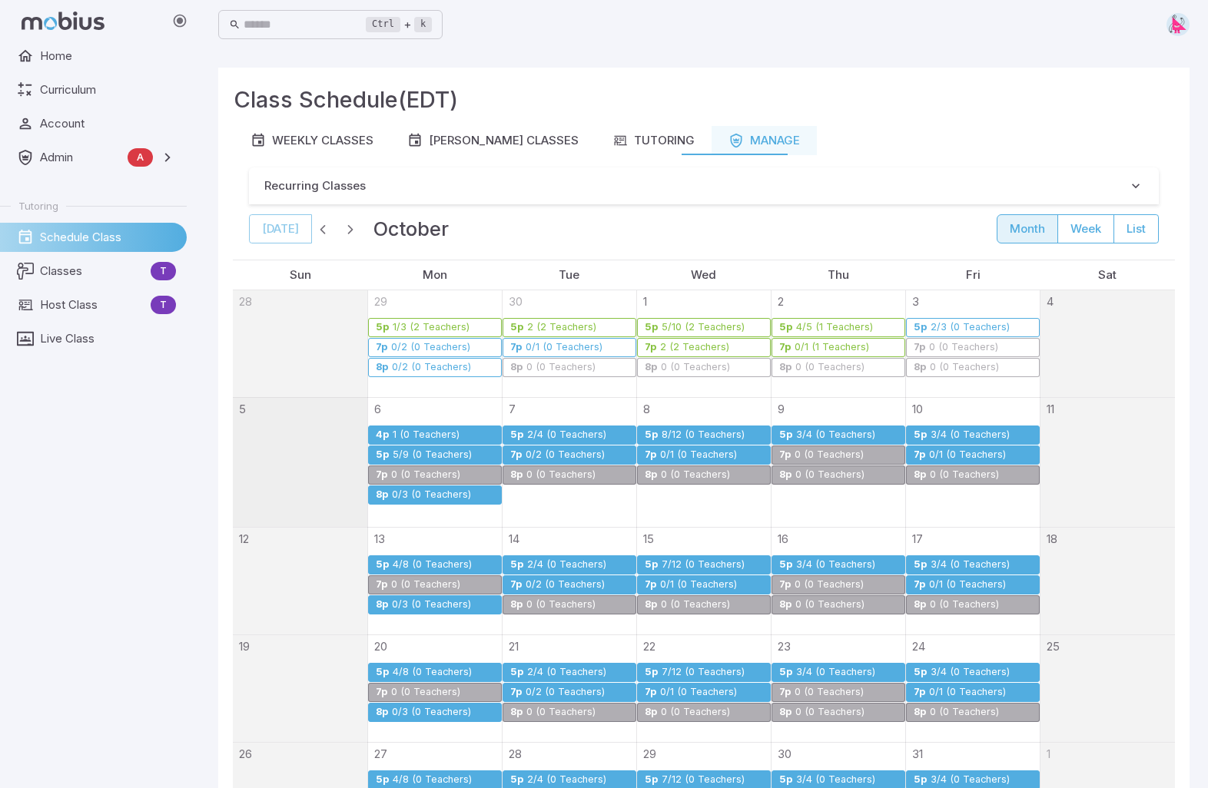
click at [420, 450] on div "5/9 (0 Teachers)" at bounding box center [432, 456] width 81 height 12
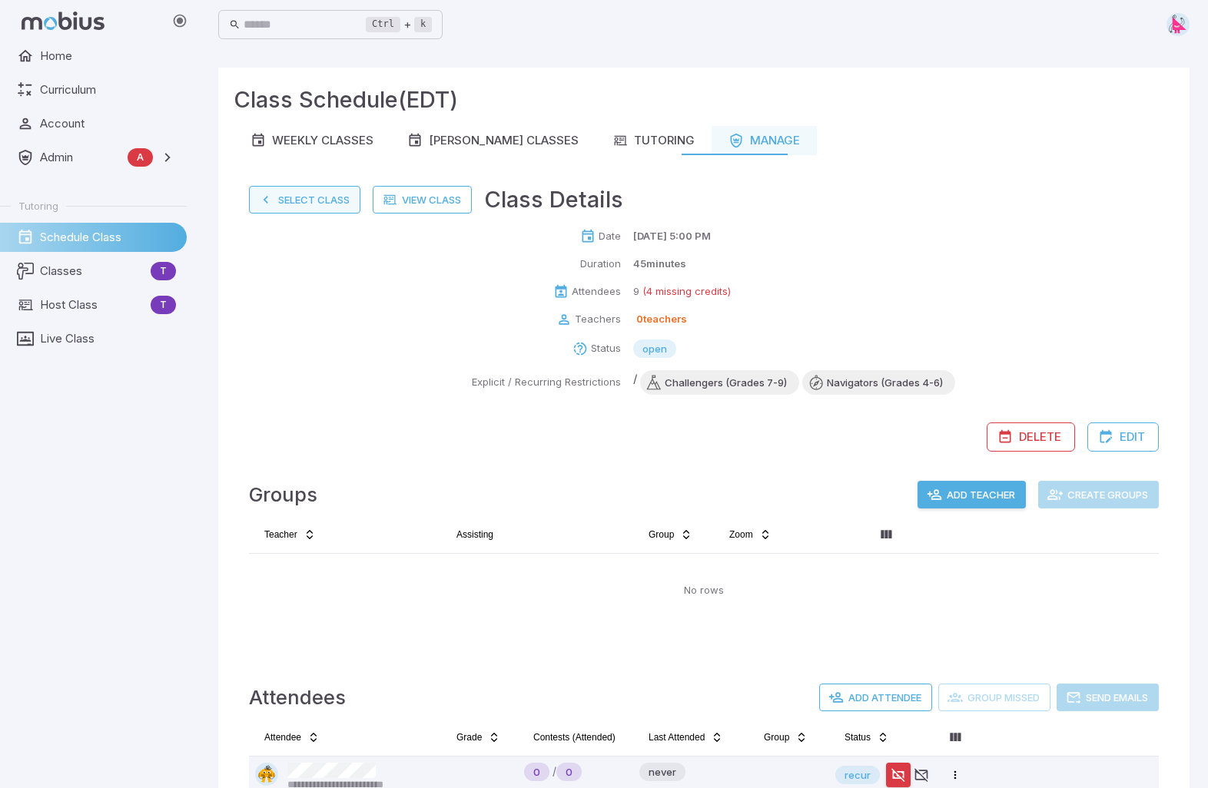
click at [314, 202] on button "Select Class" at bounding box center [304, 200] width 111 height 28
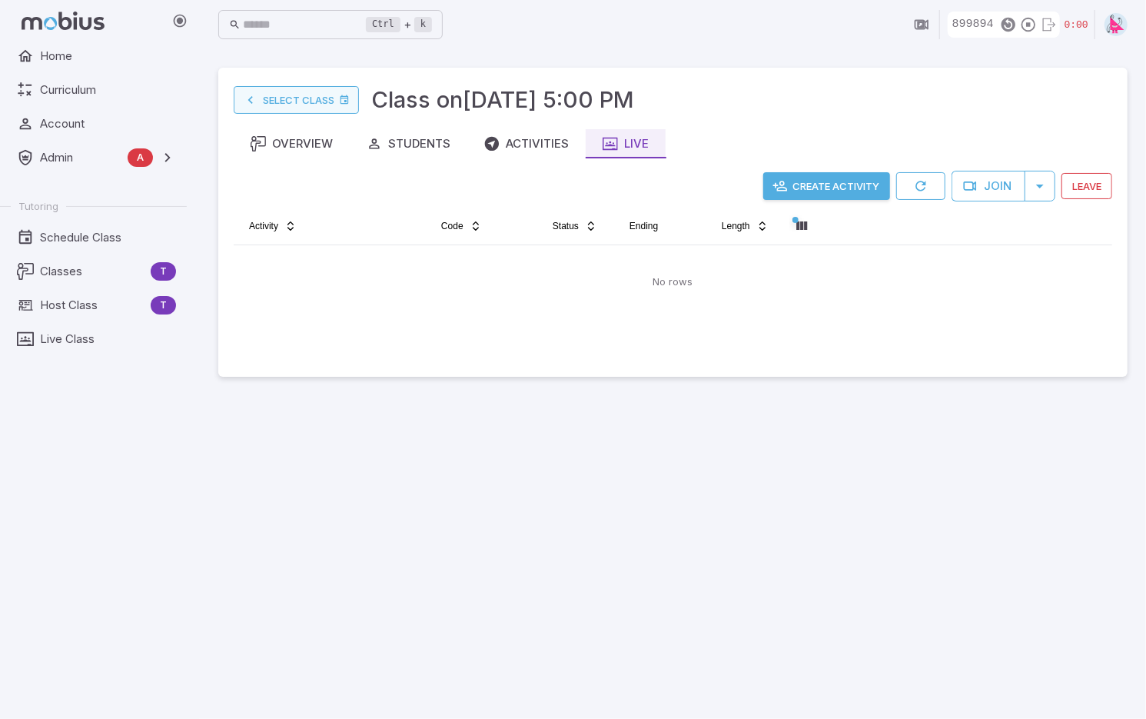
click at [278, 101] on link "Select Class" at bounding box center [296, 100] width 125 height 28
